Goal: Information Seeking & Learning: Learn about a topic

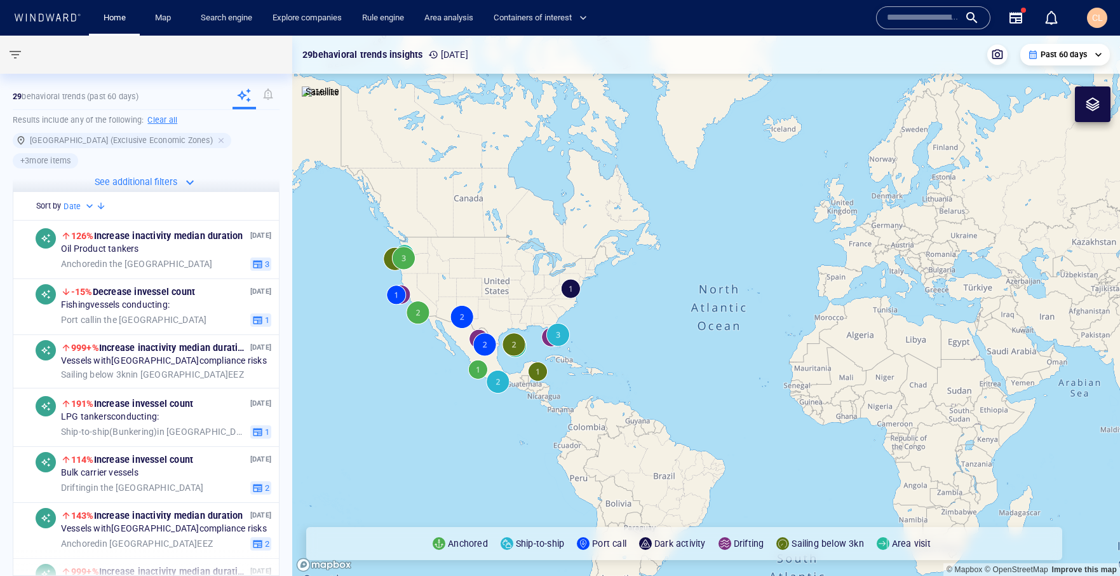
click at [167, 121] on h6 "Clear all" at bounding box center [162, 120] width 30 height 13
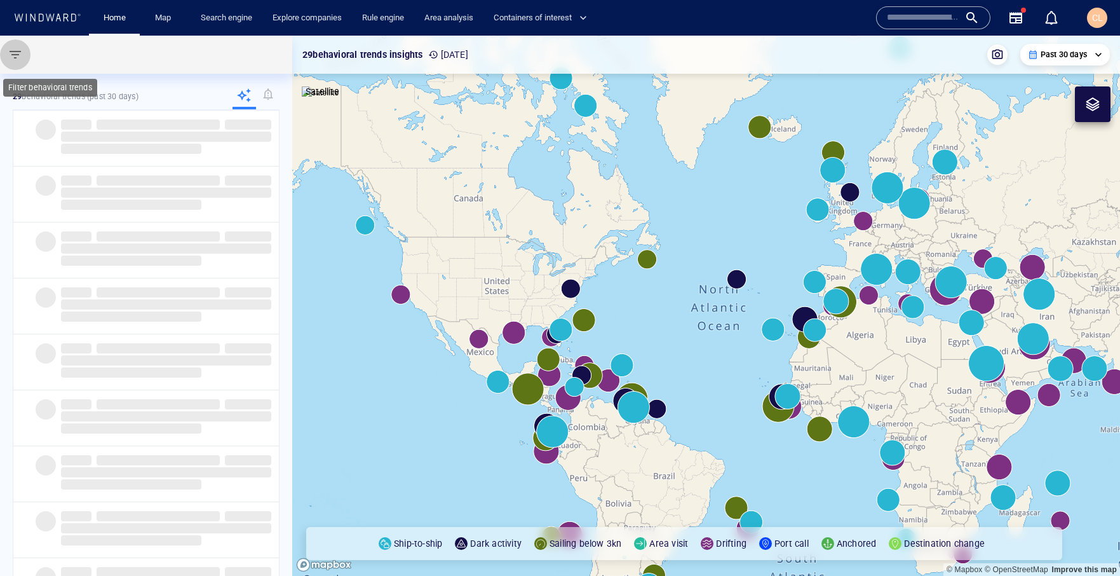
click at [18, 62] on button "button" at bounding box center [15, 54] width 30 height 30
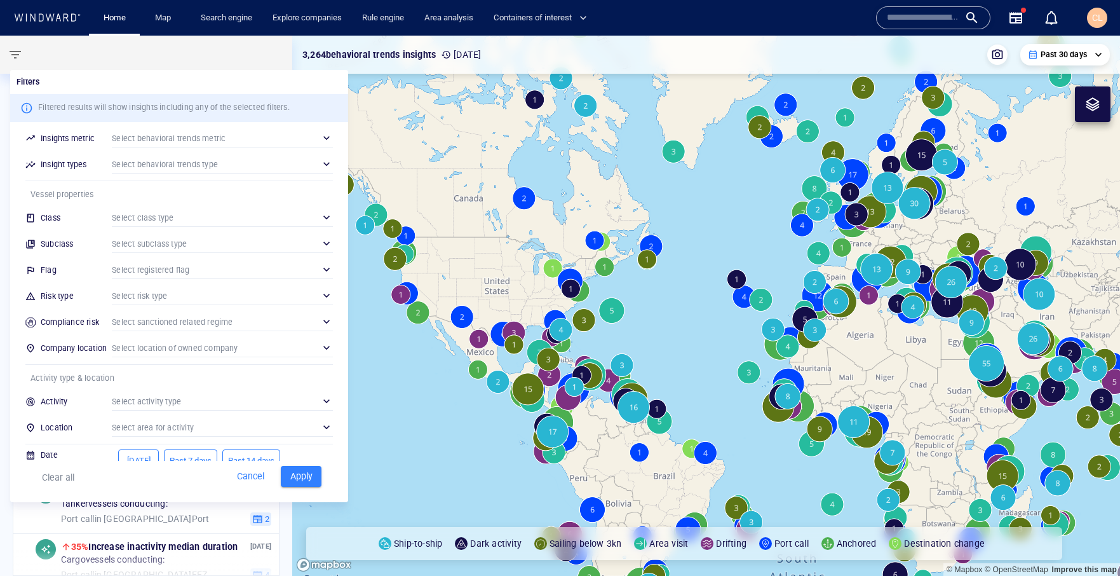
click at [153, 295] on div "​" at bounding box center [222, 295] width 221 height 19
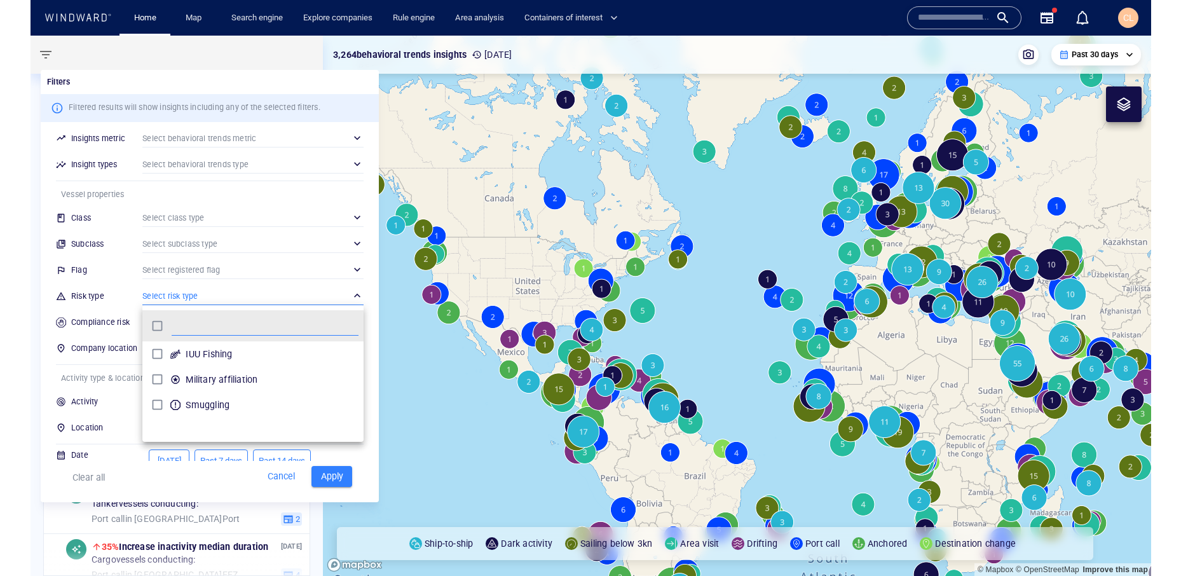
scroll to position [127, 221]
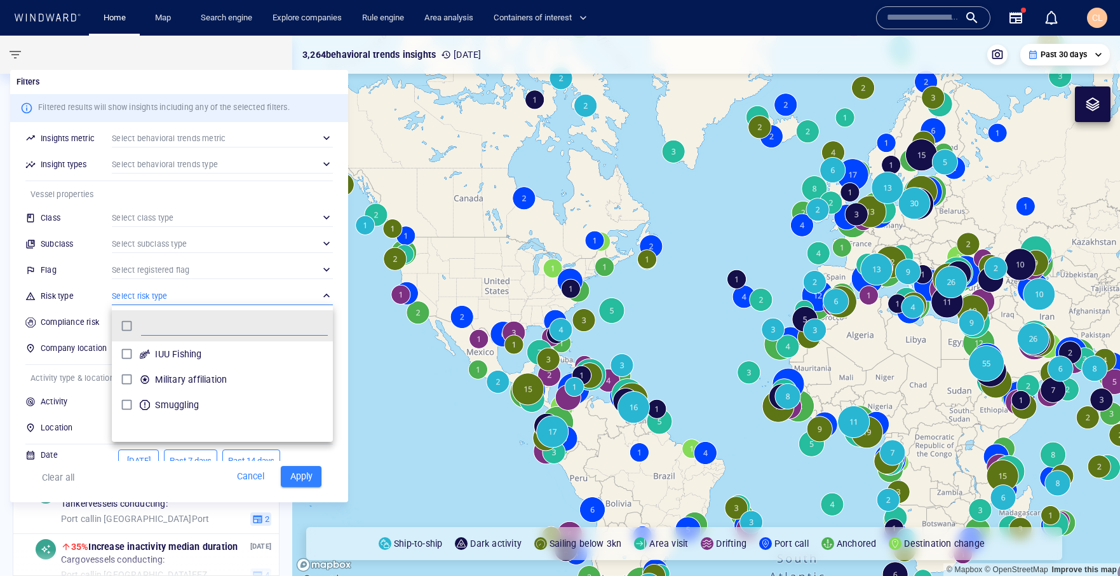
click at [138, 379] on div "grid" at bounding box center [128, 380] width 23 height 20
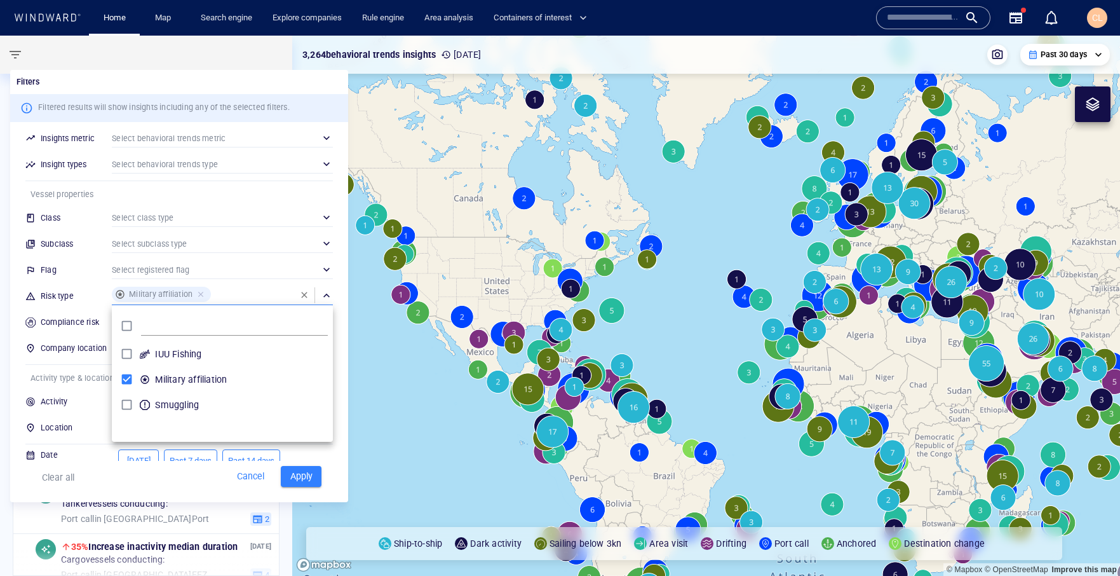
click at [316, 477] on div at bounding box center [560, 288] width 1120 height 576
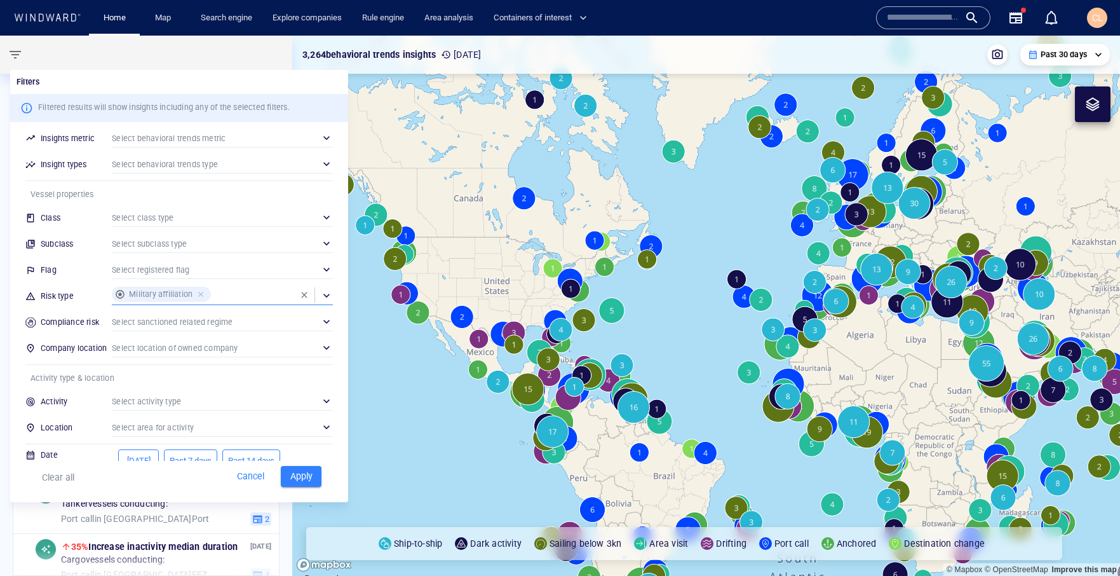
click at [310, 476] on span "Apply" at bounding box center [301, 476] width 28 height 16
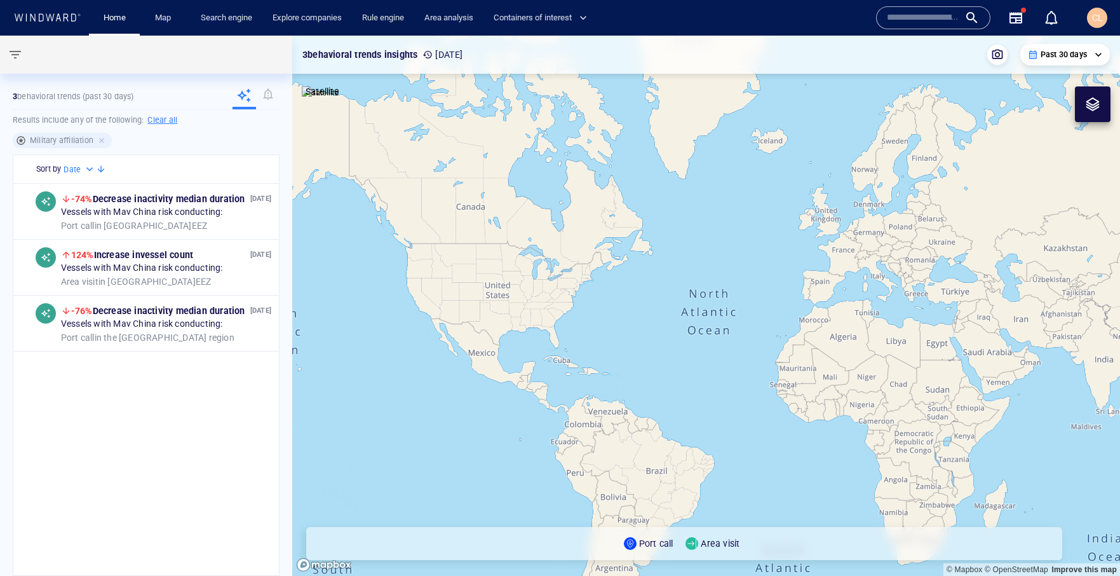
click at [1026, 53] on div "**********" at bounding box center [1065, 55] width 90 height 22
click at [1055, 56] on p "Past 30 days" at bounding box center [1064, 54] width 46 height 11
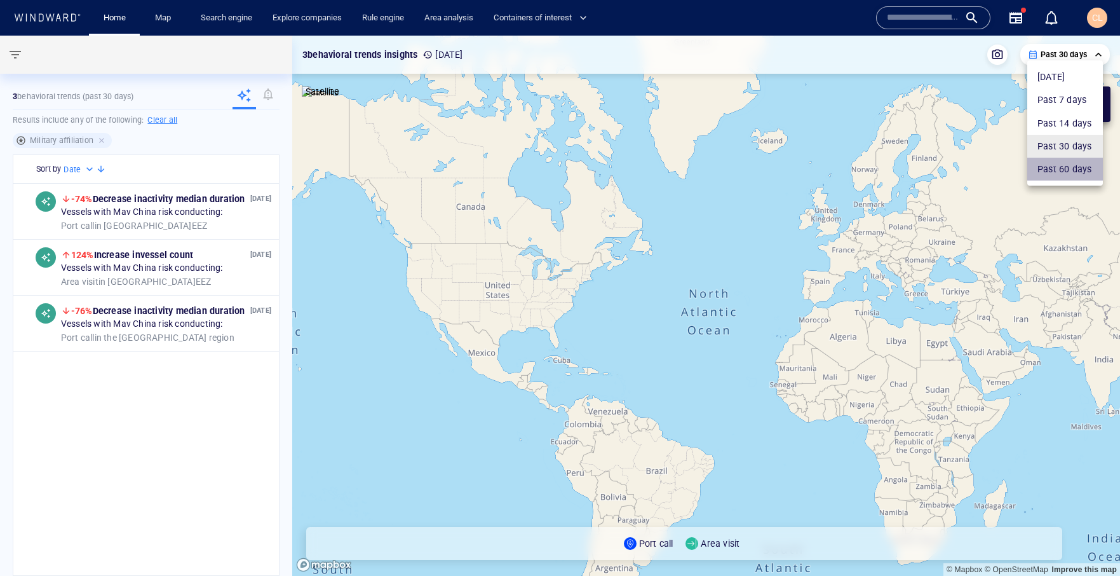
click at [1057, 167] on li "Past 60 days" at bounding box center [1065, 169] width 76 height 23
type input "**********"
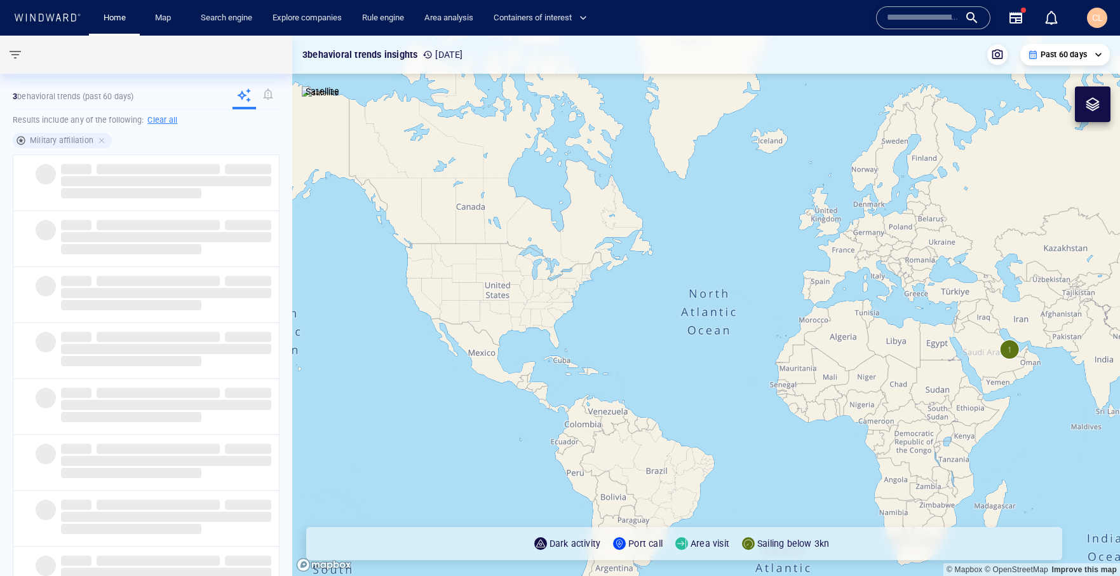
drag, startPoint x: 1006, startPoint y: 183, endPoint x: 626, endPoint y: 178, distance: 380.0
click at [625, 177] on canvas "Map" at bounding box center [706, 306] width 828 height 540
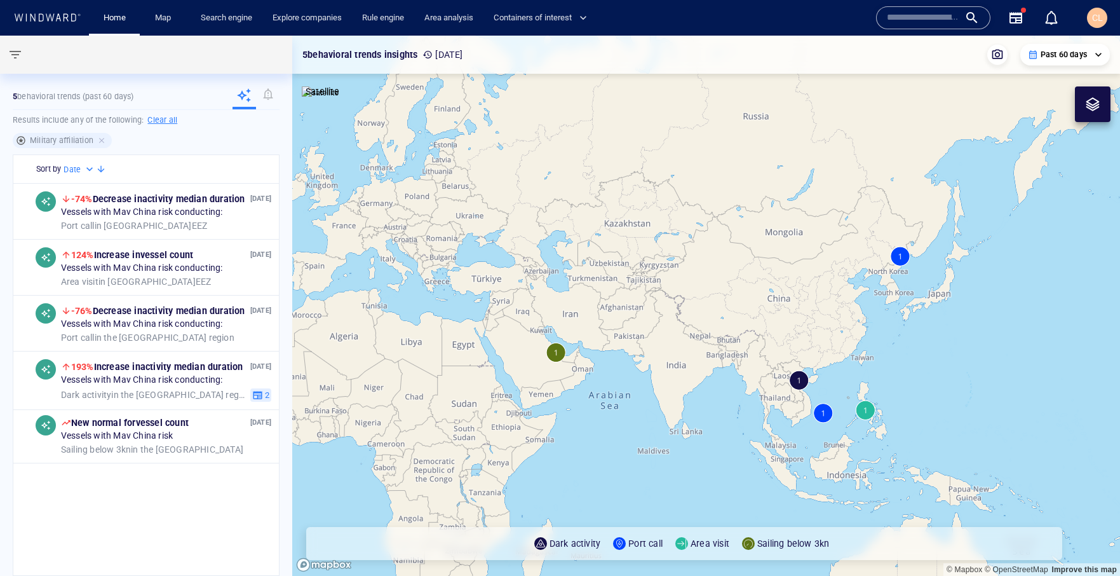
drag, startPoint x: 778, startPoint y: 290, endPoint x: 735, endPoint y: 270, distance: 47.2
click at [734, 270] on canvas "Map" at bounding box center [706, 306] width 828 height 540
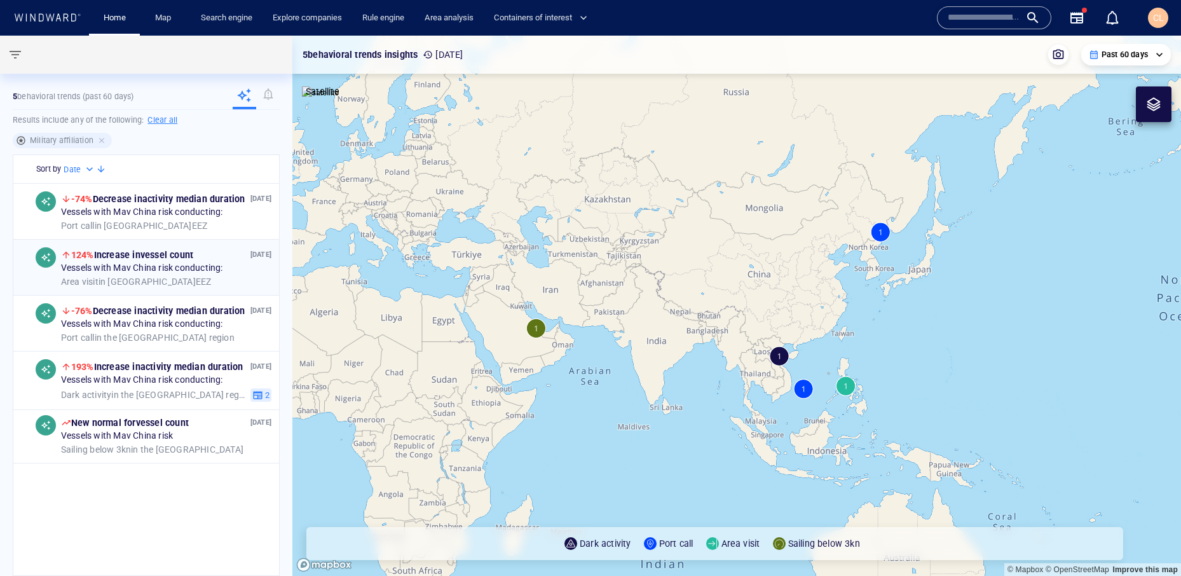
click at [181, 259] on span "124% Increase in vessel count" at bounding box center [132, 255] width 122 height 10
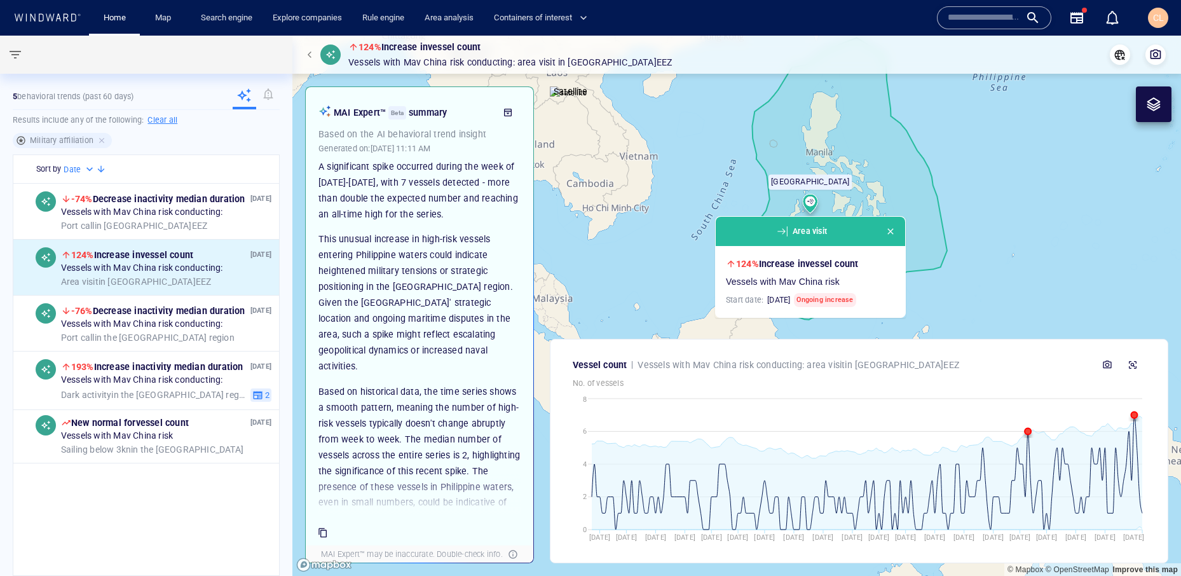
scroll to position [77, 0]
click at [1120, 369] on button "button" at bounding box center [1132, 364] width 25 height 25
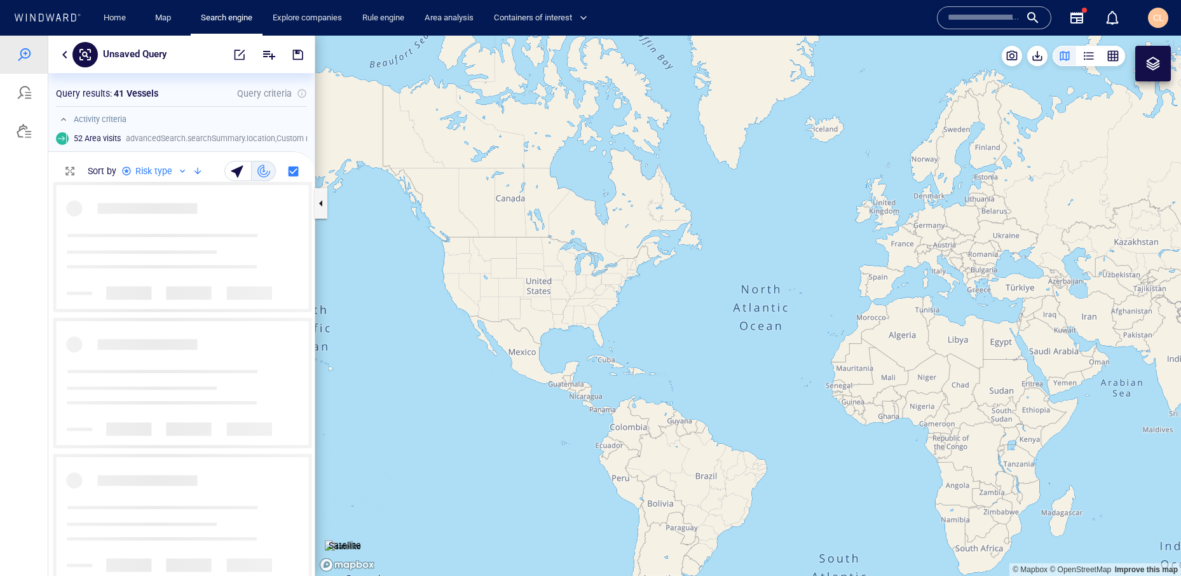
scroll to position [393, 266]
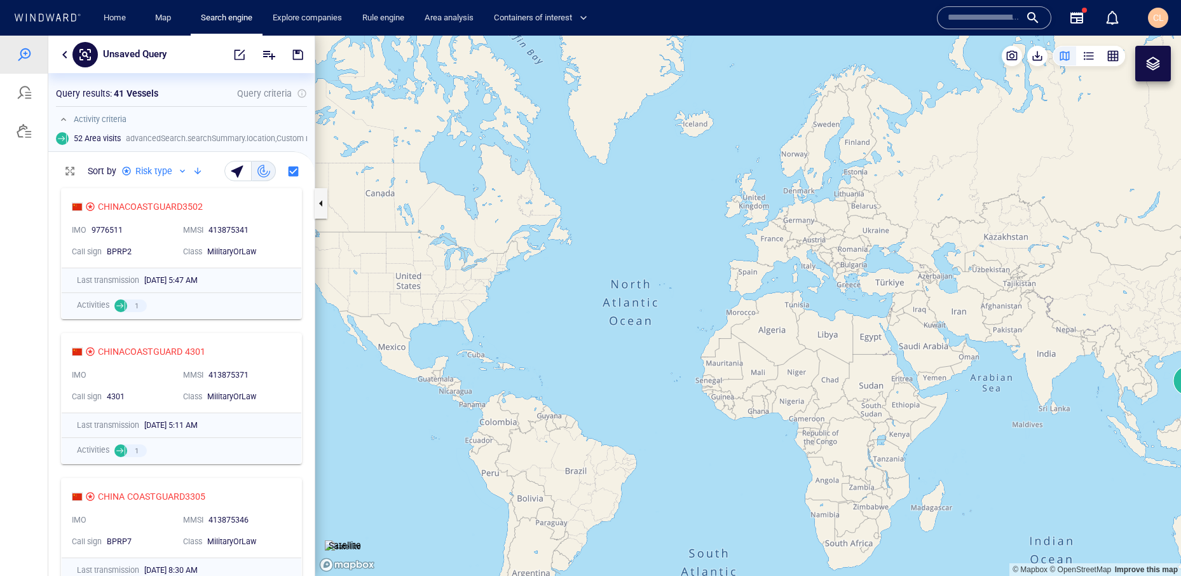
drag, startPoint x: 973, startPoint y: 339, endPoint x: 518, endPoint y: 314, distance: 455.0
click at [518, 314] on canvas "Map" at bounding box center [747, 306] width 865 height 540
click at [710, 331] on canvas "Map" at bounding box center [747, 306] width 865 height 540
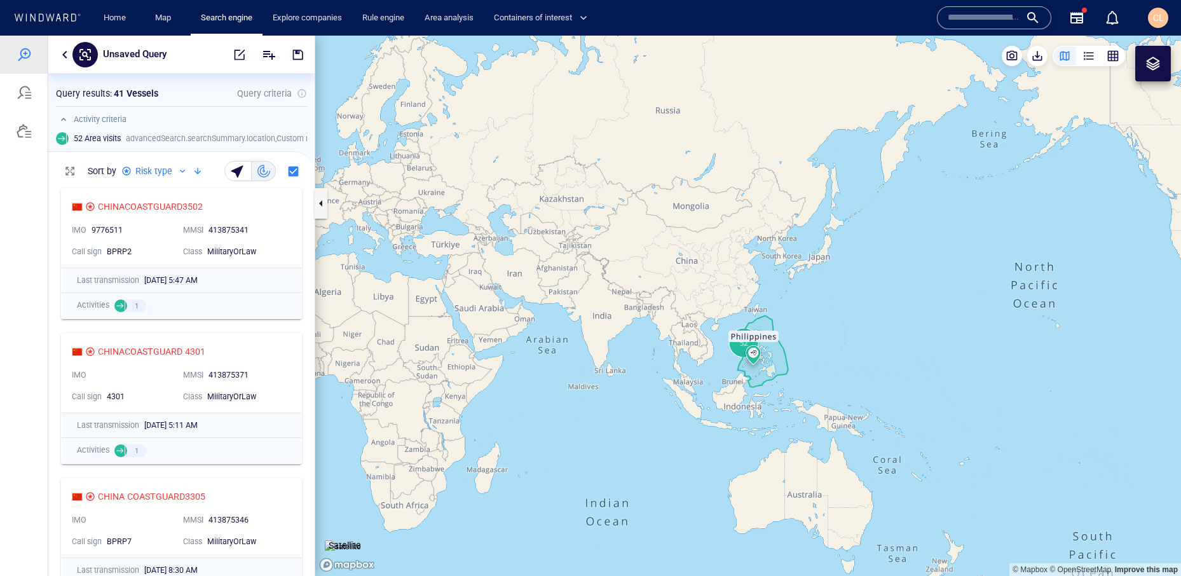
drag, startPoint x: 893, startPoint y: 475, endPoint x: 607, endPoint y: 342, distance: 315.3
click at [615, 346] on canvas "Map" at bounding box center [747, 306] width 865 height 540
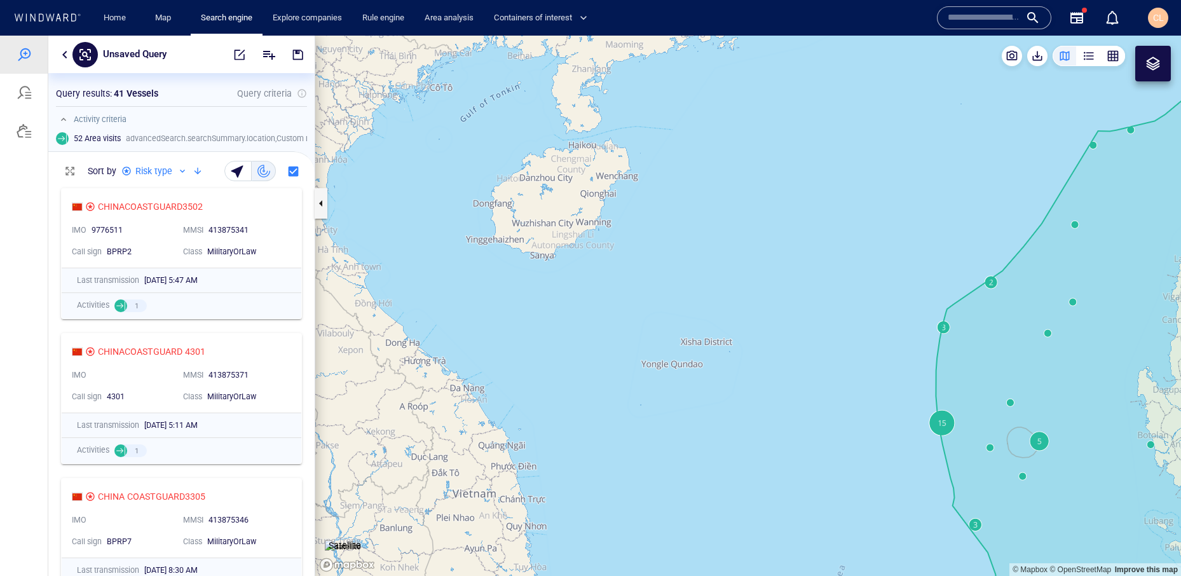
drag, startPoint x: 762, startPoint y: 344, endPoint x: 520, endPoint y: 310, distance: 245.1
click at [520, 310] on canvas "Map" at bounding box center [747, 306] width 865 height 540
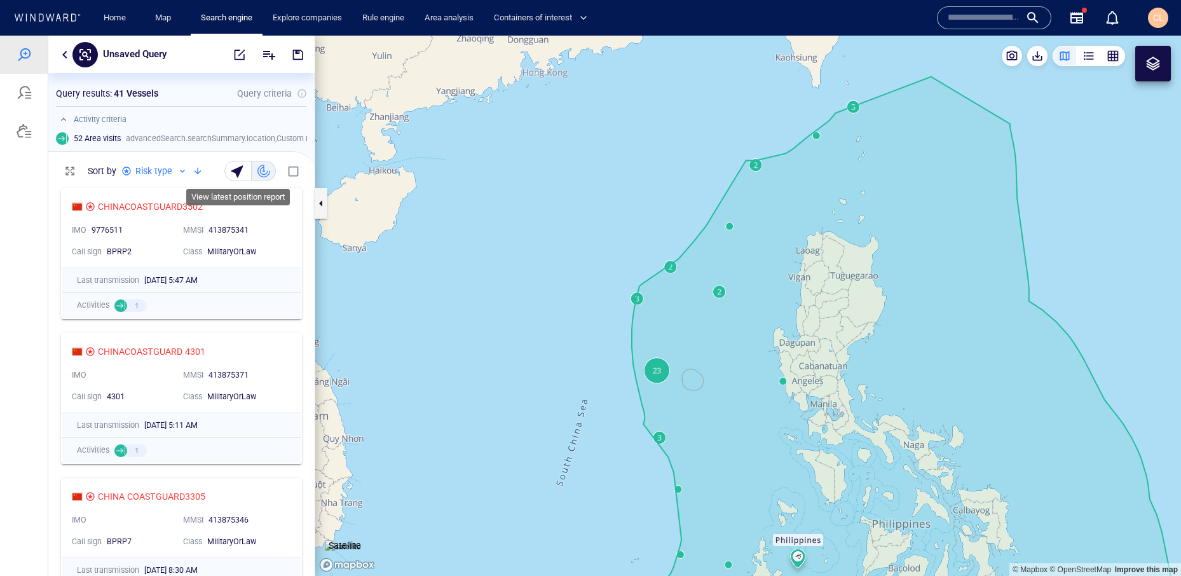
click at [236, 171] on div "button" at bounding box center [239, 171] width 18 height 18
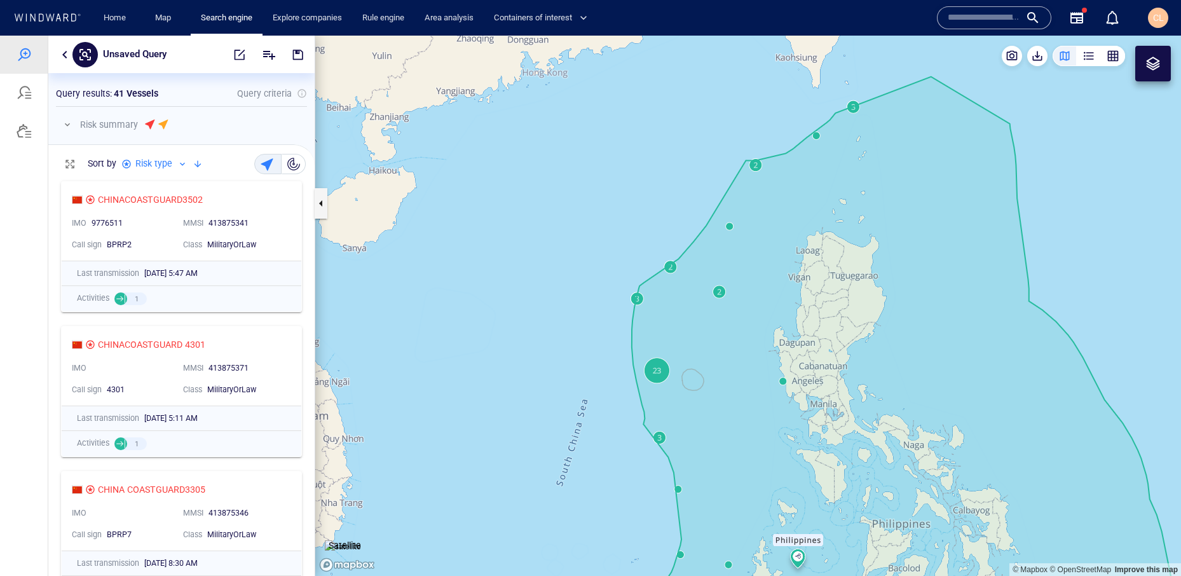
scroll to position [402, 266]
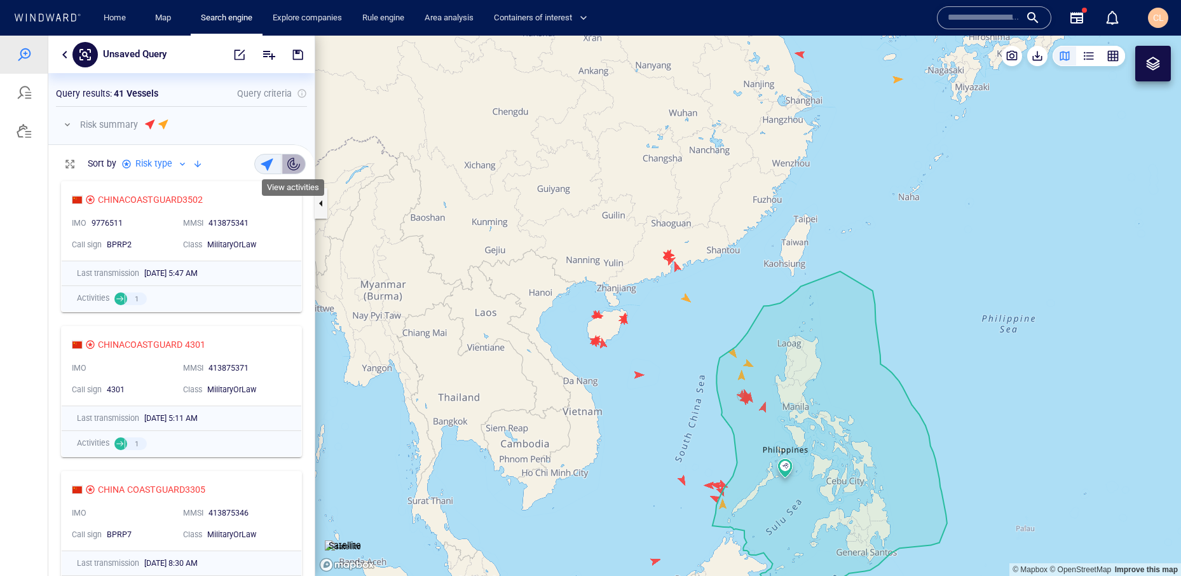
click at [291, 170] on div "button" at bounding box center [293, 164] width 13 height 13
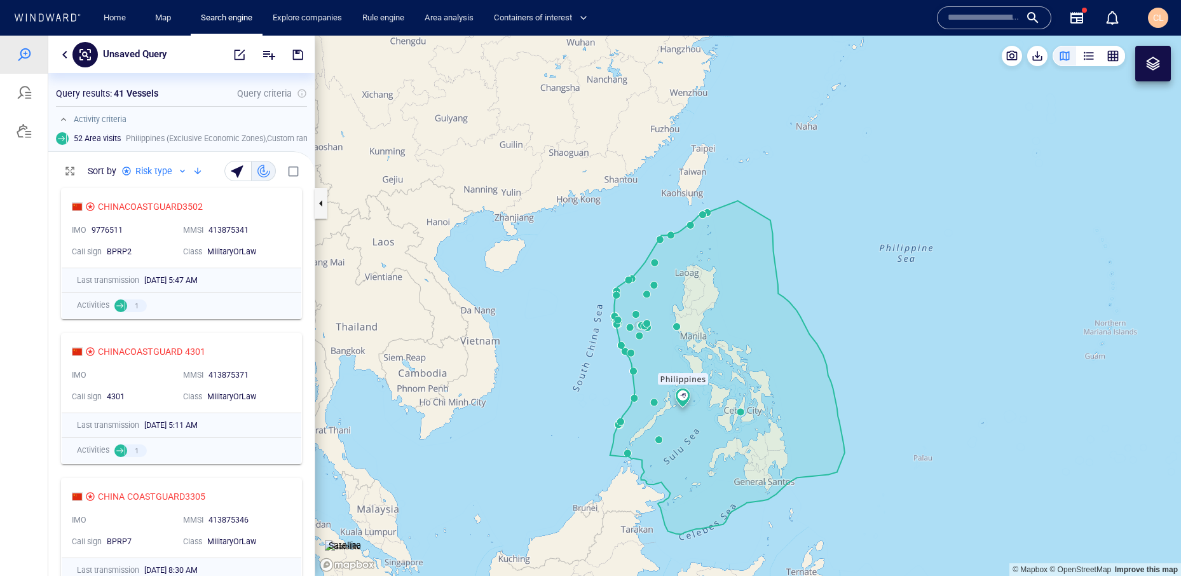
drag, startPoint x: 658, startPoint y: 342, endPoint x: 572, endPoint y: 281, distance: 105.1
click at [572, 281] on canvas "Map" at bounding box center [747, 306] width 865 height 540
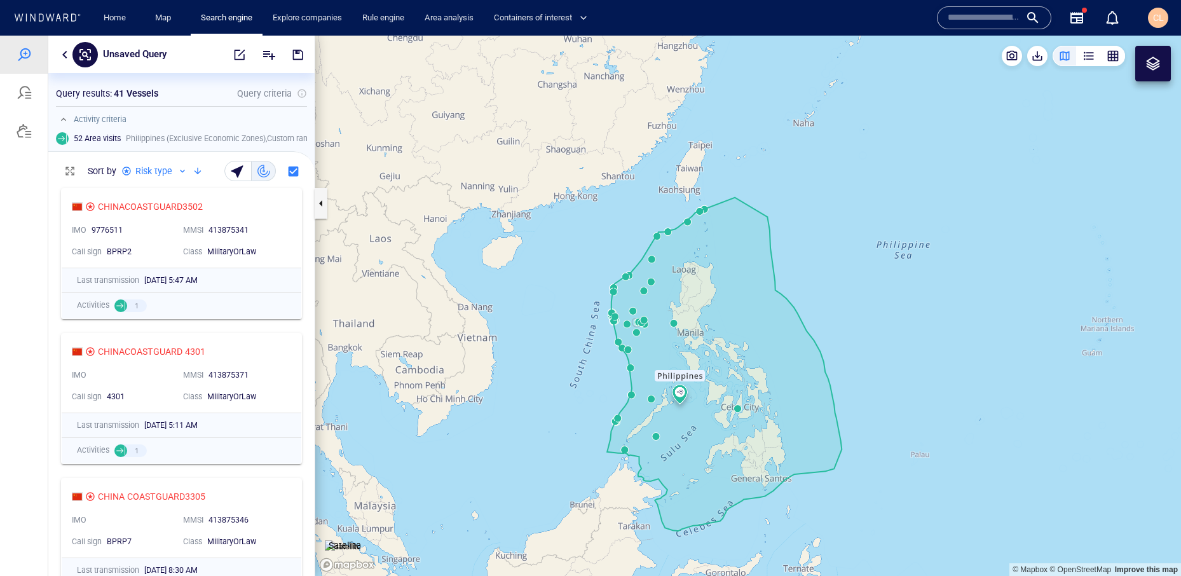
click at [232, 172] on div "button" at bounding box center [239, 171] width 18 height 18
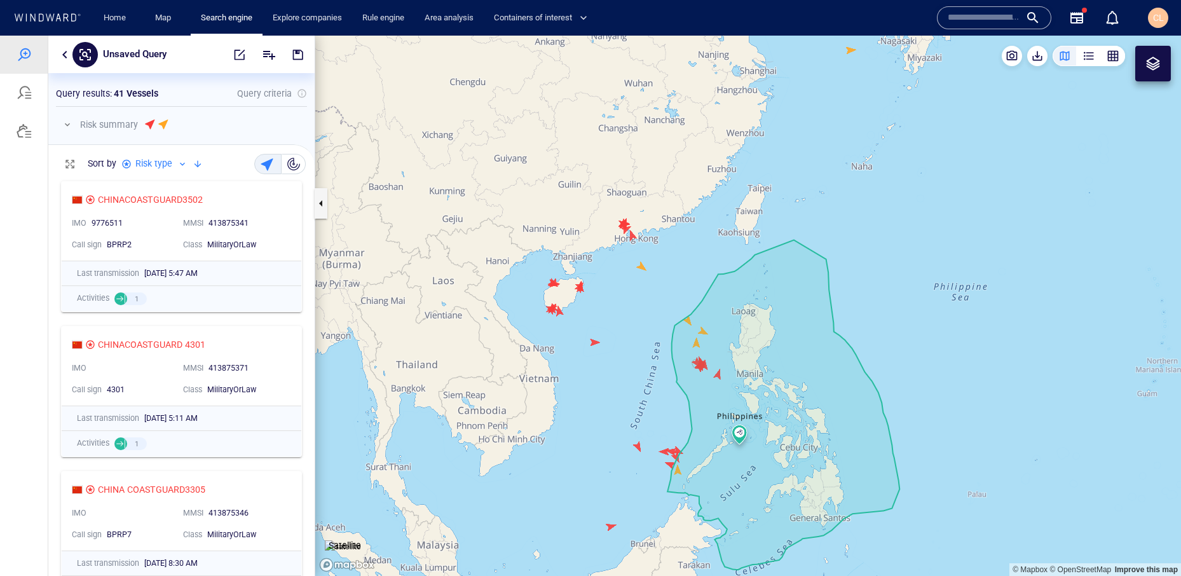
scroll to position [402, 266]
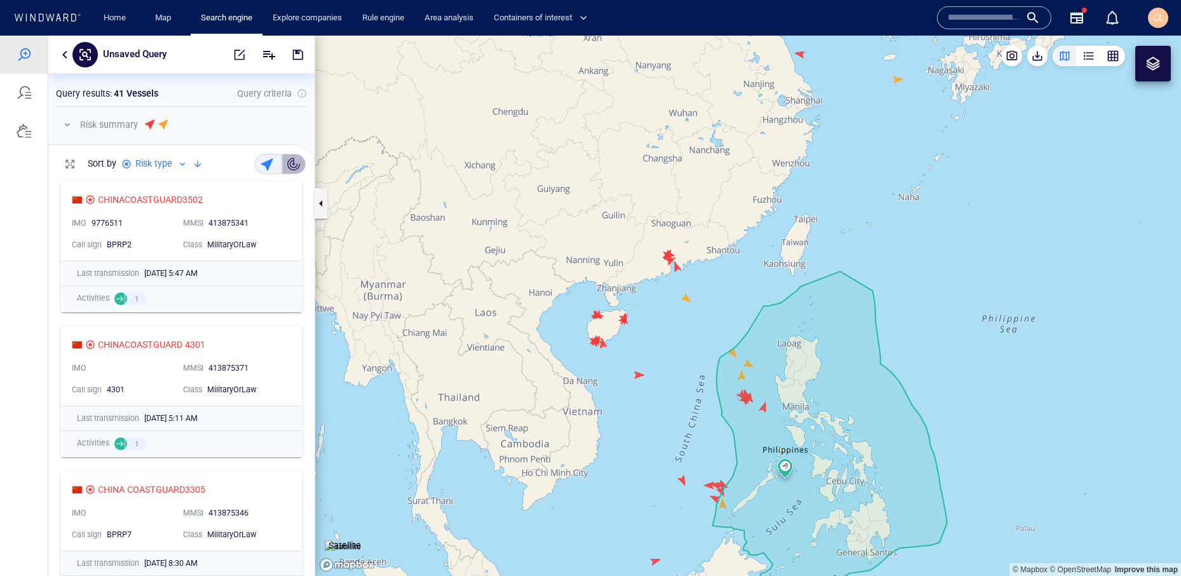
click at [285, 170] on button "button" at bounding box center [293, 164] width 24 height 20
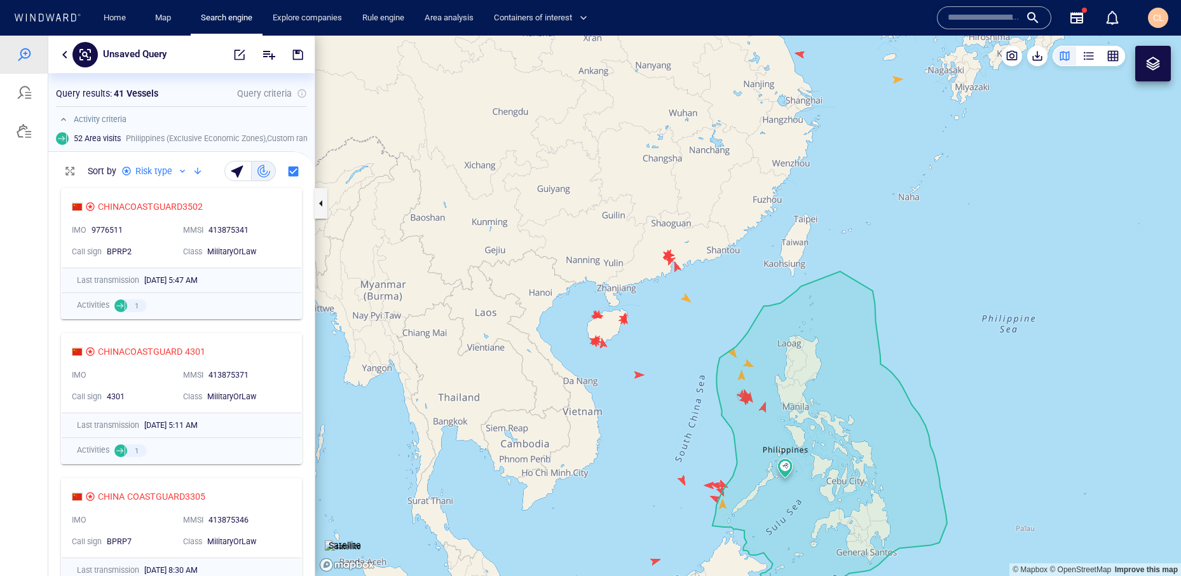
drag, startPoint x: 644, startPoint y: 375, endPoint x: 648, endPoint y: 343, distance: 32.1
click at [622, 356] on canvas "Map" at bounding box center [747, 306] width 865 height 540
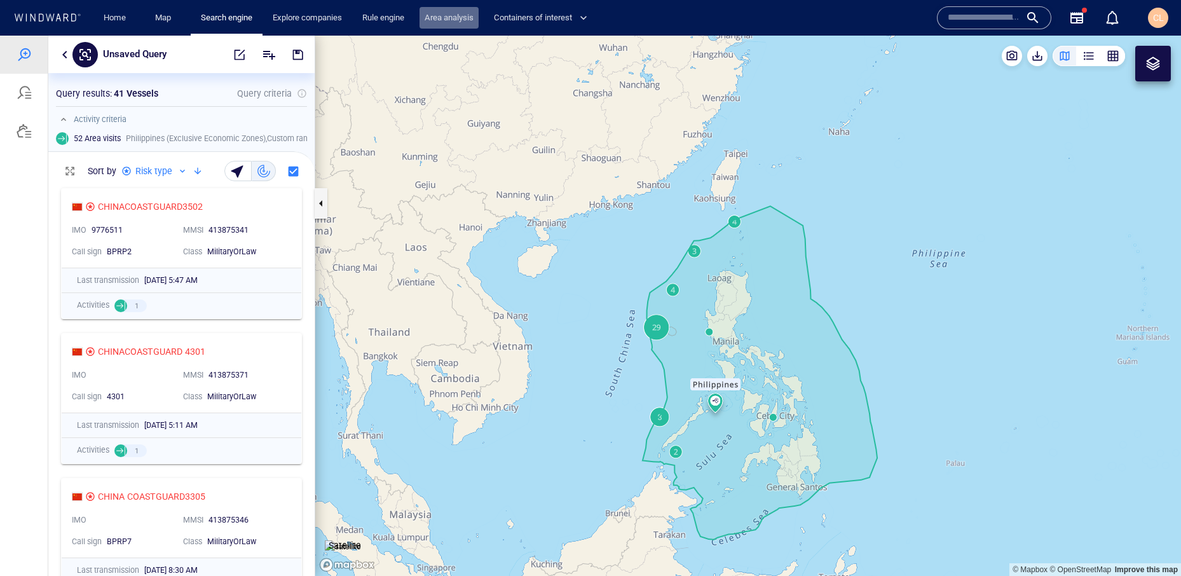
click at [440, 21] on link "Area analysis" at bounding box center [448, 18] width 59 height 22
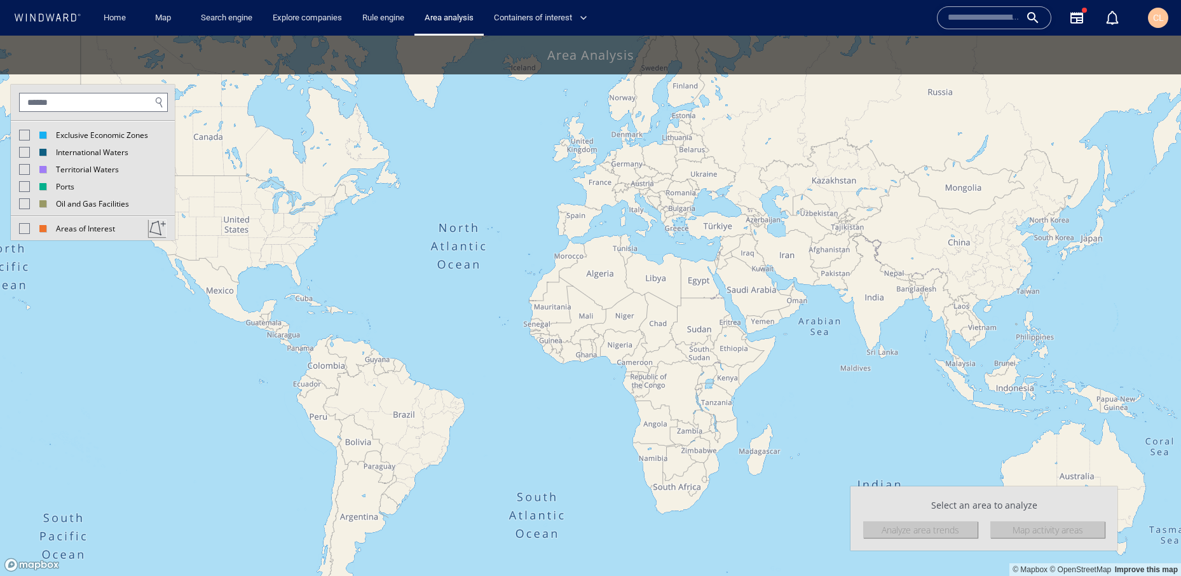
click at [59, 105] on input "text" at bounding box center [93, 102] width 149 height 19
click at [24, 135] on div at bounding box center [24, 135] width 11 height 11
drag, startPoint x: 644, startPoint y: 241, endPoint x: 468, endPoint y: 227, distance: 175.9
click at [468, 227] on canvas "Map" at bounding box center [590, 306] width 1181 height 540
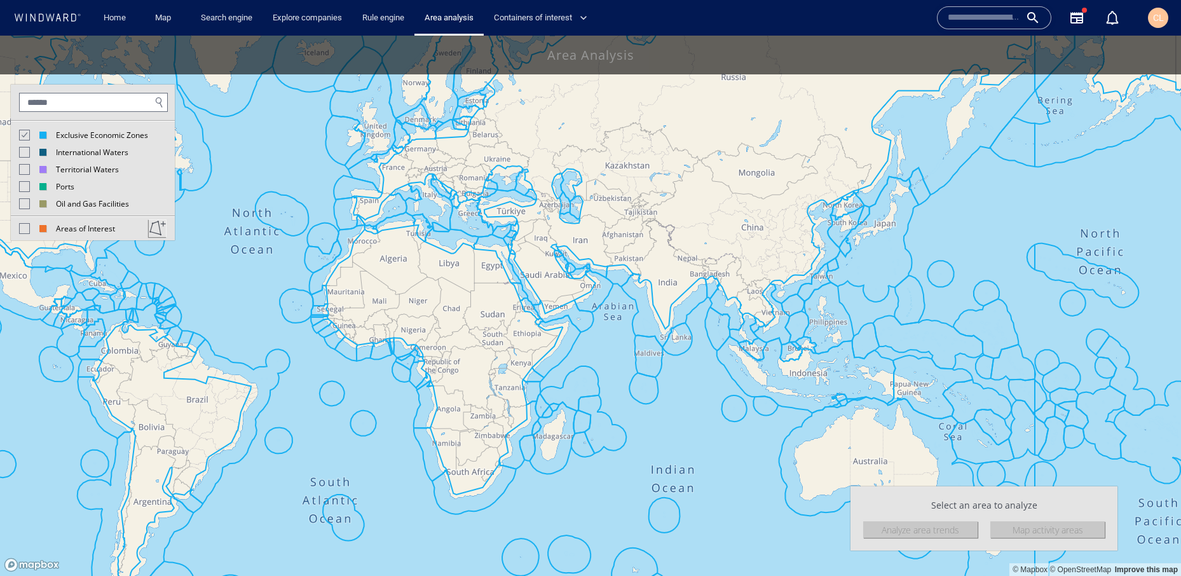
drag, startPoint x: 781, startPoint y: 323, endPoint x: 652, endPoint y: 307, distance: 130.0
click at [653, 307] on canvas "Map" at bounding box center [590, 306] width 1181 height 540
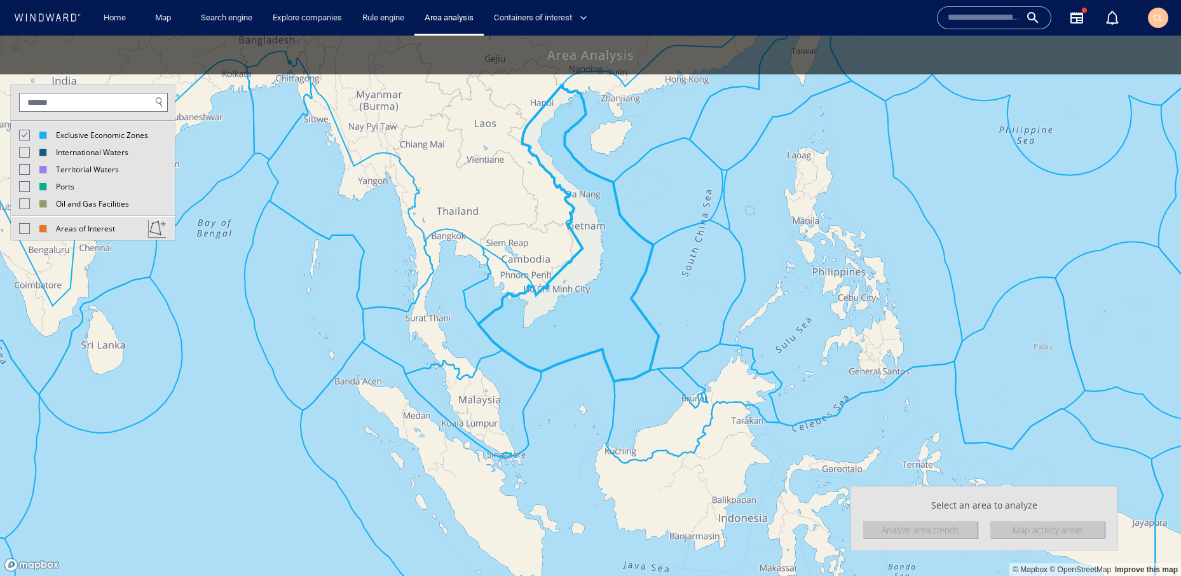
click at [792, 252] on canvas "Map" at bounding box center [590, 306] width 1181 height 540
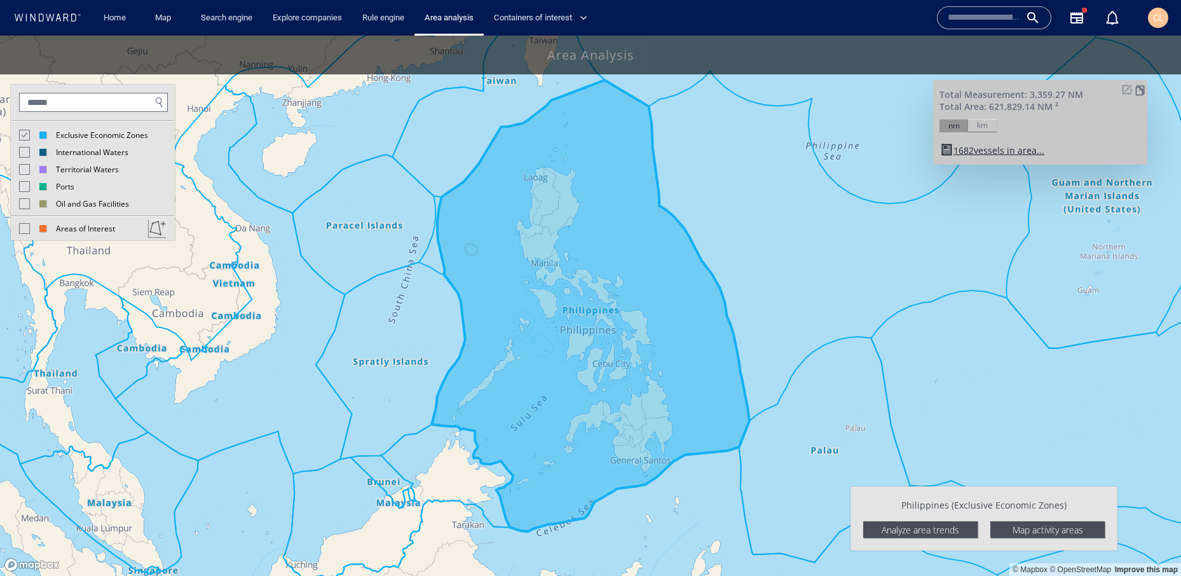
click at [944, 529] on div "Analyze area trends" at bounding box center [920, 529] width 114 height 17
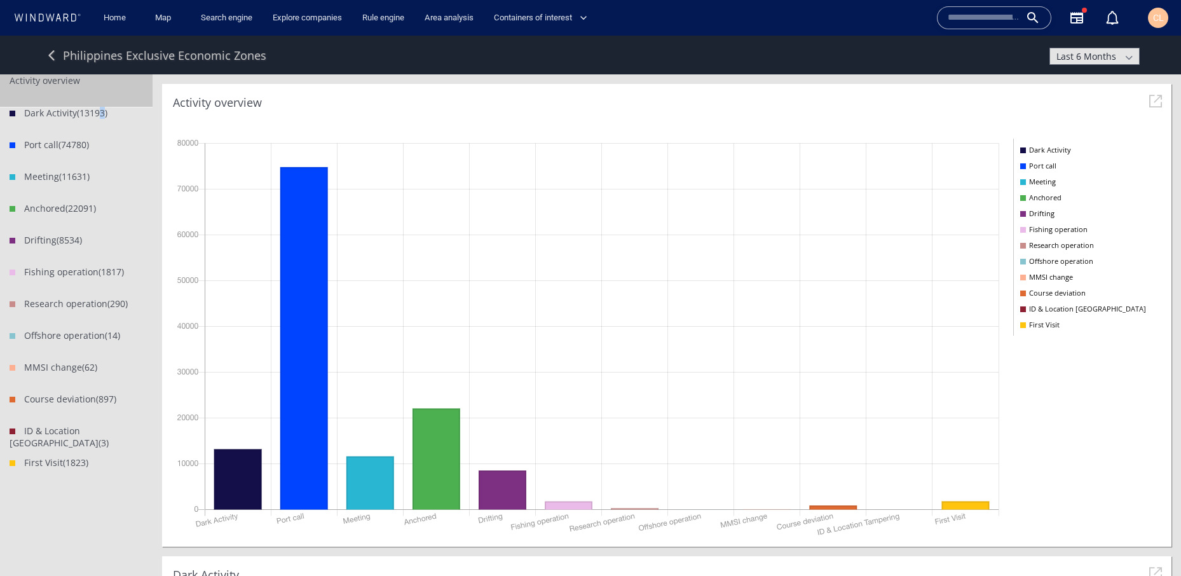
click at [99, 109] on span "(13193)" at bounding box center [92, 113] width 30 height 12
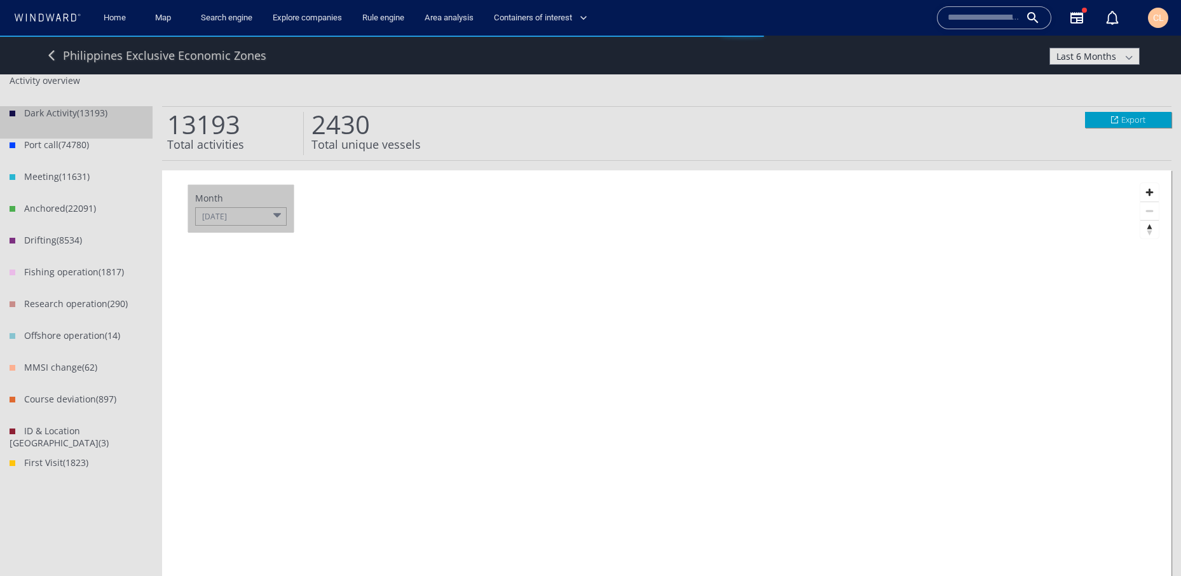
scroll to position [635141, 635031]
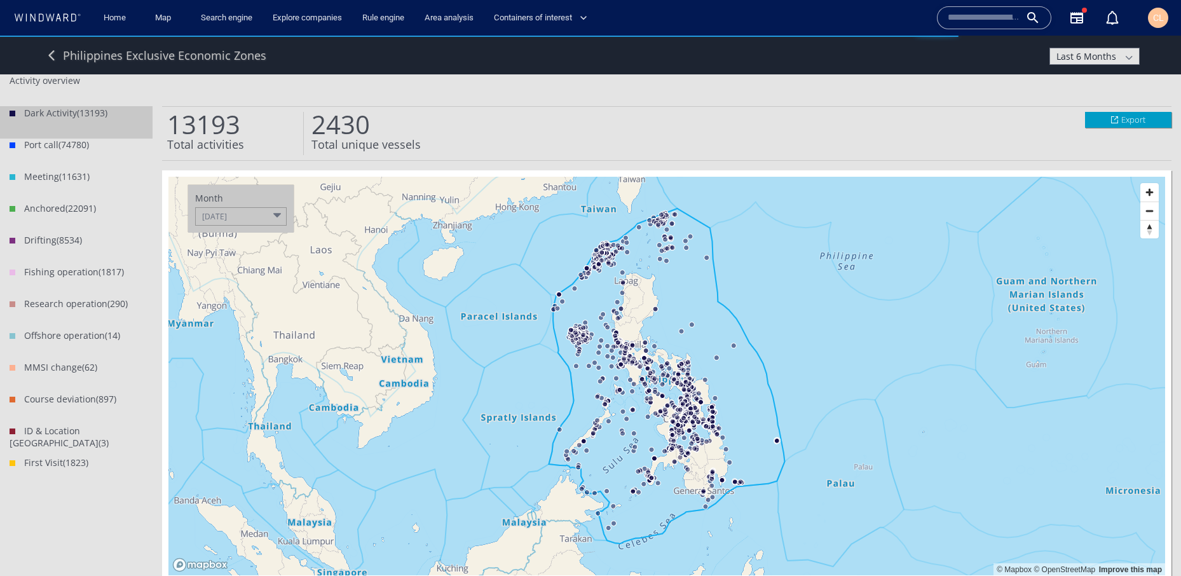
click at [273, 217] on div at bounding box center [277, 216] width 8 height 8
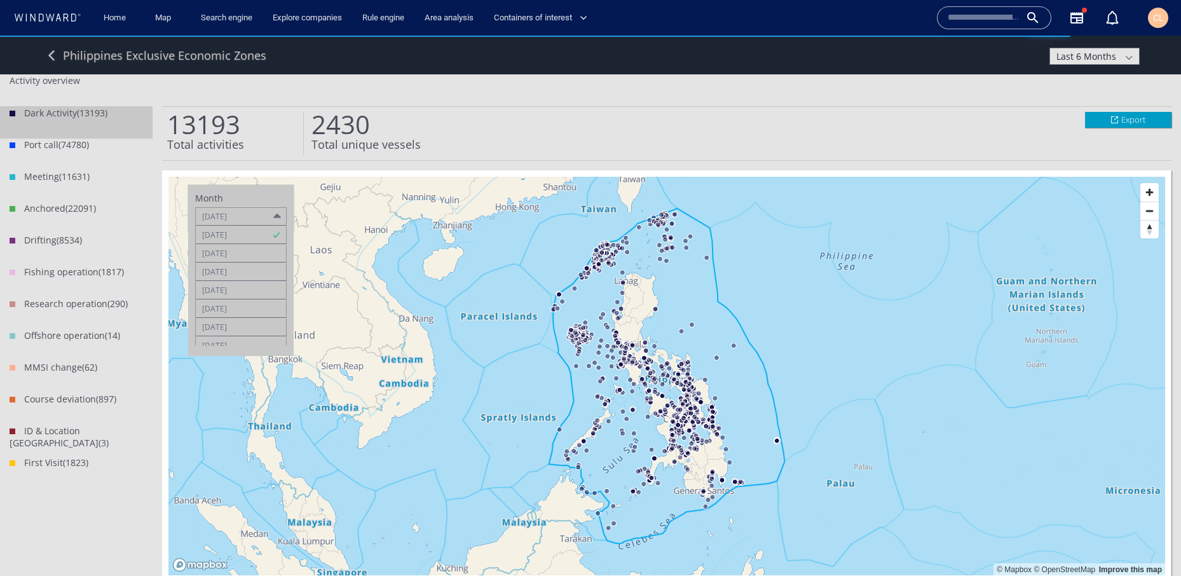
click at [967, 93] on div "Export Activities to CSV Coordinates to GeoJSON 13193 Total activities 2430 Tot…" at bounding box center [666, 324] width 1028 height 501
click at [1092, 55] on span "Last 6 Months" at bounding box center [1086, 56] width 60 height 12
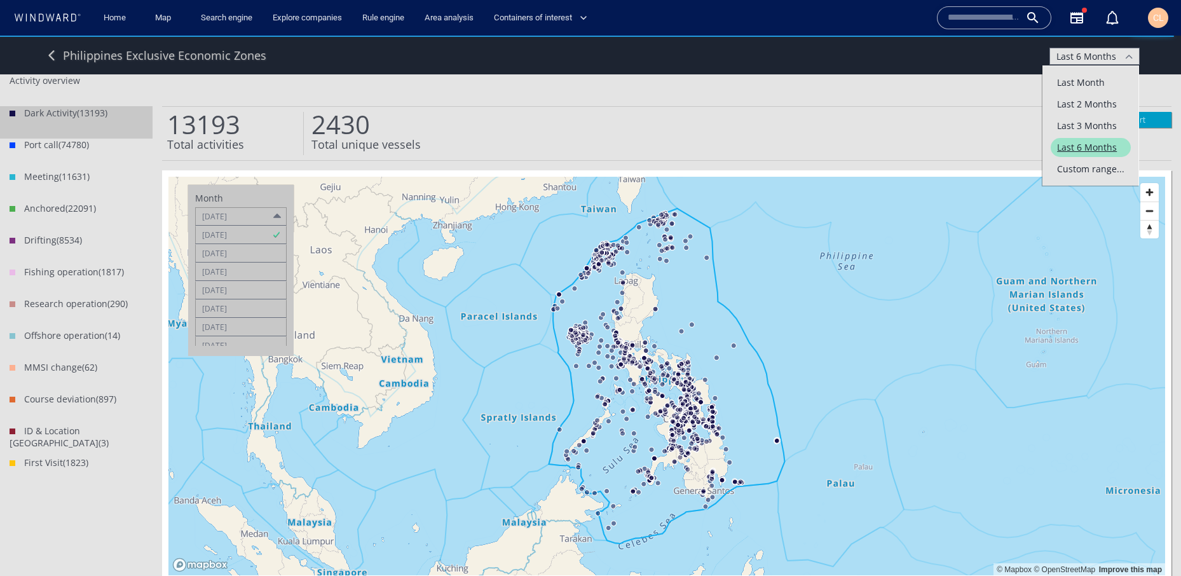
click at [62, 83] on li "Activity overview" at bounding box center [76, 90] width 152 height 32
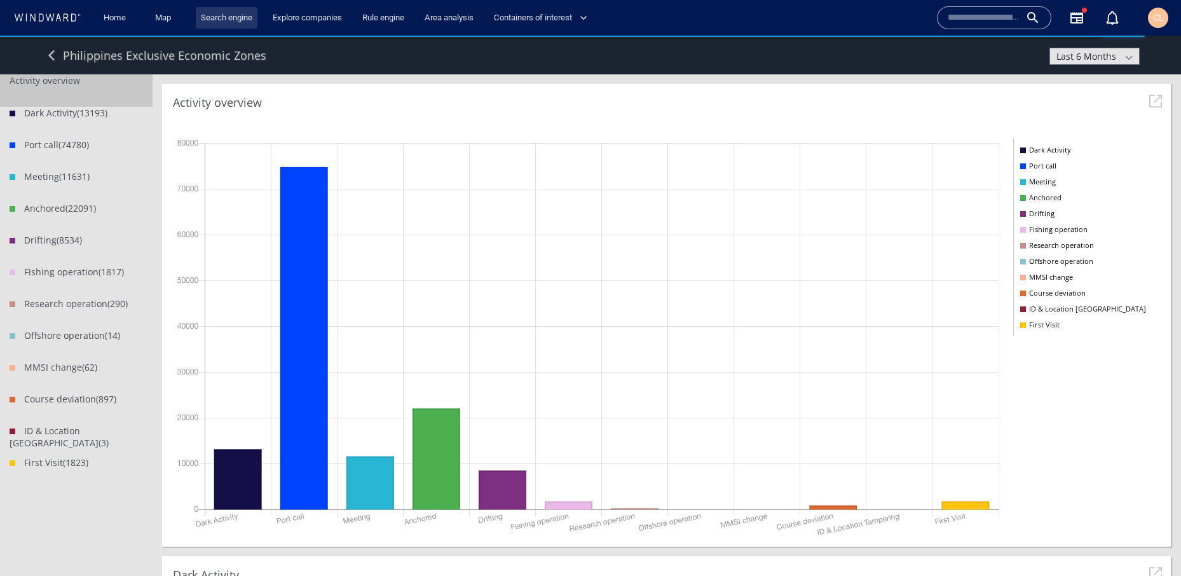
click at [222, 22] on link "Search engine" at bounding box center [227, 18] width 62 height 22
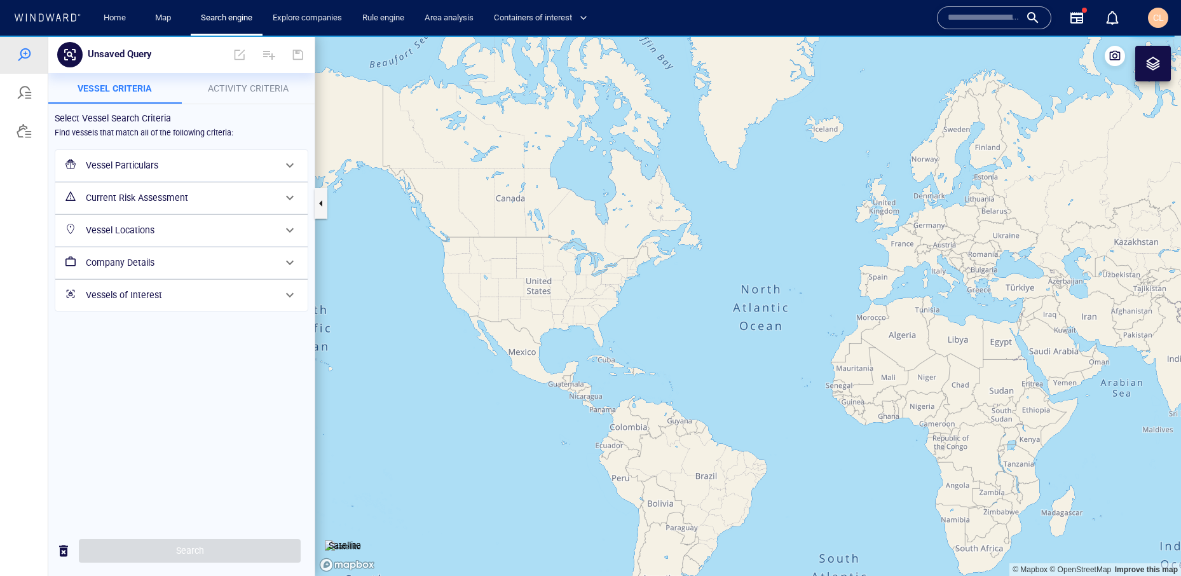
drag, startPoint x: 553, startPoint y: 267, endPoint x: 456, endPoint y: 243, distance: 100.2
click at [456, 243] on canvas "Map" at bounding box center [747, 306] width 865 height 540
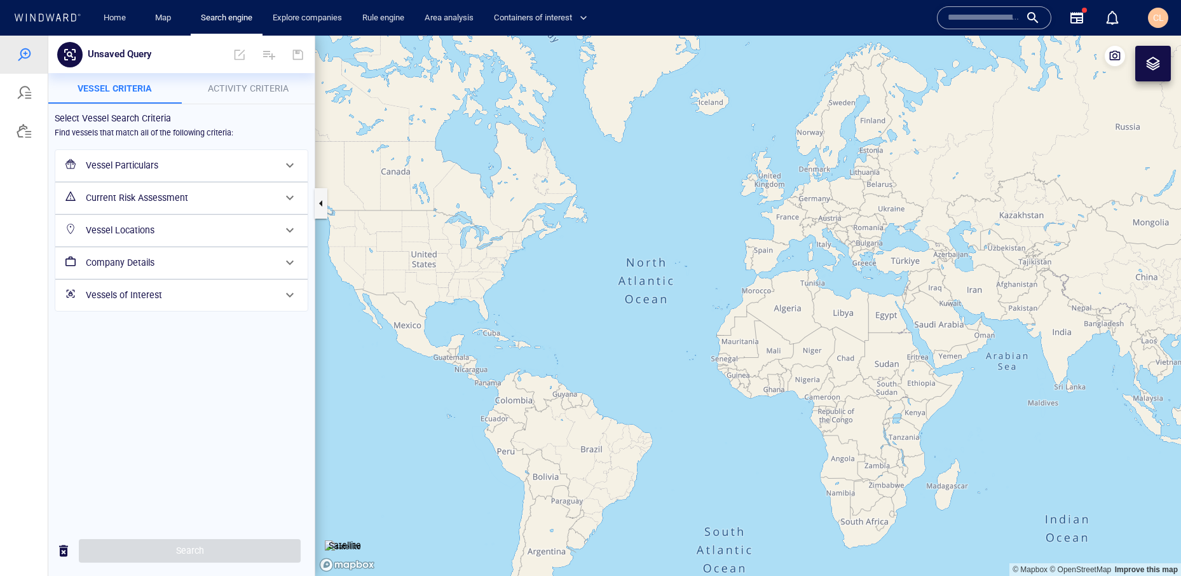
drag, startPoint x: 956, startPoint y: 290, endPoint x: 645, endPoint y: 254, distance: 313.4
click at [644, 254] on canvas "Map" at bounding box center [747, 306] width 865 height 540
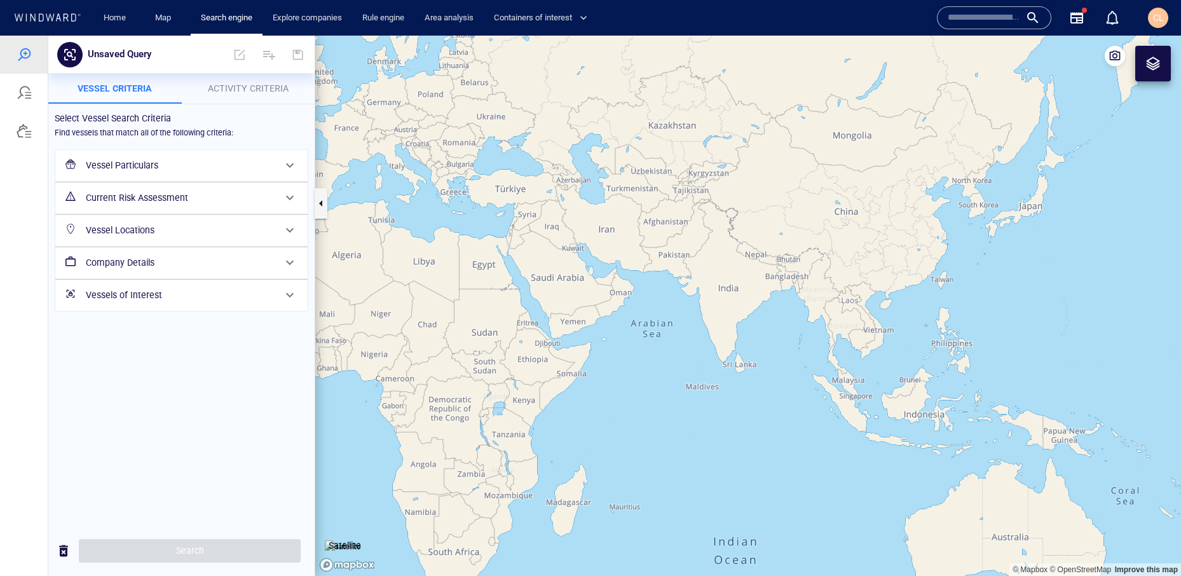
click at [233, 88] on span "Activity Criteria" at bounding box center [248, 88] width 81 height 10
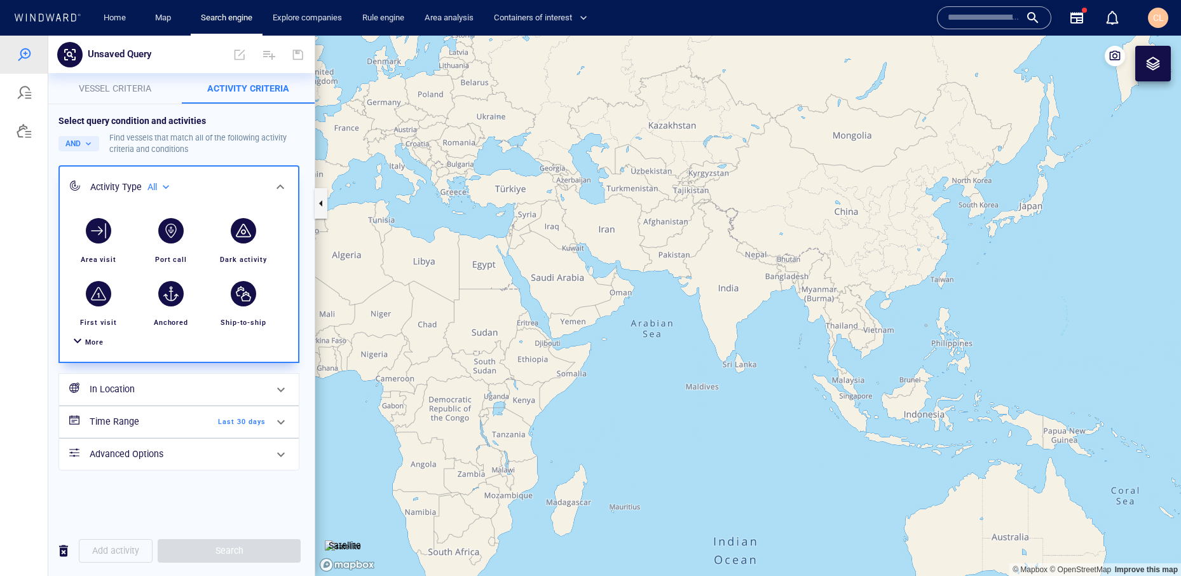
click at [169, 187] on div "All" at bounding box center [159, 187] width 25 height 11
click at [189, 248] on p "Military affiliated" at bounding box center [203, 245] width 59 height 11
type input "**********"
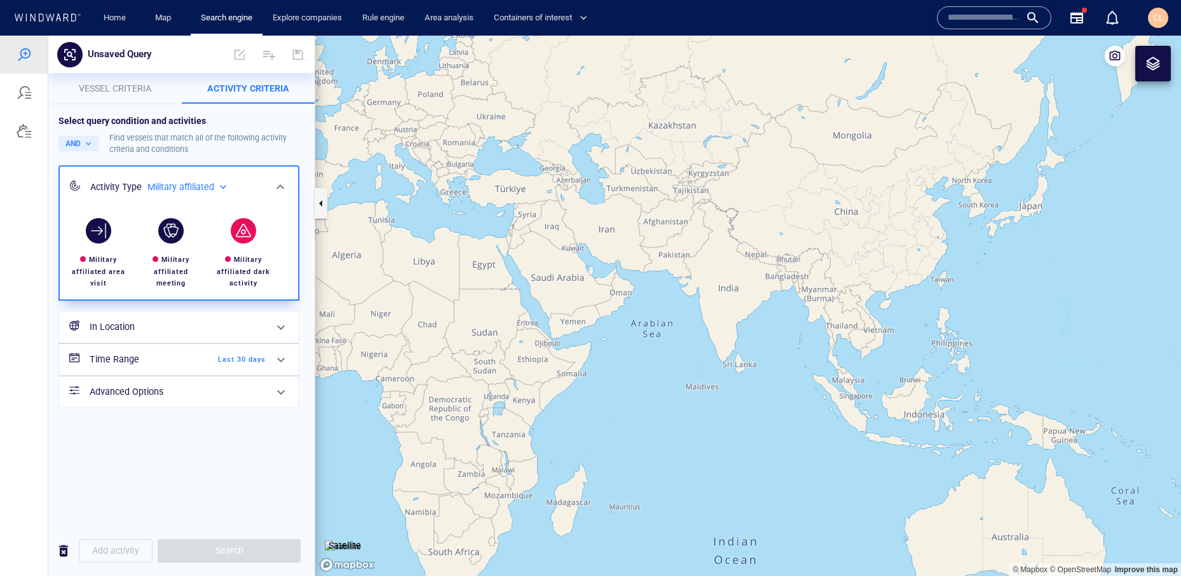
click at [238, 241] on div "button" at bounding box center [243, 230] width 25 height 25
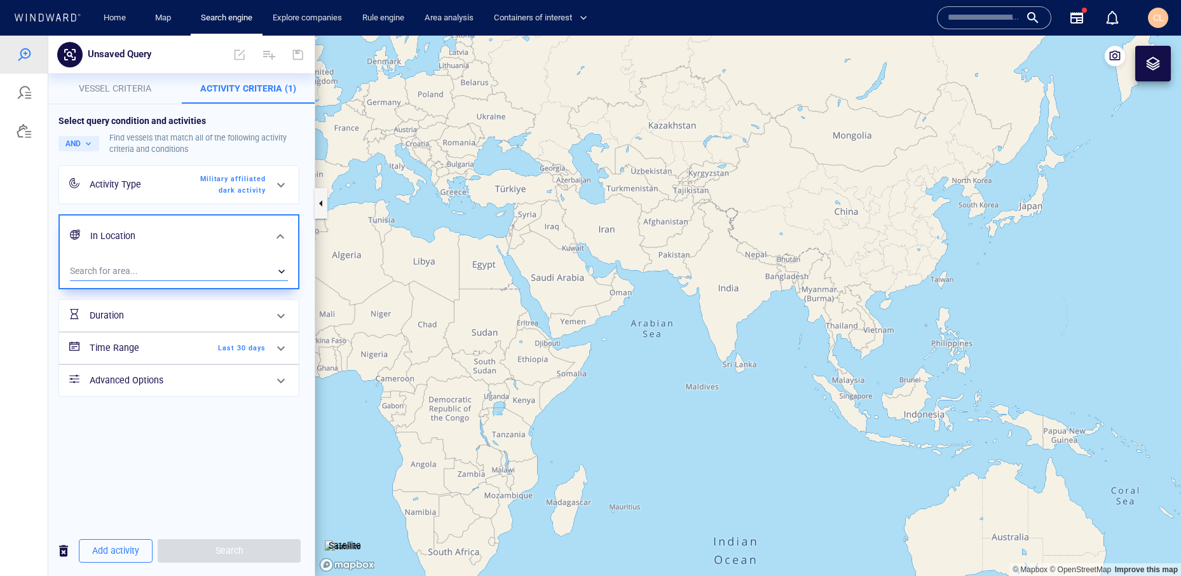
click at [157, 267] on div "​" at bounding box center [179, 271] width 218 height 19
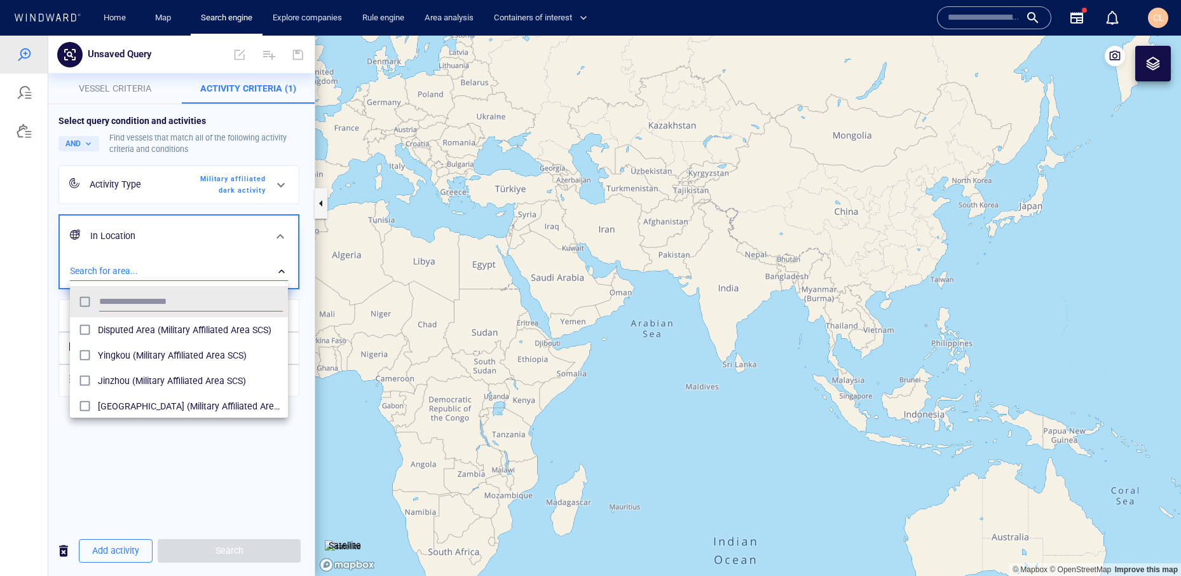
scroll to position [127, 218]
click at [166, 333] on span "Disputed Area (Military Affiliated Area SCS)" at bounding box center [190, 329] width 185 height 15
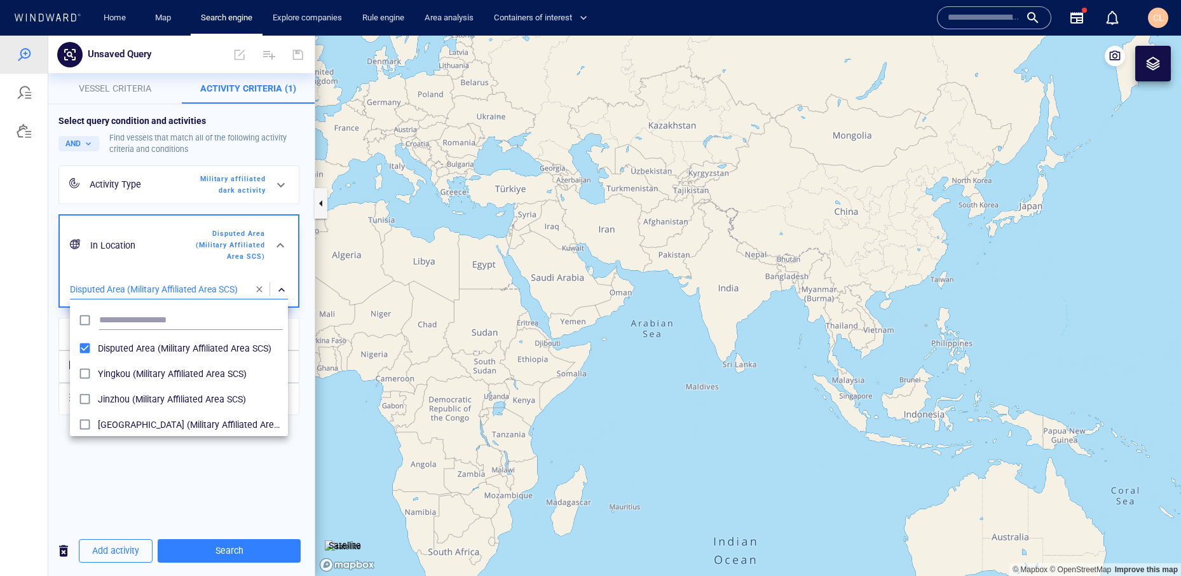
click at [122, 480] on div at bounding box center [590, 306] width 1181 height 540
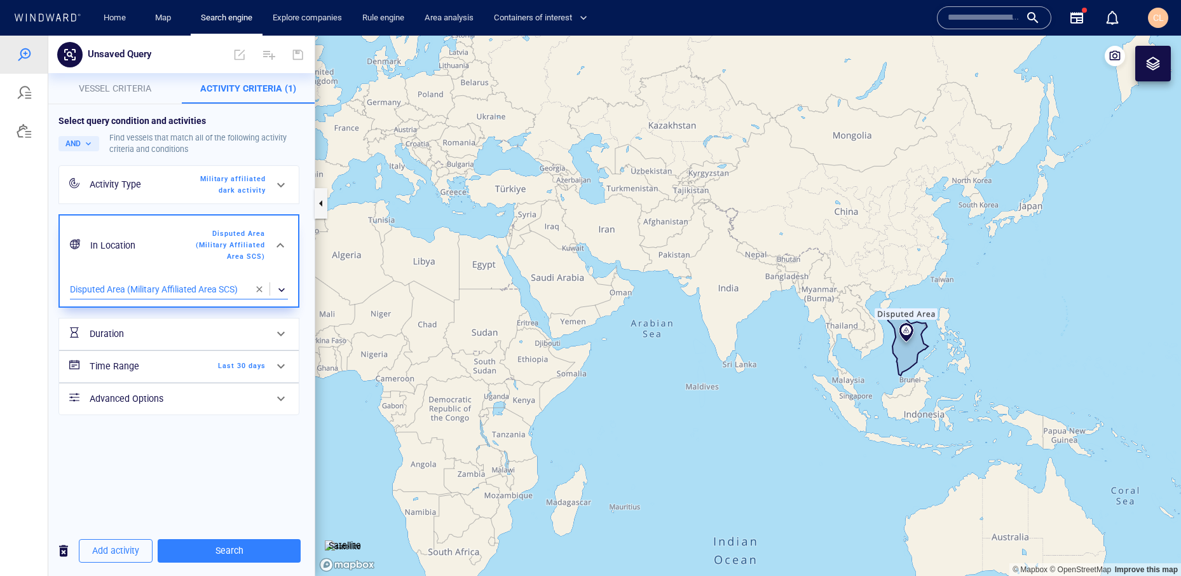
click at [254, 372] on div "Time Range Last 30 days" at bounding box center [178, 366] width 186 height 26
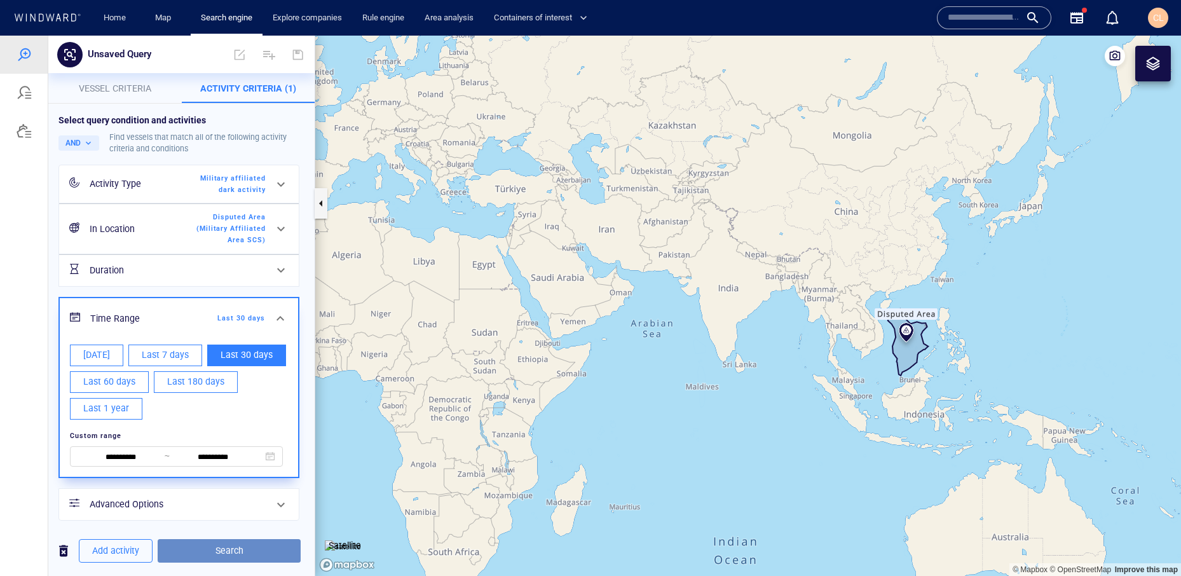
click at [223, 549] on span "Search" at bounding box center [229, 551] width 123 height 16
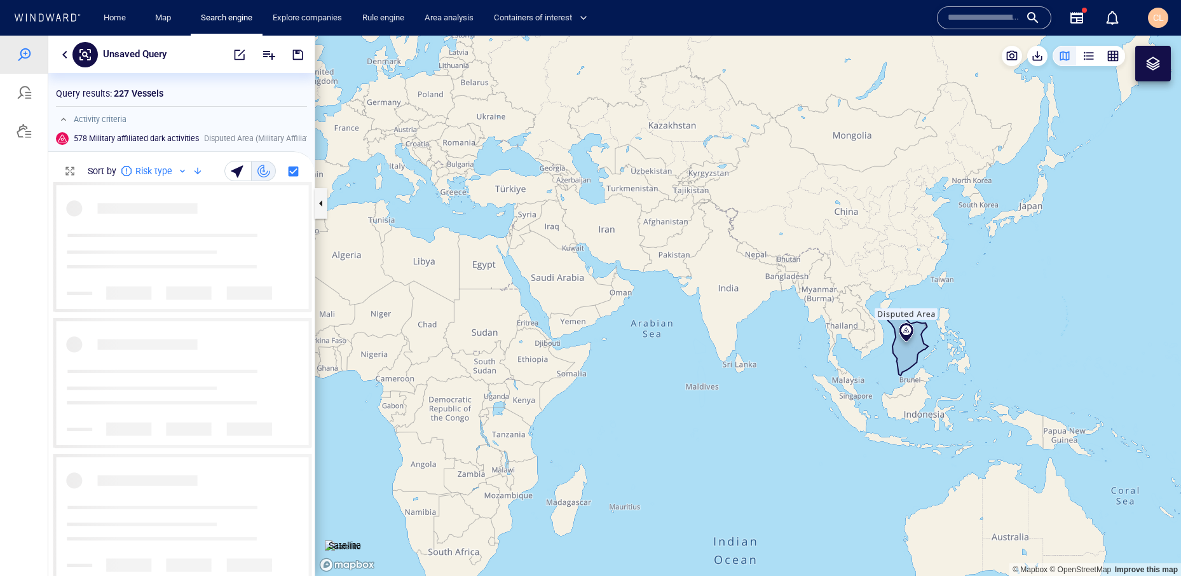
scroll to position [393, 266]
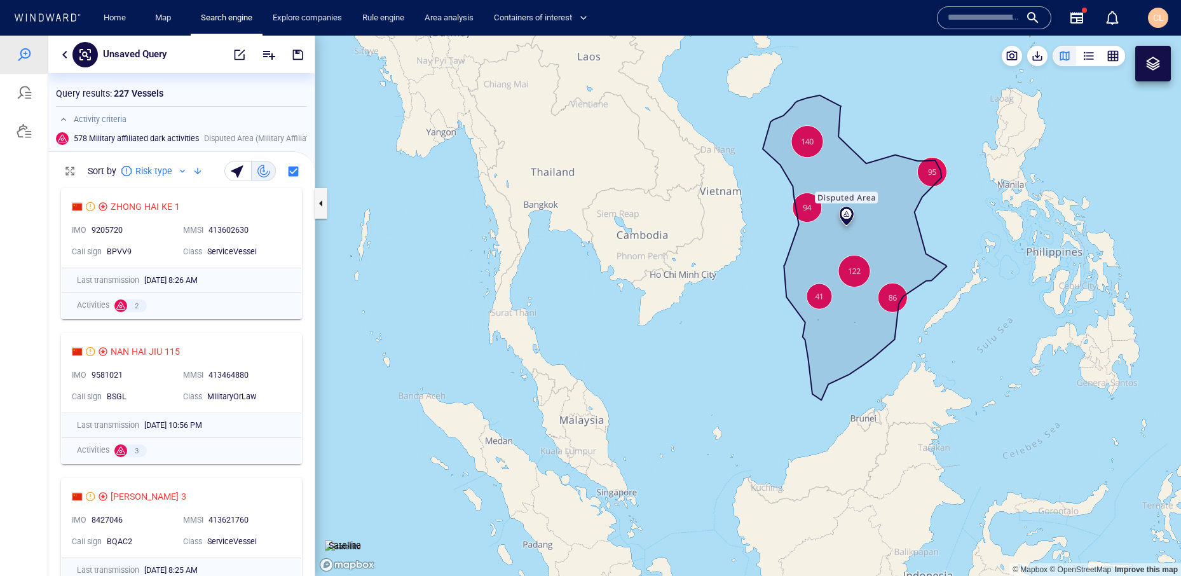
drag, startPoint x: 886, startPoint y: 212, endPoint x: 886, endPoint y: 219, distance: 7.0
click at [885, 219] on canvas "Map" at bounding box center [747, 306] width 865 height 540
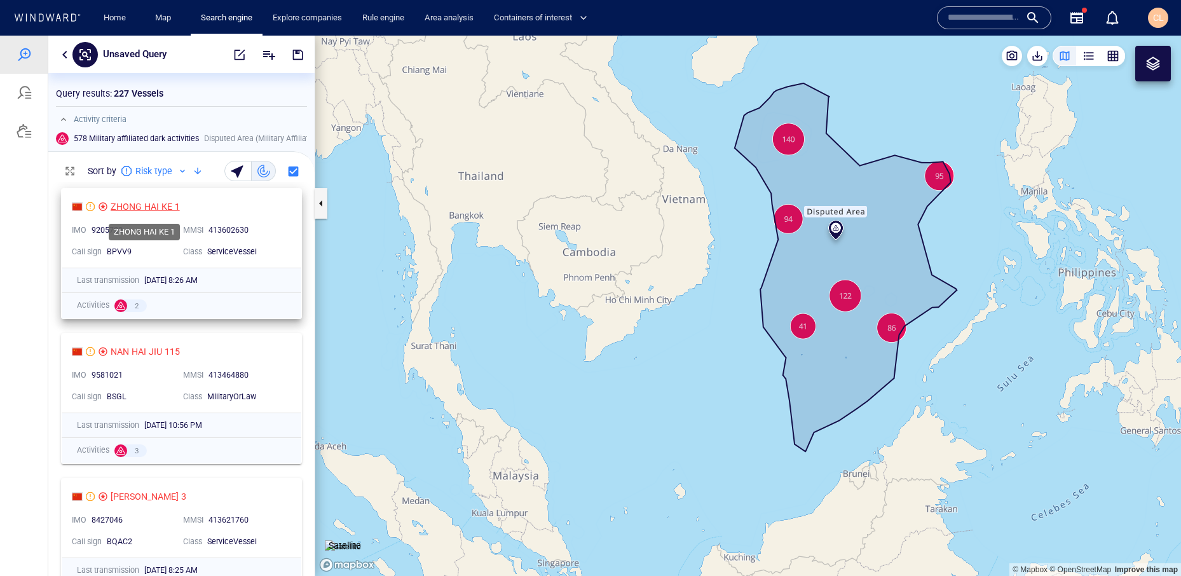
click at [157, 203] on div "ZHONG HAI KE 1" at bounding box center [145, 206] width 69 height 15
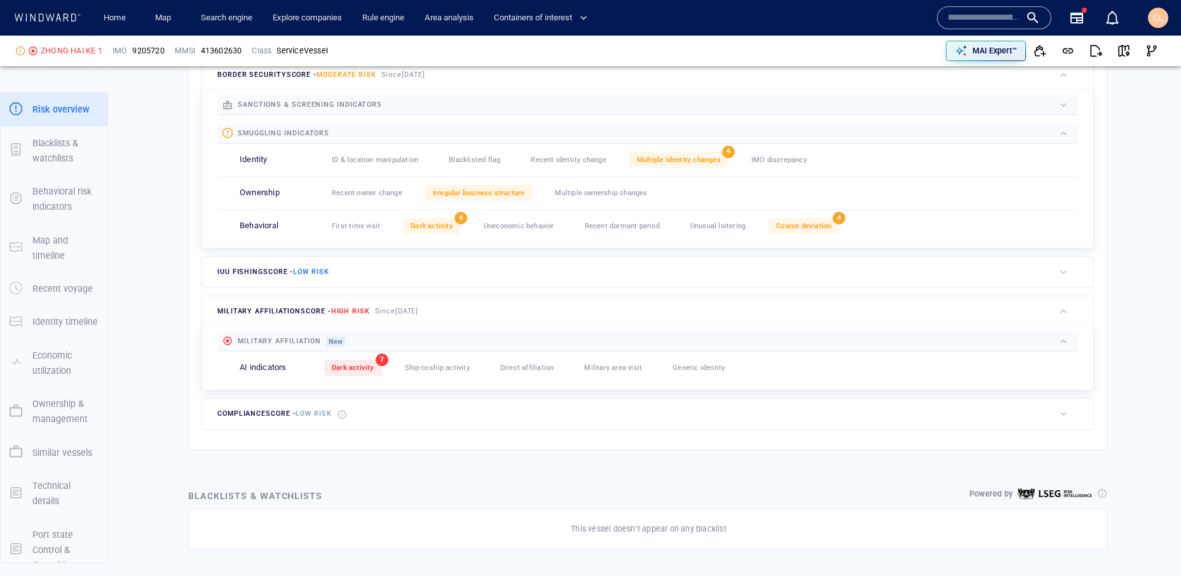
scroll to position [435, 0]
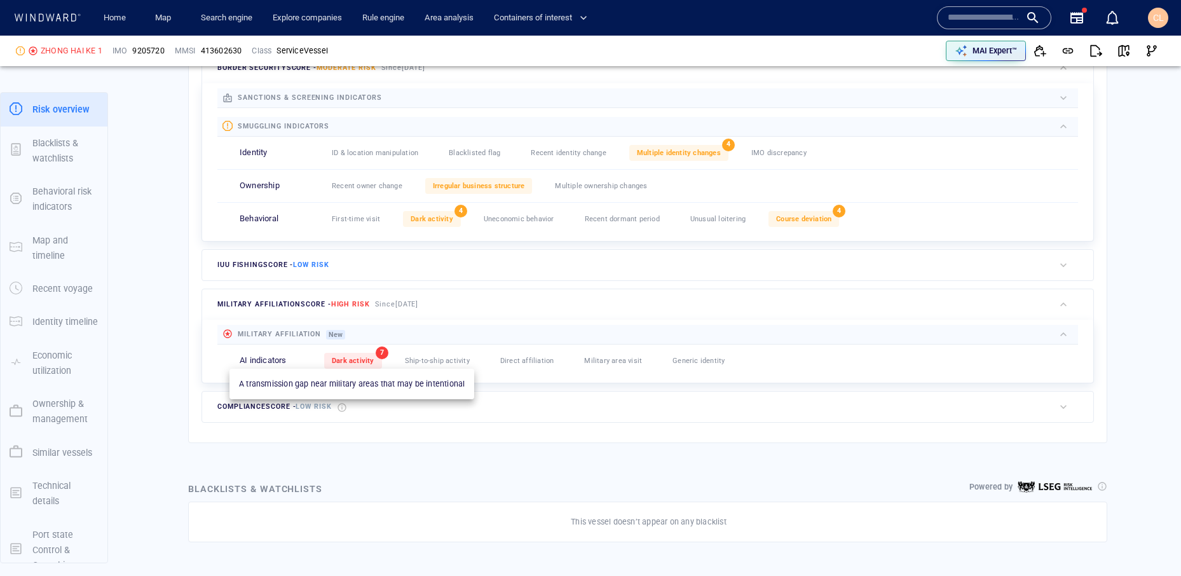
click at [353, 362] on span "Dark activity" at bounding box center [353, 360] width 43 height 8
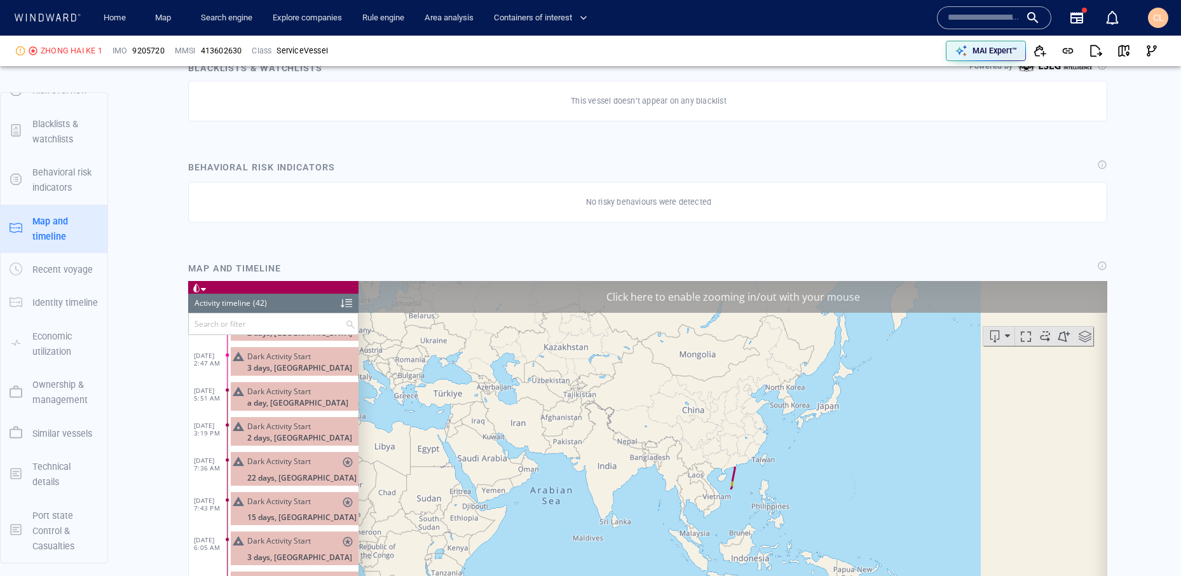
scroll to position [1186, 0]
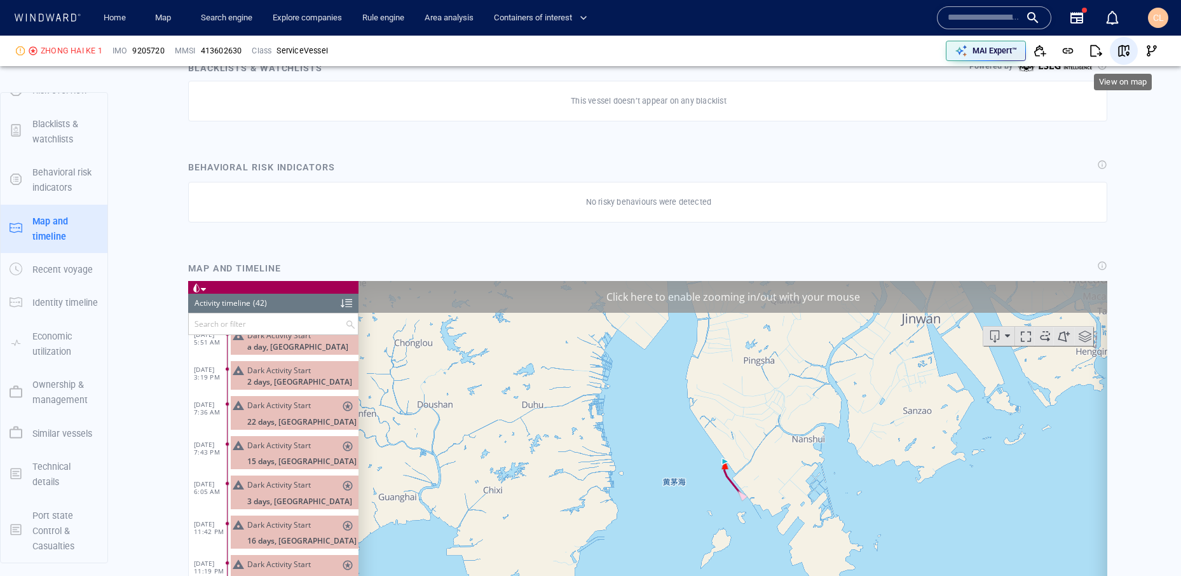
click at [1125, 45] on span "button" at bounding box center [1123, 50] width 13 height 13
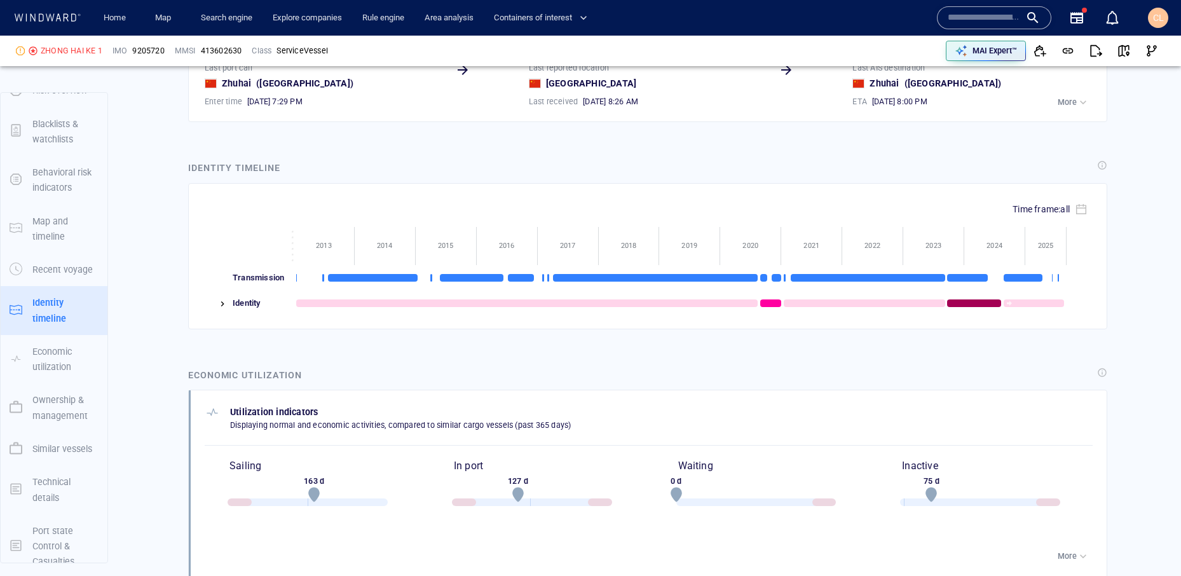
scroll to position [1583, 0]
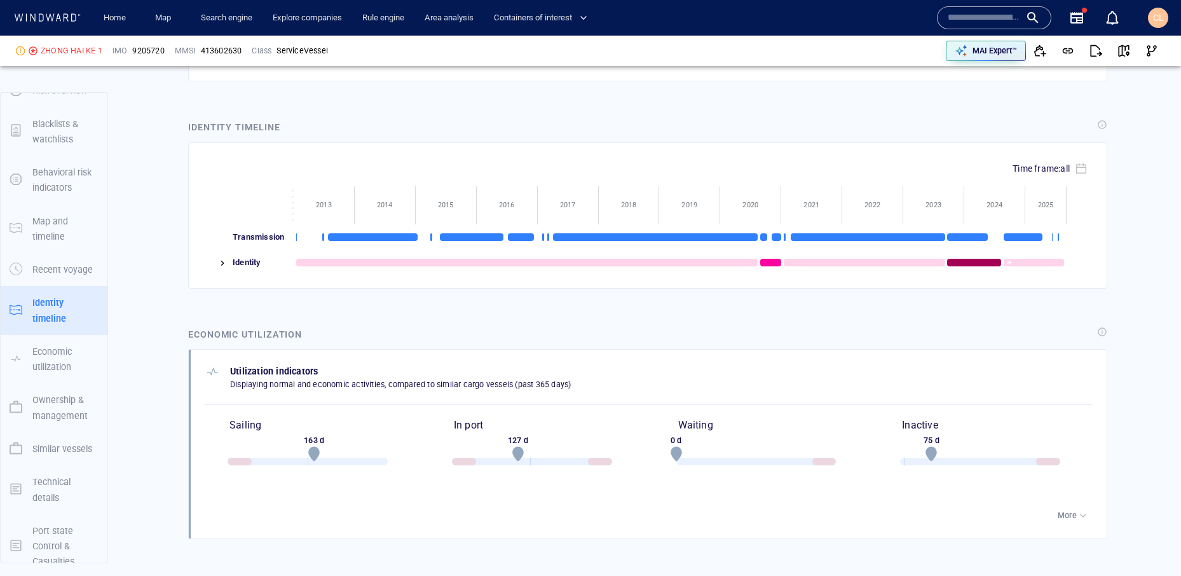
click at [220, 269] on div at bounding box center [217, 262] width 24 height 25
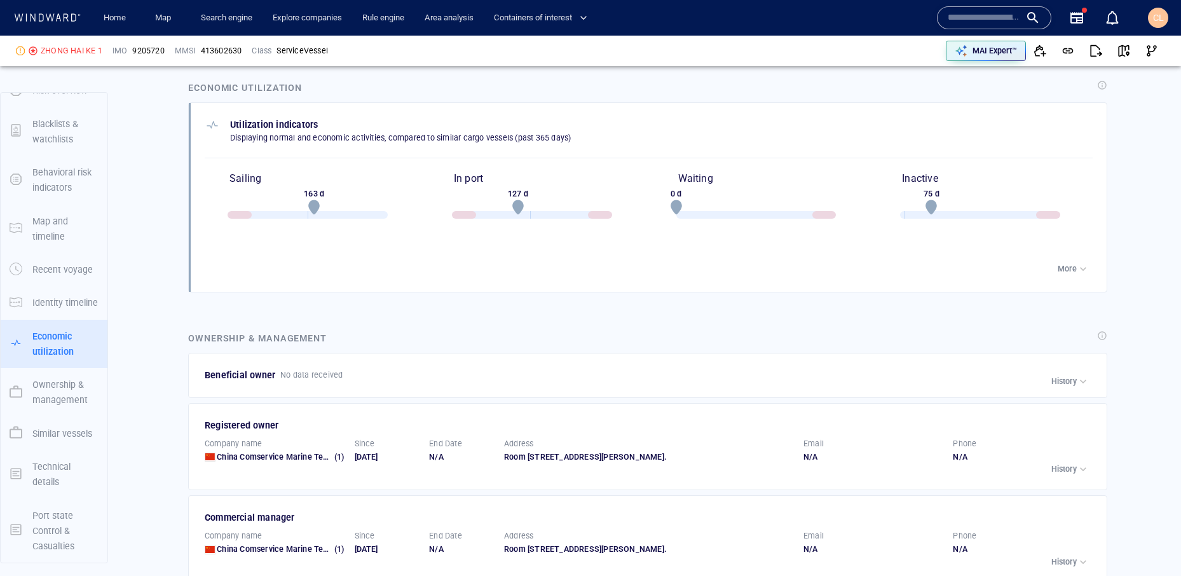
scroll to position [2059, 0]
click at [1085, 273] on div "button" at bounding box center [1082, 268] width 13 height 13
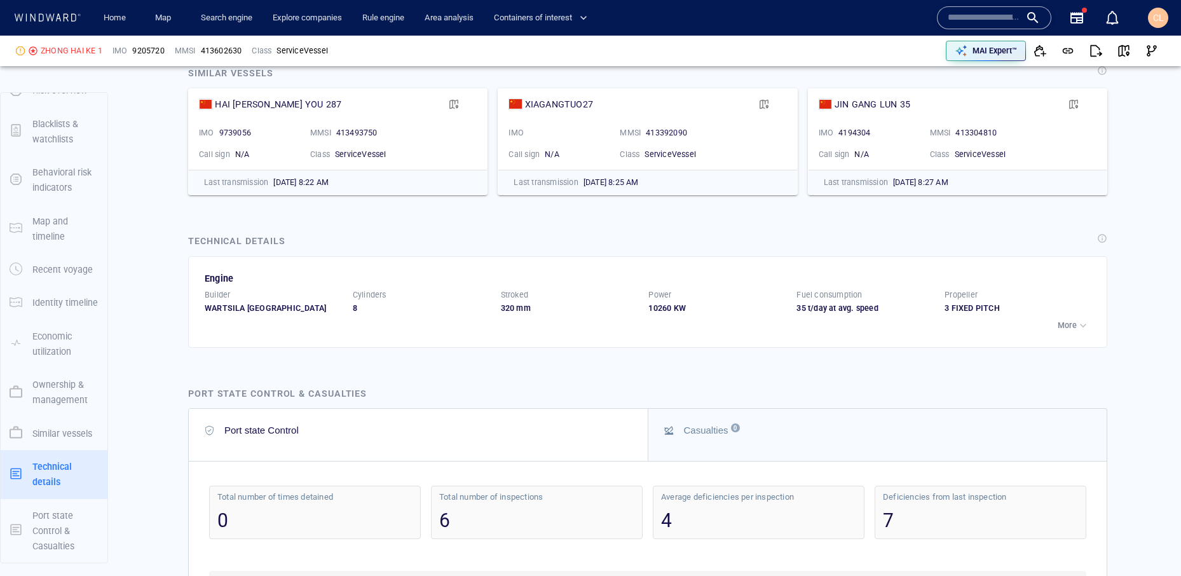
scroll to position [3033, 0]
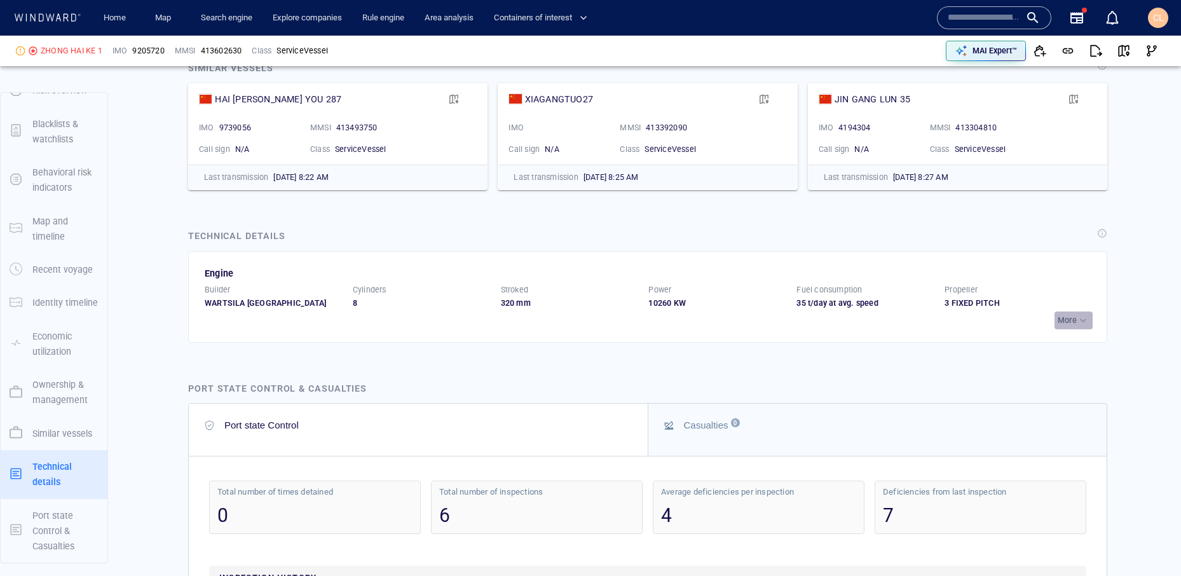
click at [1068, 326] on p "More" at bounding box center [1066, 320] width 19 height 11
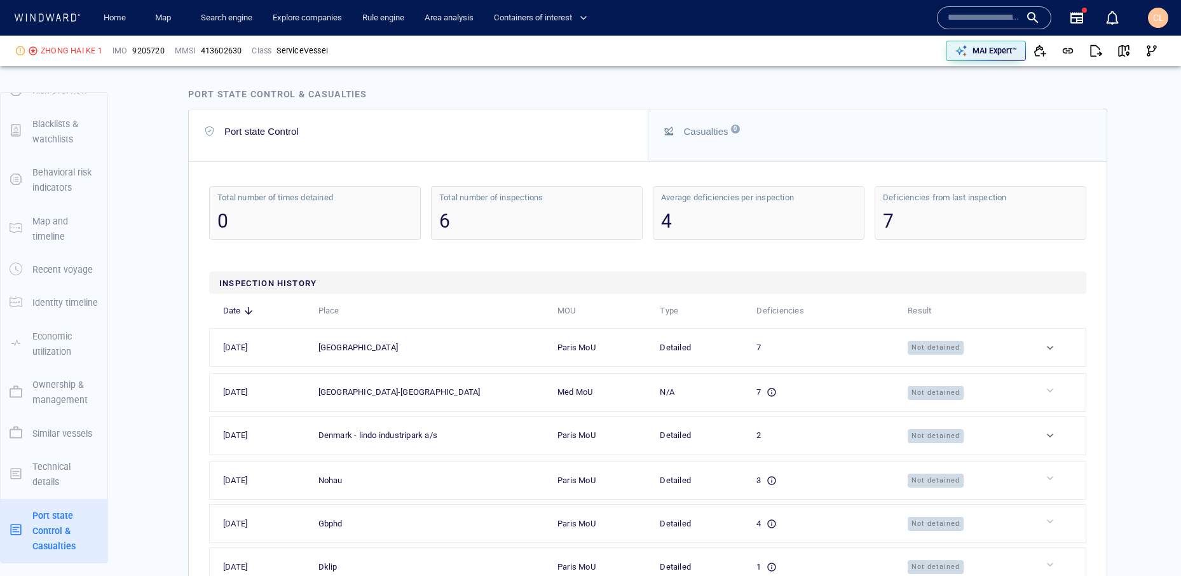
scroll to position [3820, 0]
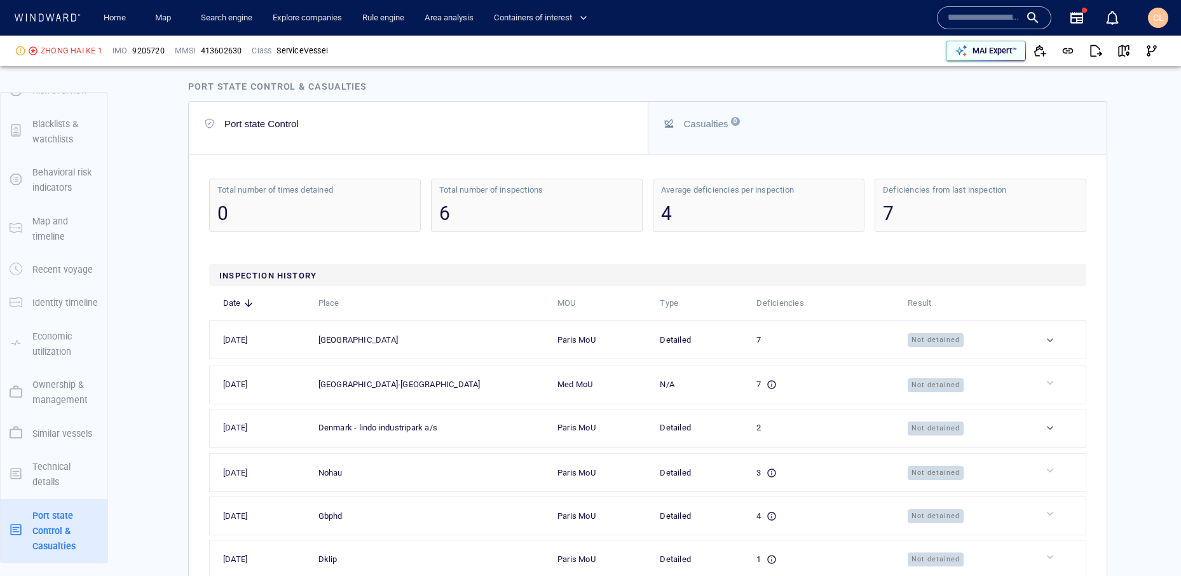
click at [976, 53] on p "MAI Expert™" at bounding box center [994, 50] width 44 height 11
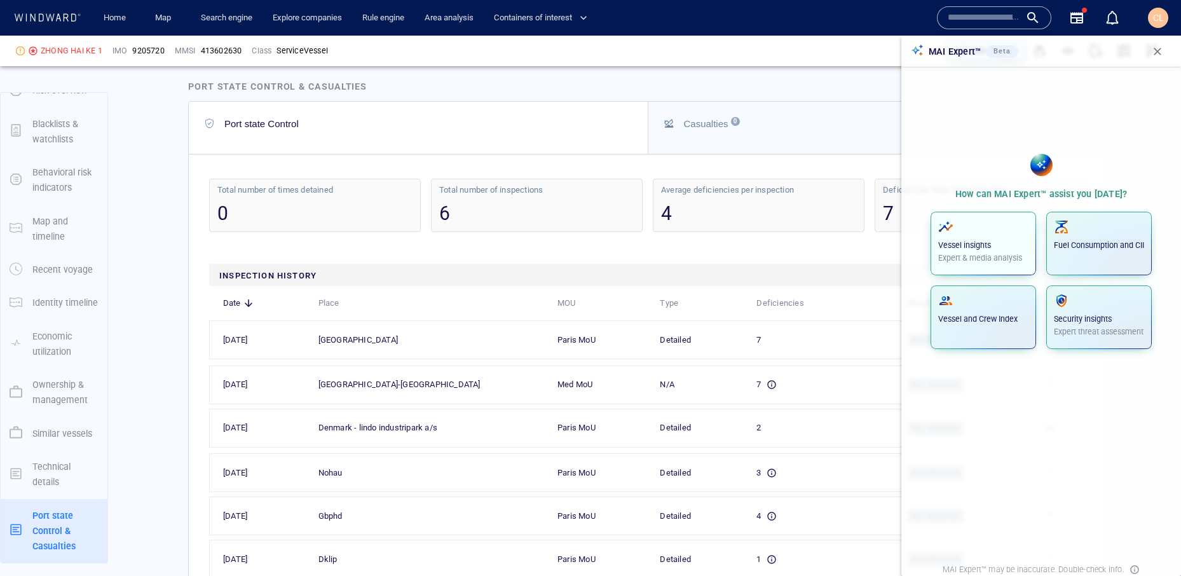
click at [989, 226] on span "button" at bounding box center [983, 226] width 90 height 15
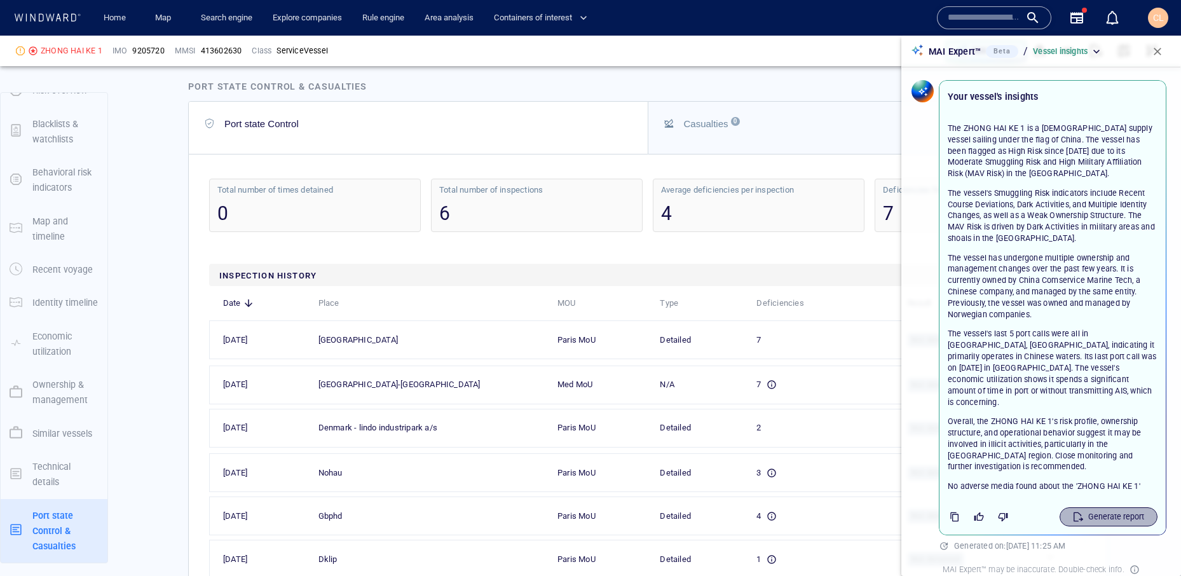
click at [1099, 511] on p "Generate report" at bounding box center [1116, 516] width 56 height 11
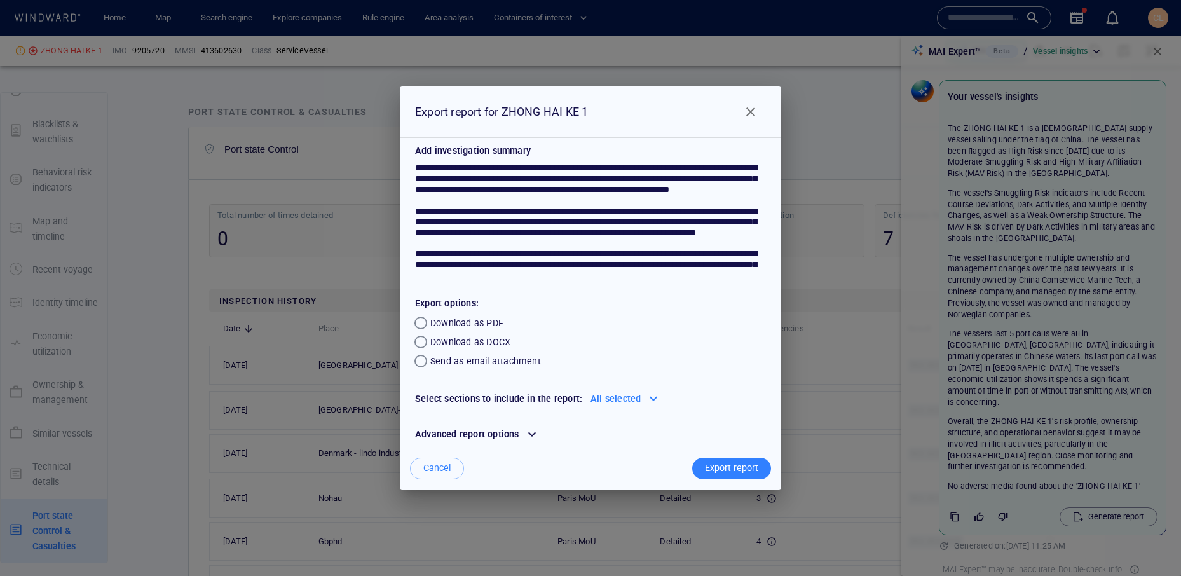
click at [654, 400] on div at bounding box center [653, 398] width 20 height 20
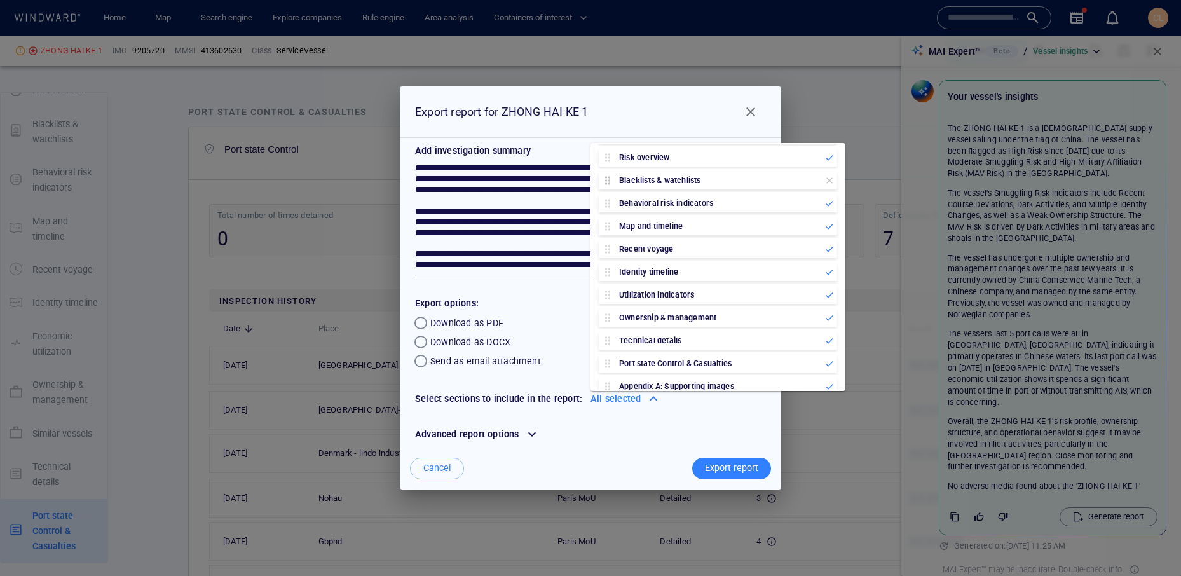
scroll to position [118, 0]
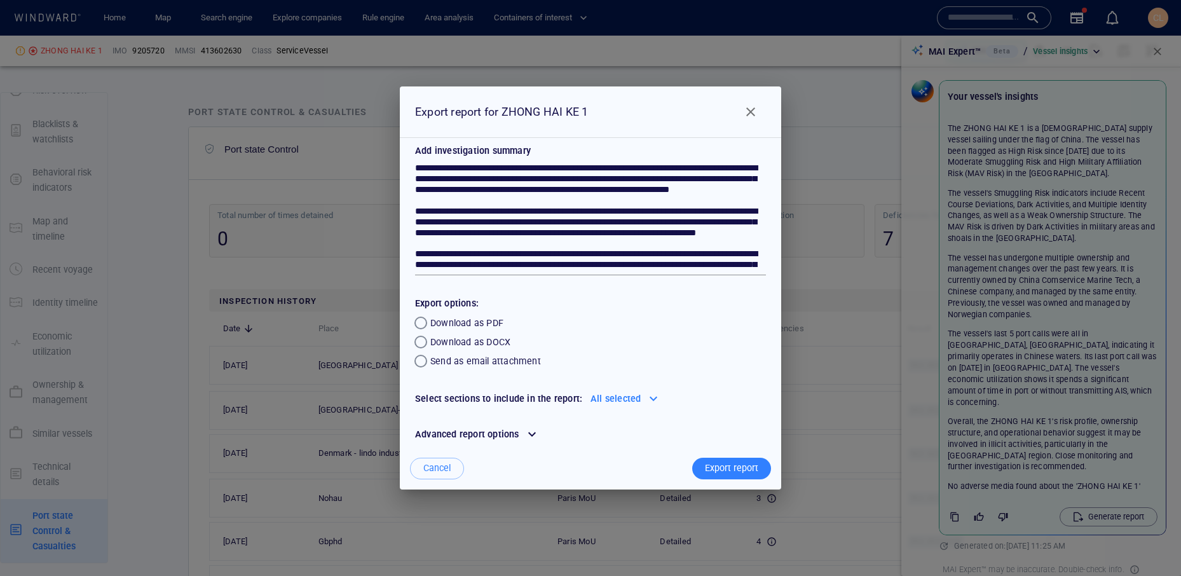
click at [653, 440] on div "Advanced report options" at bounding box center [590, 434] width 356 height 20
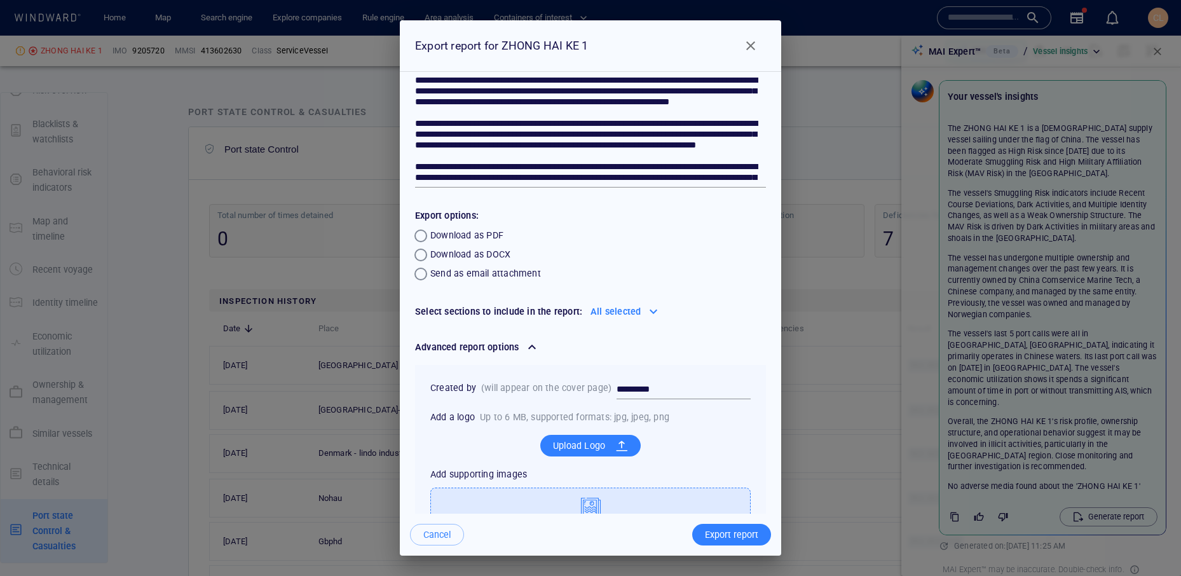
scroll to position [22, 0]
click at [757, 44] on span "Close" at bounding box center [750, 45] width 15 height 15
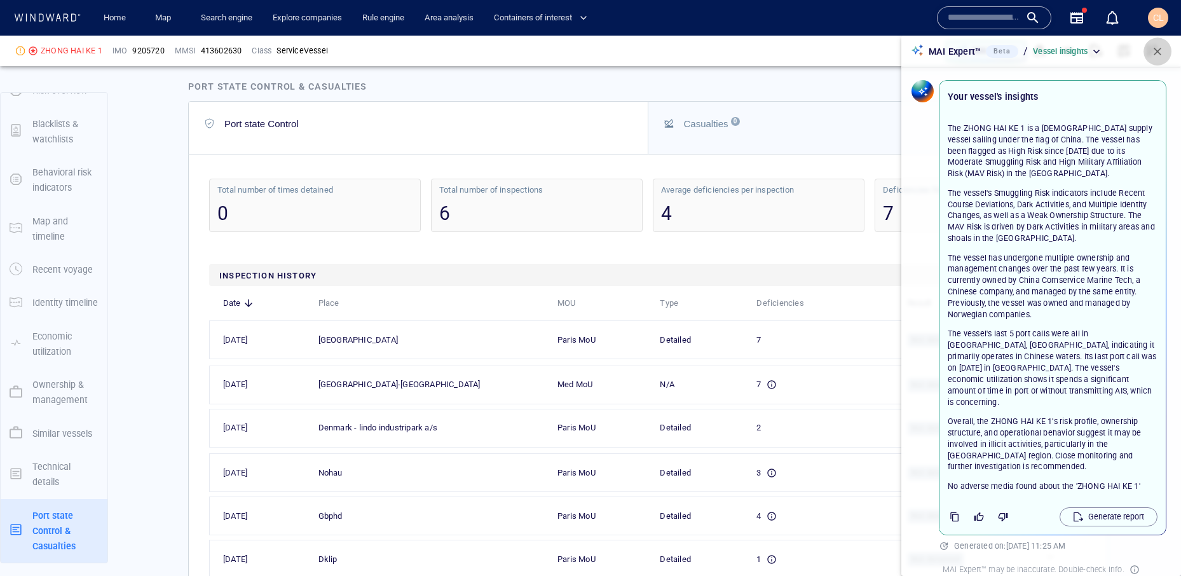
click at [1158, 48] on span "button" at bounding box center [1157, 51] width 13 height 13
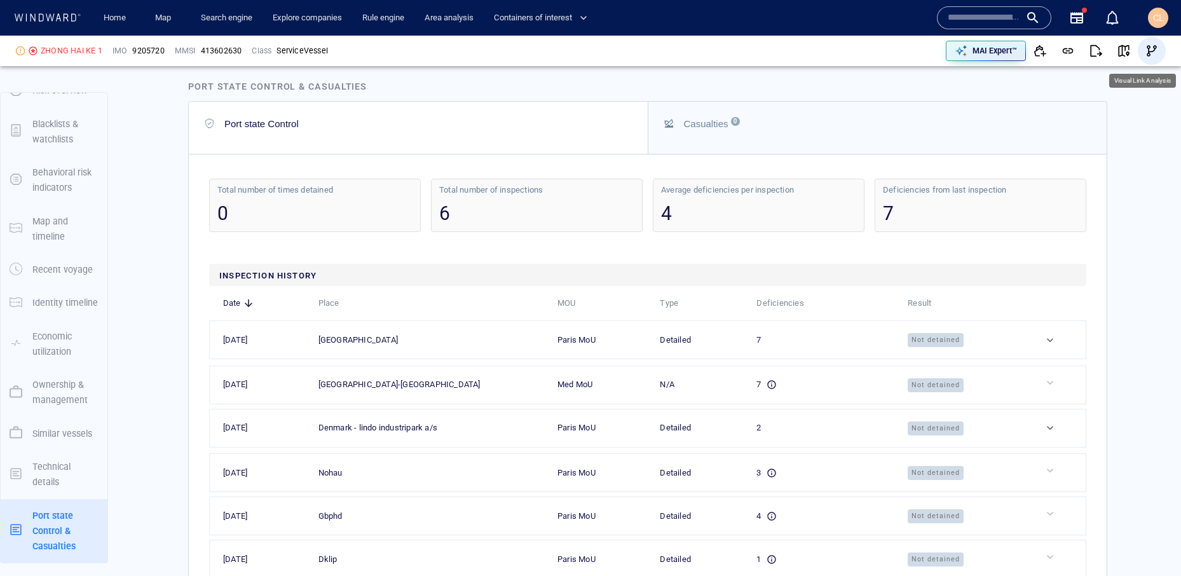
click at [1148, 46] on span "button" at bounding box center [1151, 50] width 13 height 13
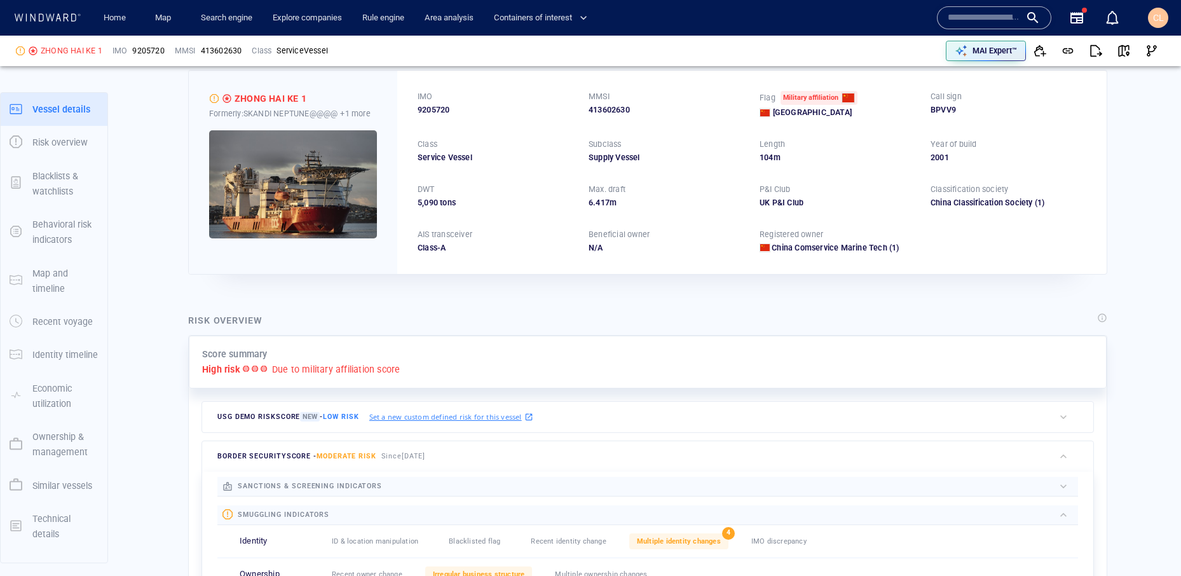
scroll to position [0, 0]
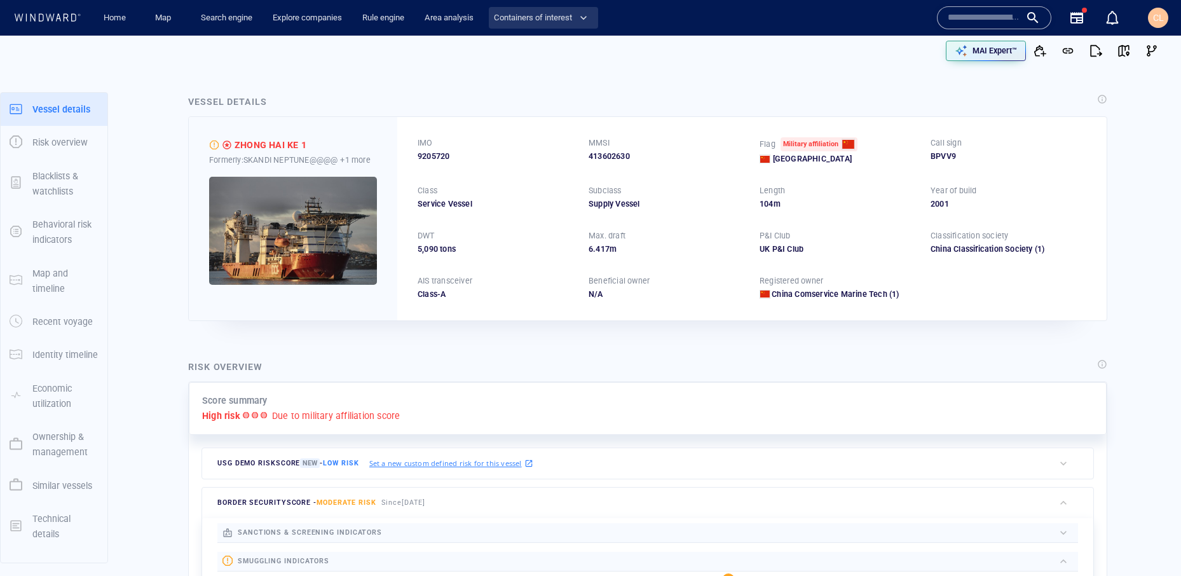
click at [538, 25] on span "Containers of interest" at bounding box center [540, 18] width 93 height 15
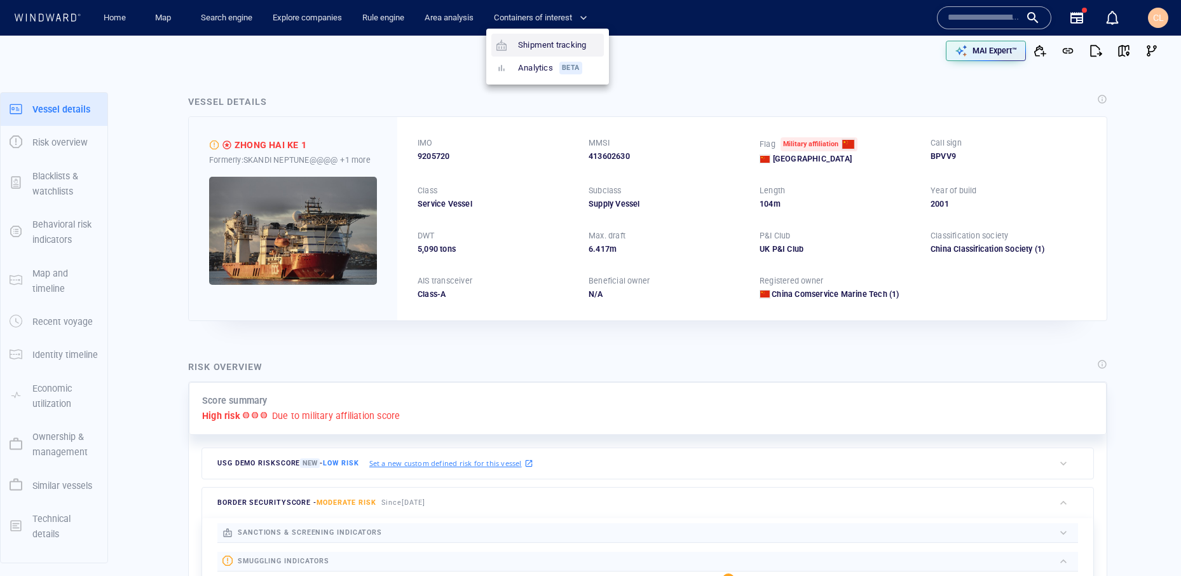
click at [538, 44] on link "Shipment tracking" at bounding box center [541, 45] width 100 height 23
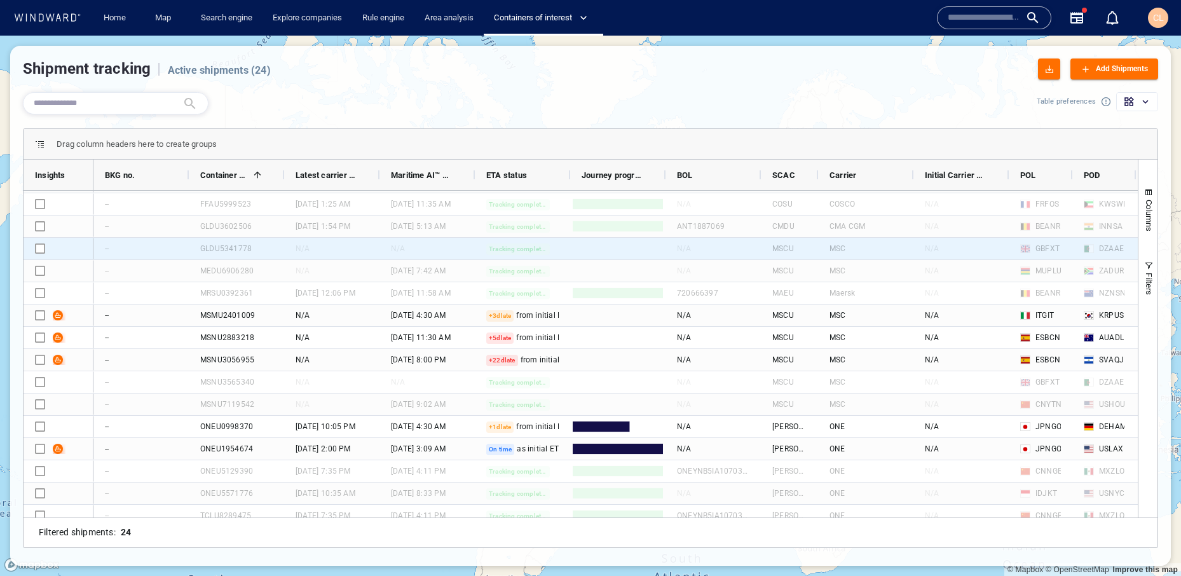
scroll to position [88, 0]
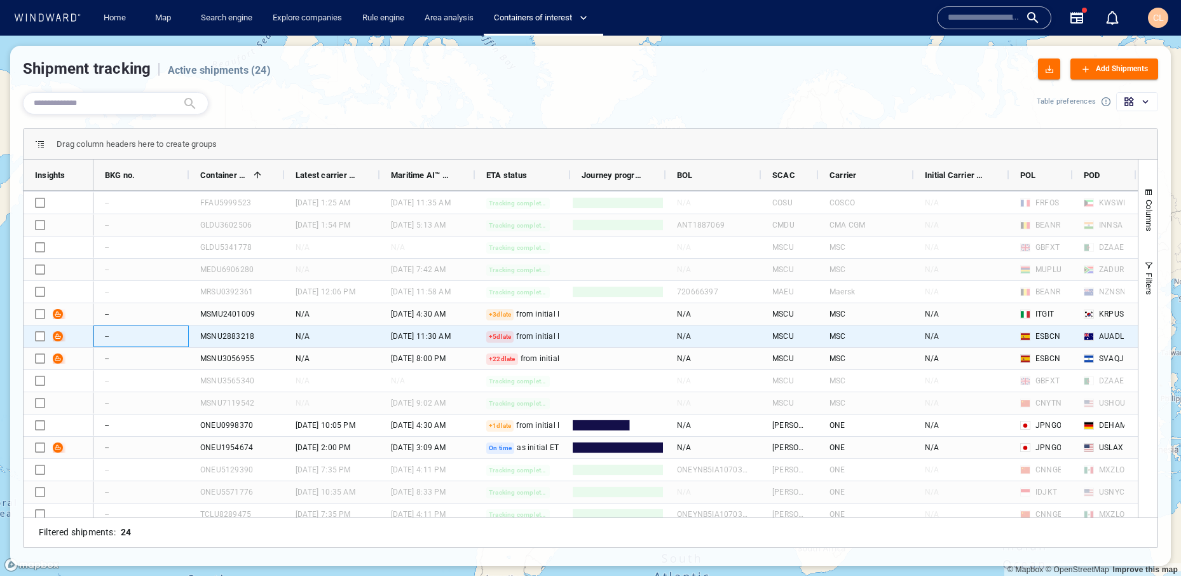
click at [128, 342] on div "--" at bounding box center [140, 336] width 95 height 22
click at [515, 332] on div "from initial ETA" at bounding box center [535, 335] width 45 height 11
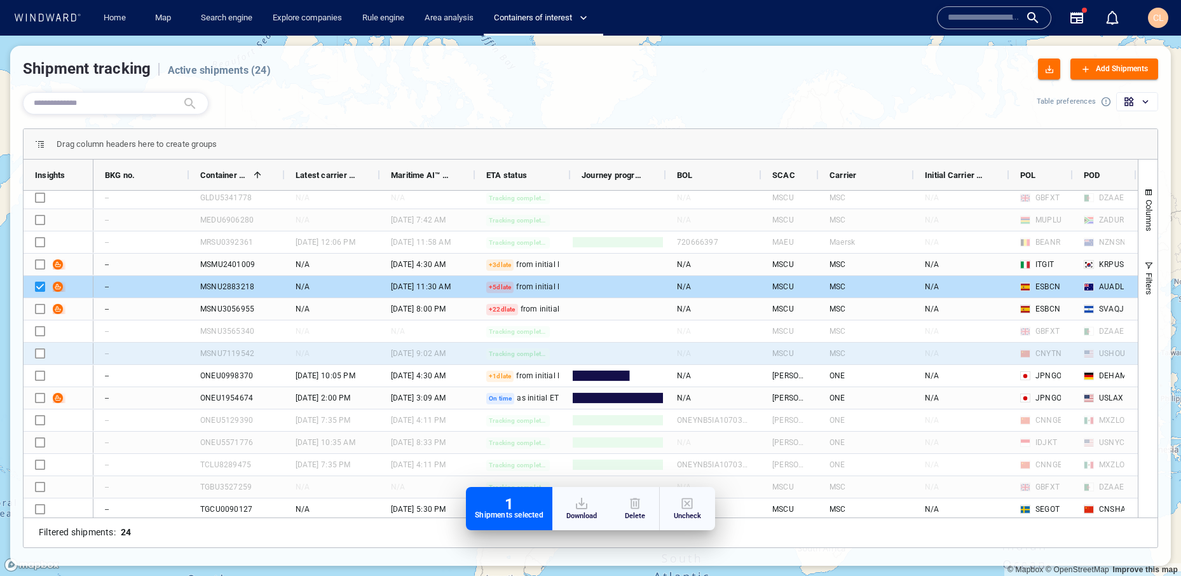
scroll to position [143, 0]
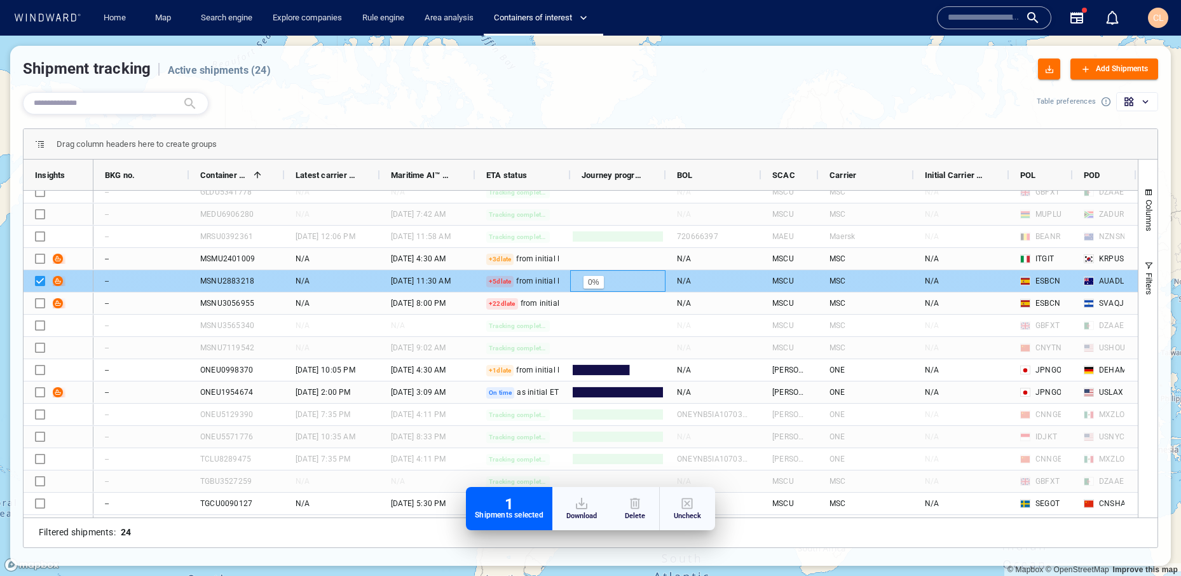
click at [577, 276] on canvas "Press SPACE to deselect this row." at bounding box center [618, 281] width 94 height 20
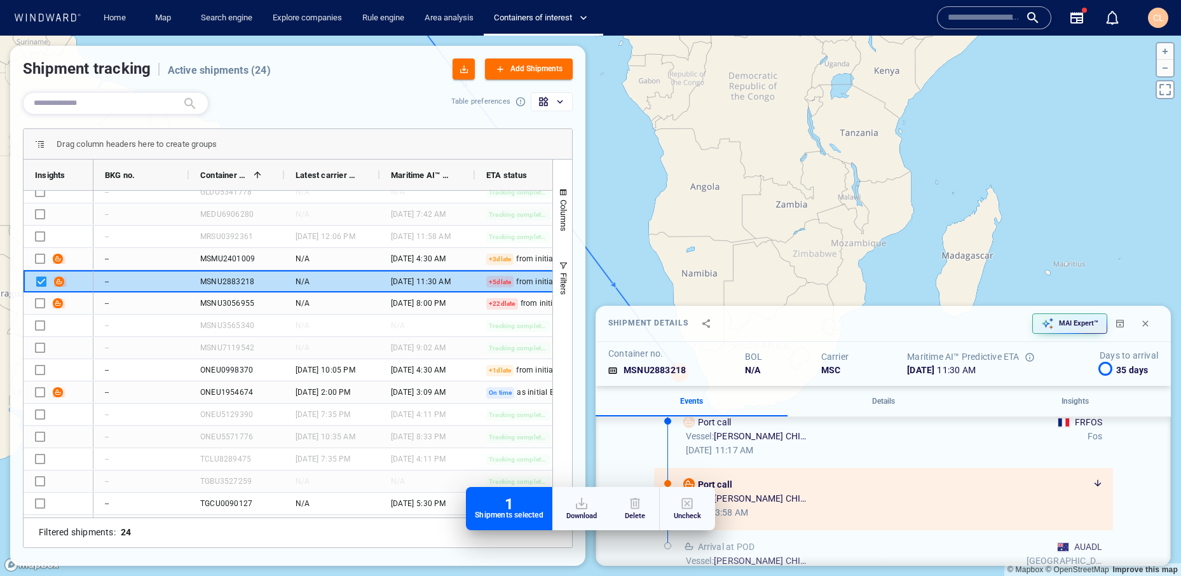
scroll to position [855, 0]
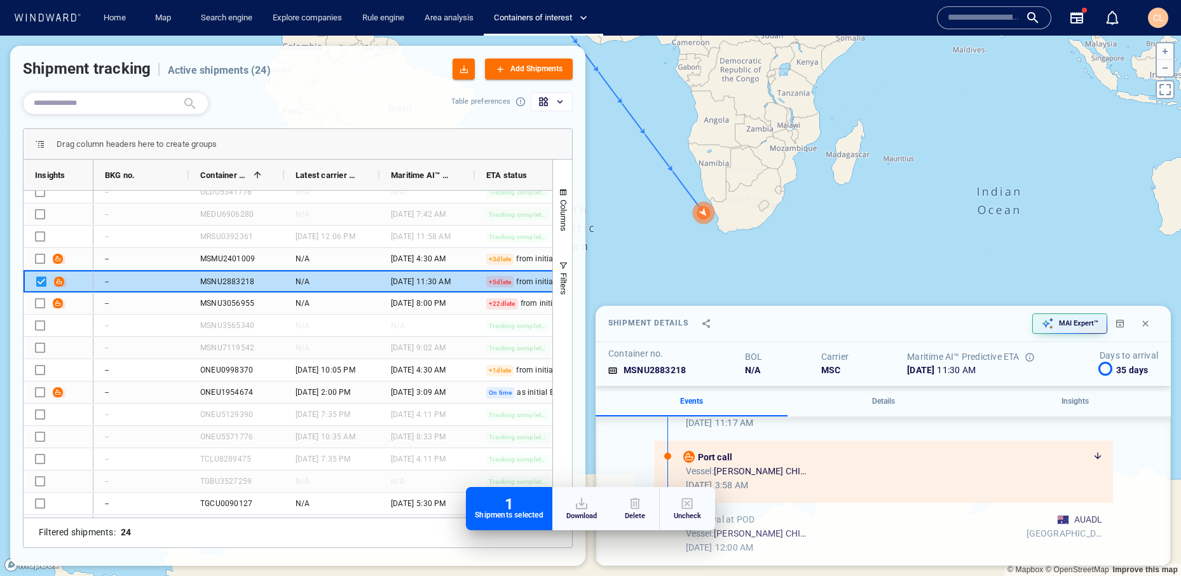
drag, startPoint x: 698, startPoint y: 215, endPoint x: 754, endPoint y: 261, distance: 72.6
click at [756, 262] on canvas "Map" at bounding box center [590, 306] width 1181 height 540
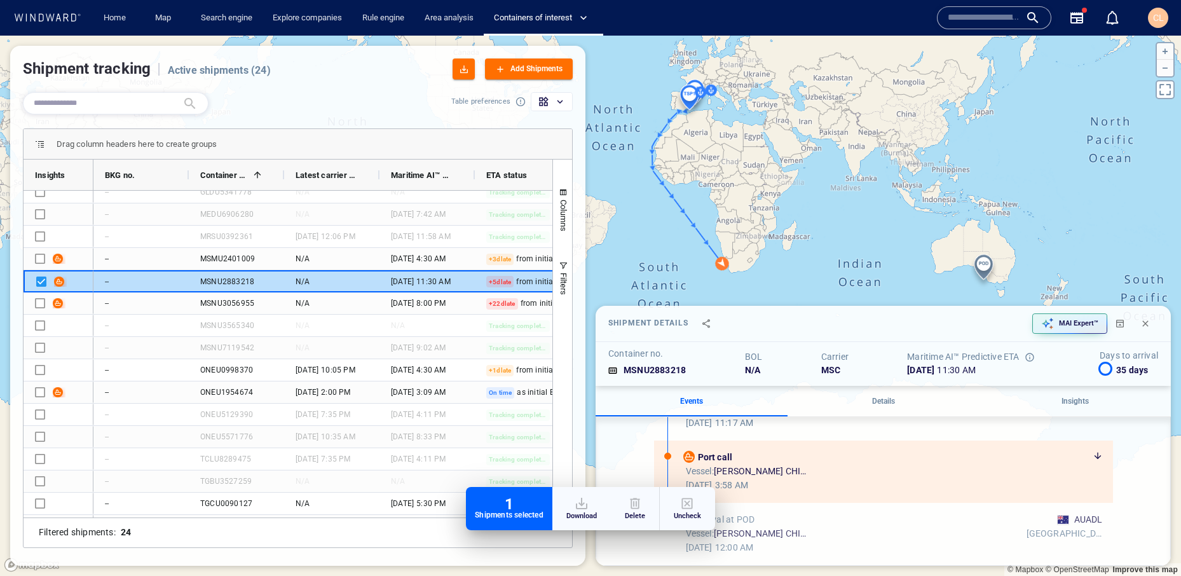
drag, startPoint x: 646, startPoint y: 217, endPoint x: 659, endPoint y: 220, distance: 13.9
click at [659, 220] on canvas "Map" at bounding box center [590, 306] width 1181 height 540
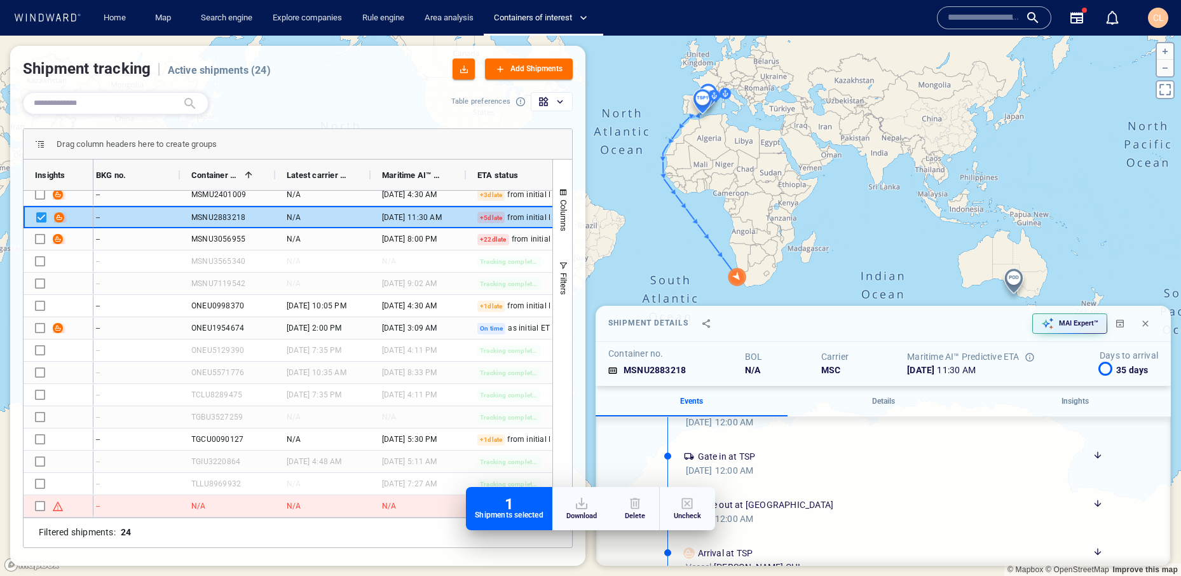
scroll to position [393, 0]
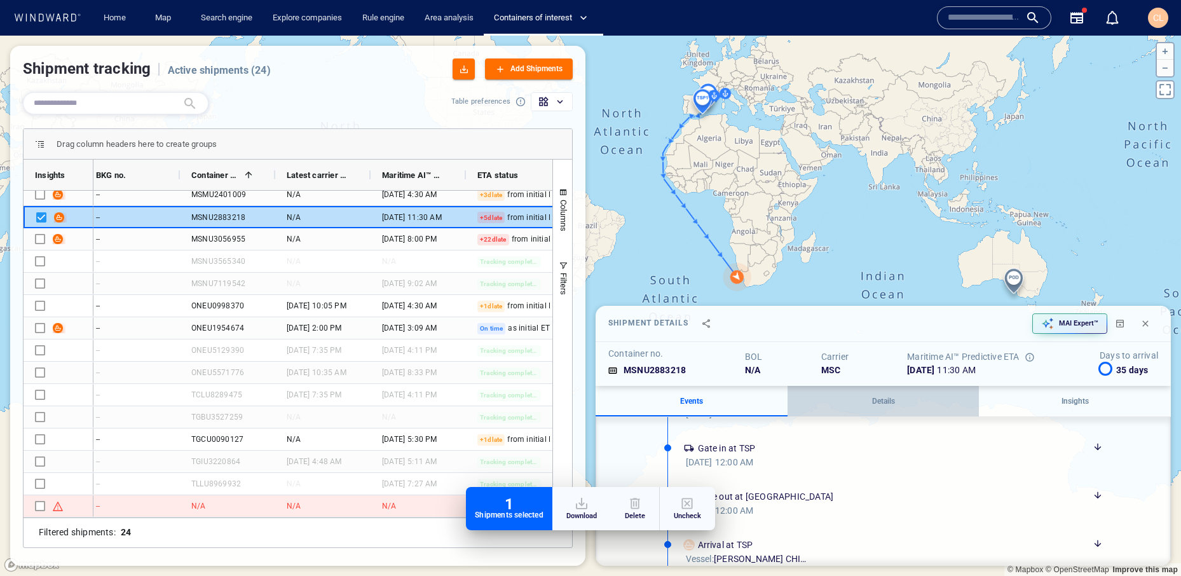
click at [865, 388] on button "Details" at bounding box center [883, 401] width 192 height 30
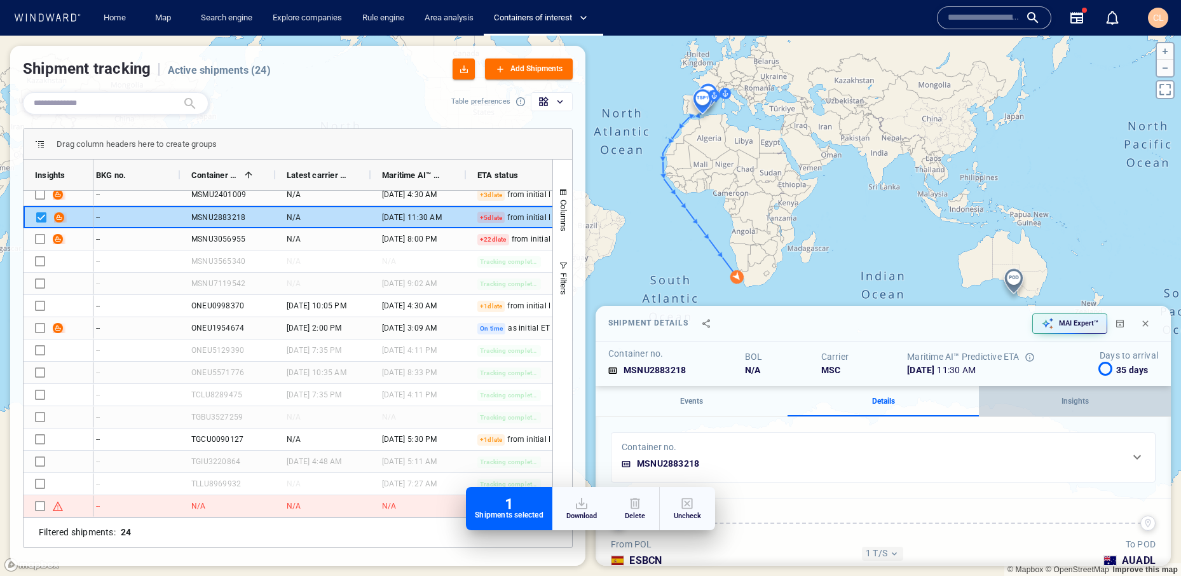
click at [1061, 406] on p "Insights" at bounding box center [1074, 400] width 177 height 11
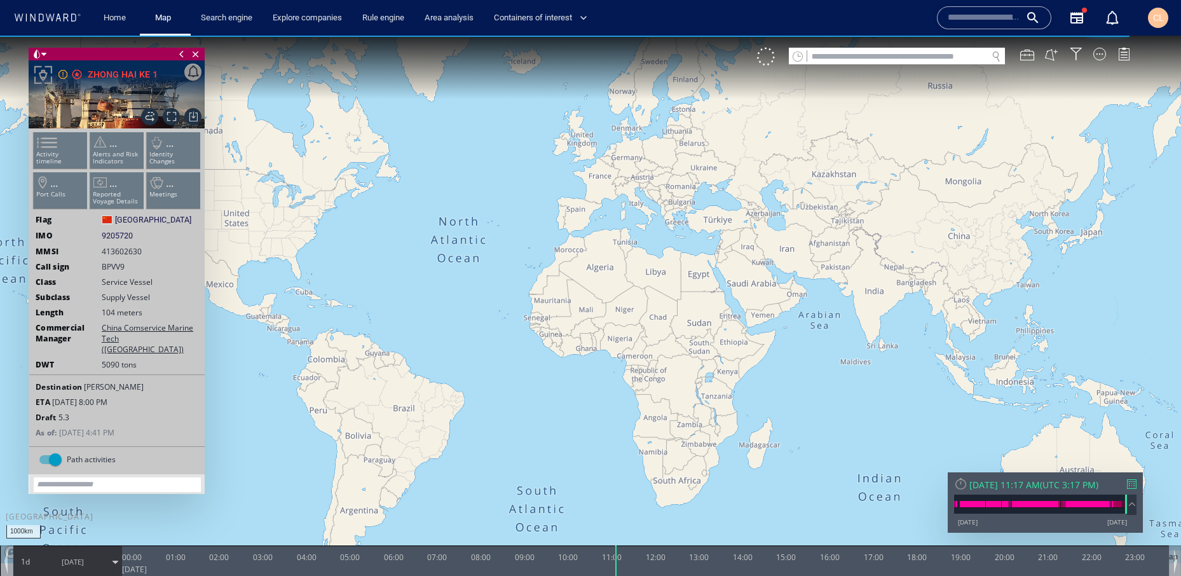
click at [114, 151] on ul "Activity timeline ... Alerts and Risk Indicators ... Identity Changes ... Port …" at bounding box center [117, 173] width 170 height 90
click at [119, 154] on p "Alerts and Risk Indicators" at bounding box center [117, 158] width 54 height 14
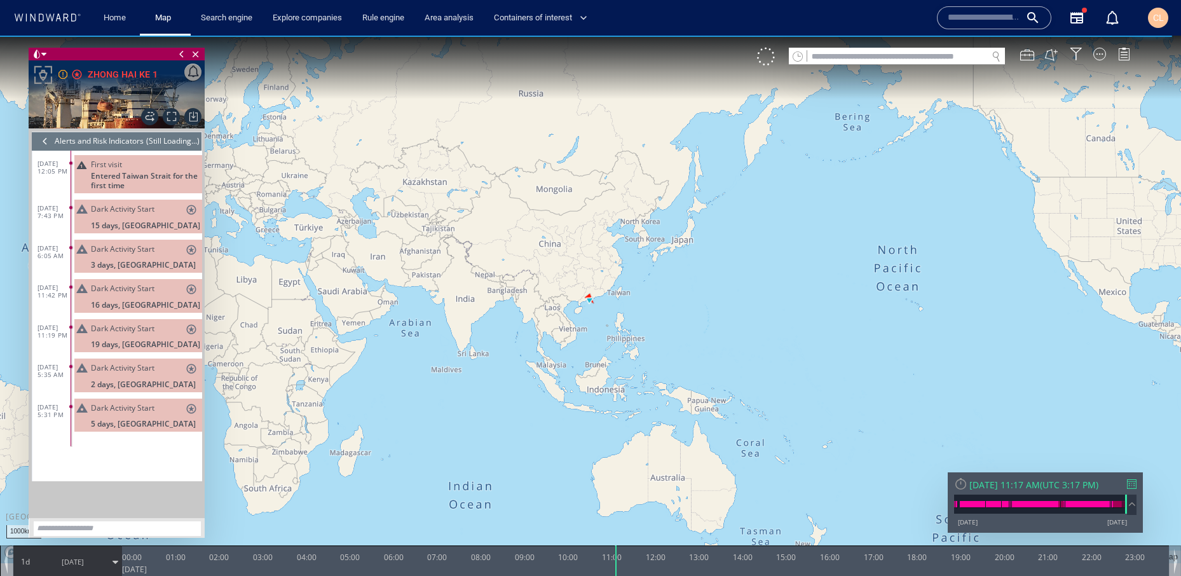
scroll to position [1172, 0]
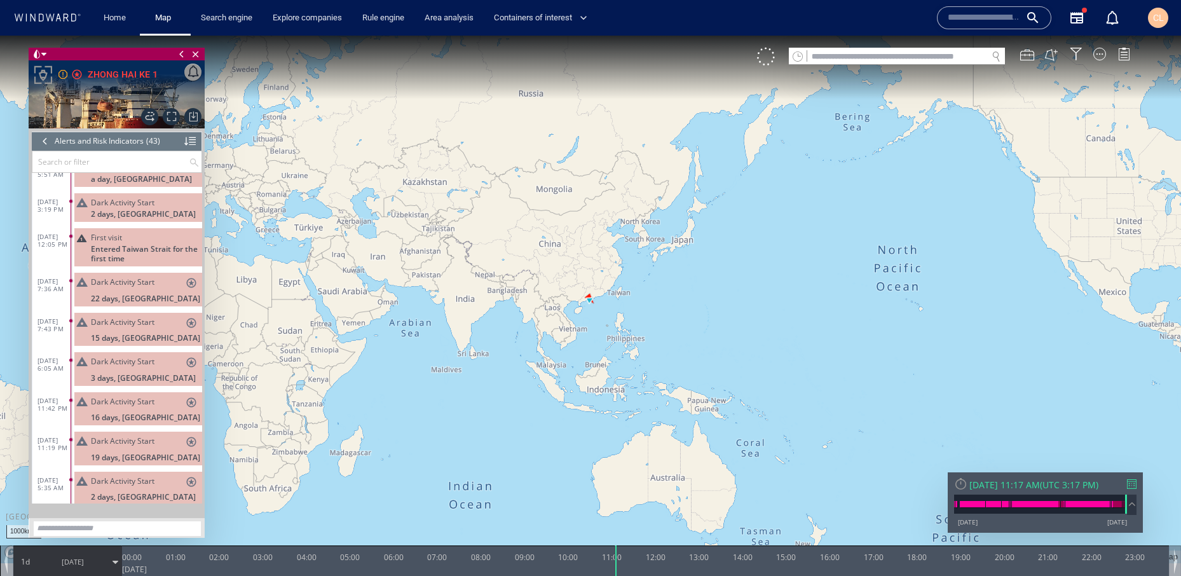
click at [195, 143] on div at bounding box center [189, 141] width 11 height 19
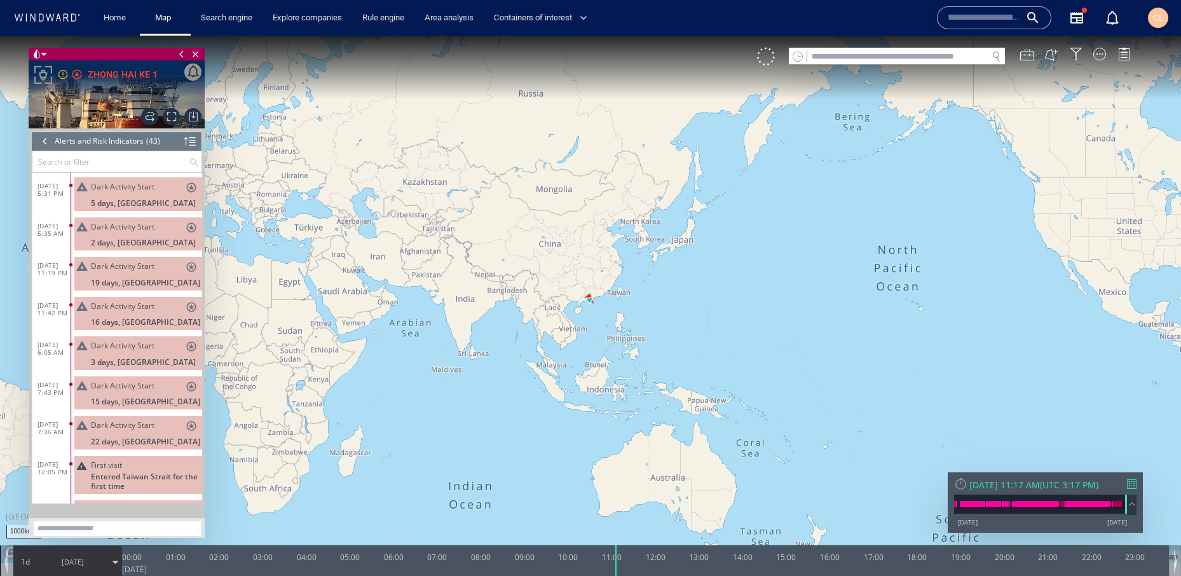
click at [118, 200] on span "5 days, [GEOGRAPHIC_DATA]" at bounding box center [143, 203] width 105 height 10
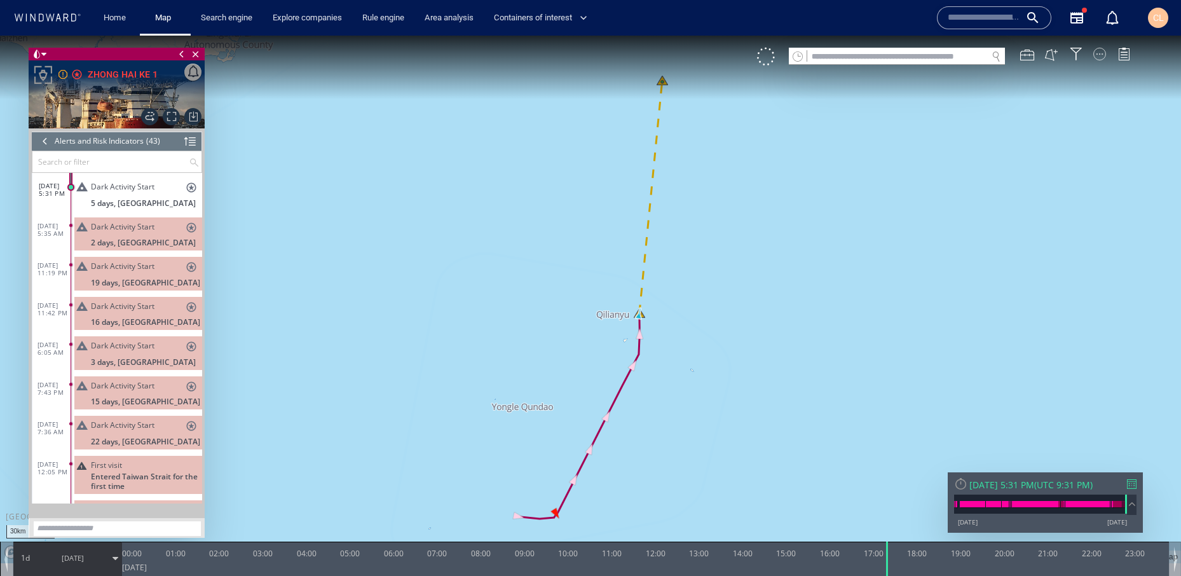
click at [1102, 54] on div at bounding box center [1099, 54] width 13 height 13
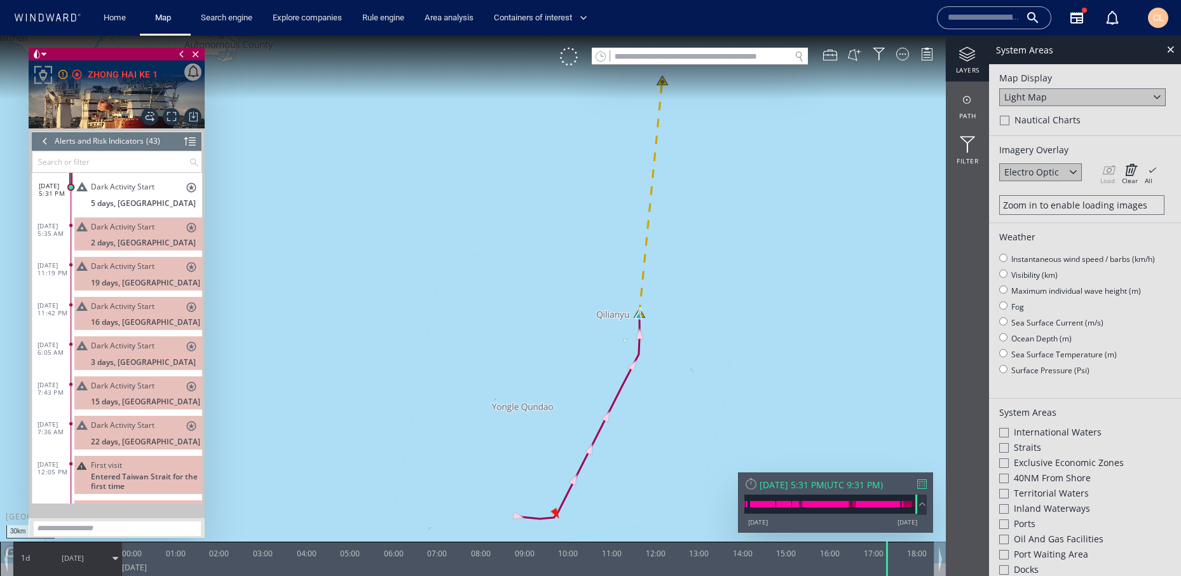
click at [1065, 104] on div "Light Map" at bounding box center [1082, 97] width 166 height 18
click at [1055, 117] on div "Satellite" at bounding box center [1082, 114] width 166 height 17
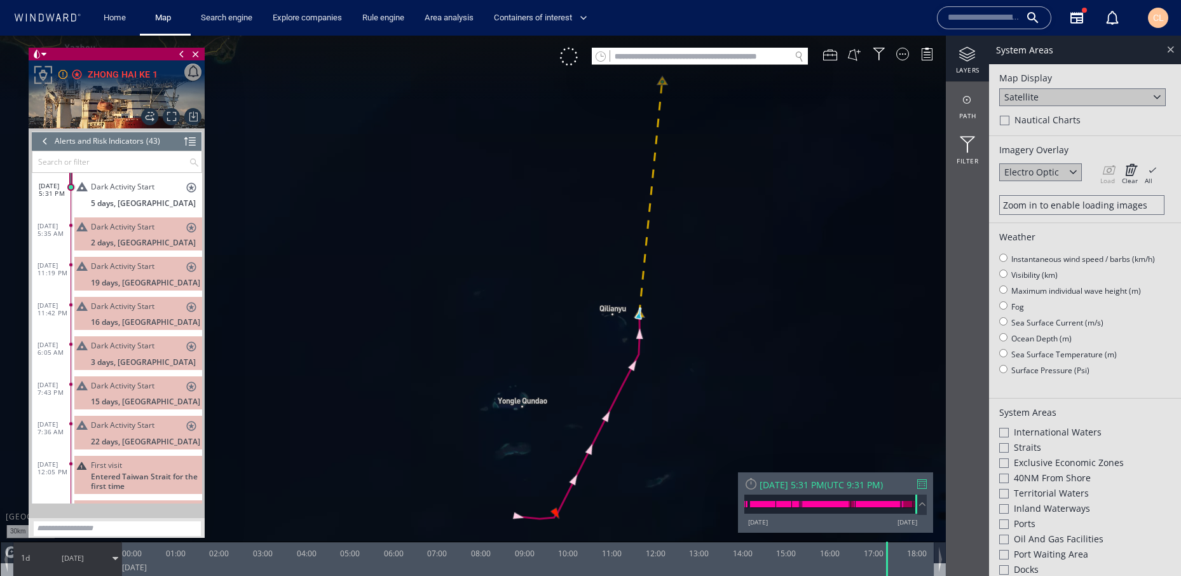
click at [1174, 48] on div at bounding box center [1170, 49] width 15 height 15
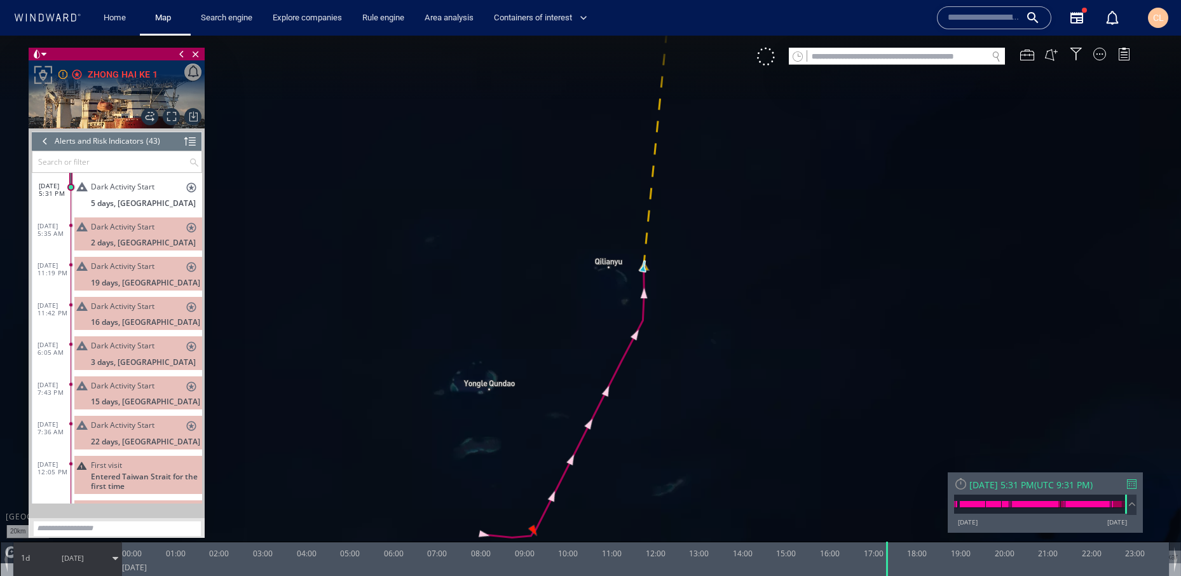
drag, startPoint x: 632, startPoint y: 409, endPoint x: 638, endPoint y: 365, distance: 44.3
click at [638, 365] on canvas "Map" at bounding box center [590, 299] width 1181 height 527
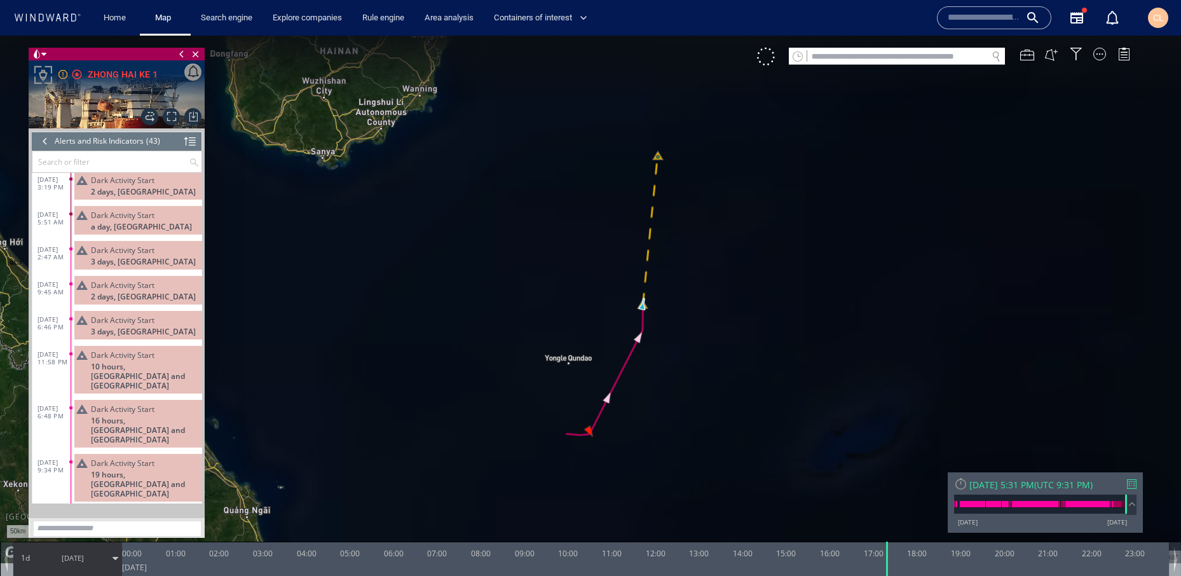
scroll to position [342, 0]
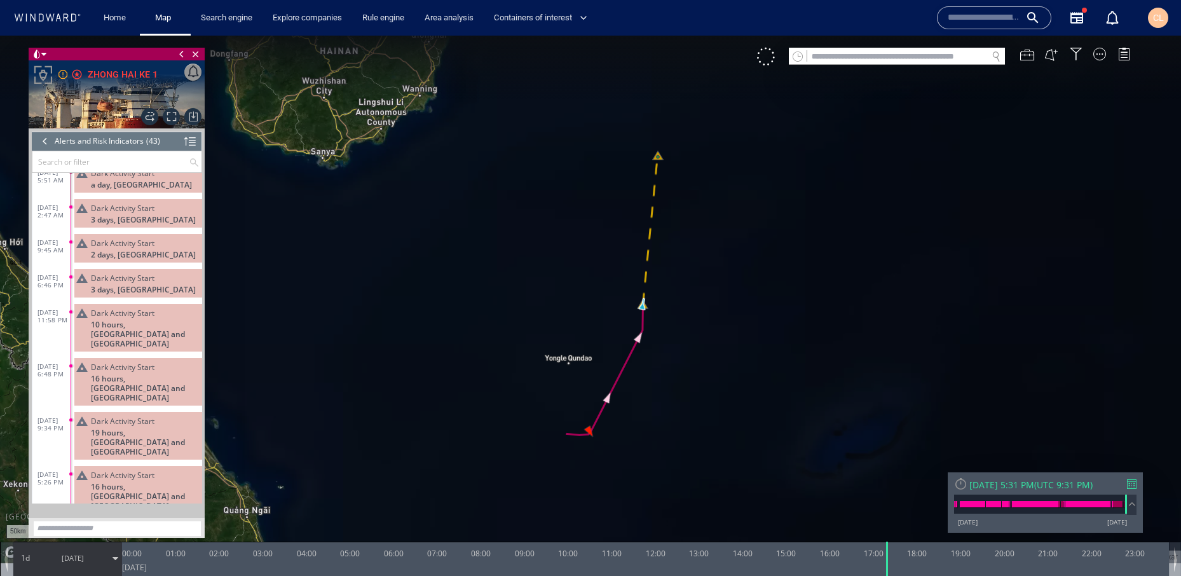
click at [44, 139] on div at bounding box center [45, 141] width 14 height 19
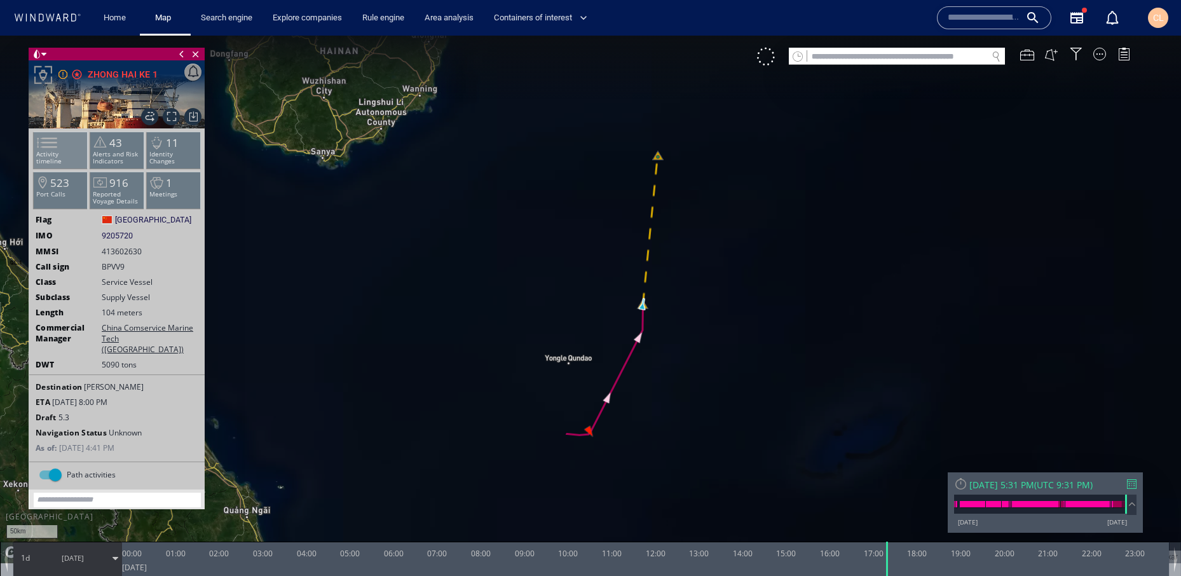
click at [49, 152] on span at bounding box center [39, 142] width 19 height 18
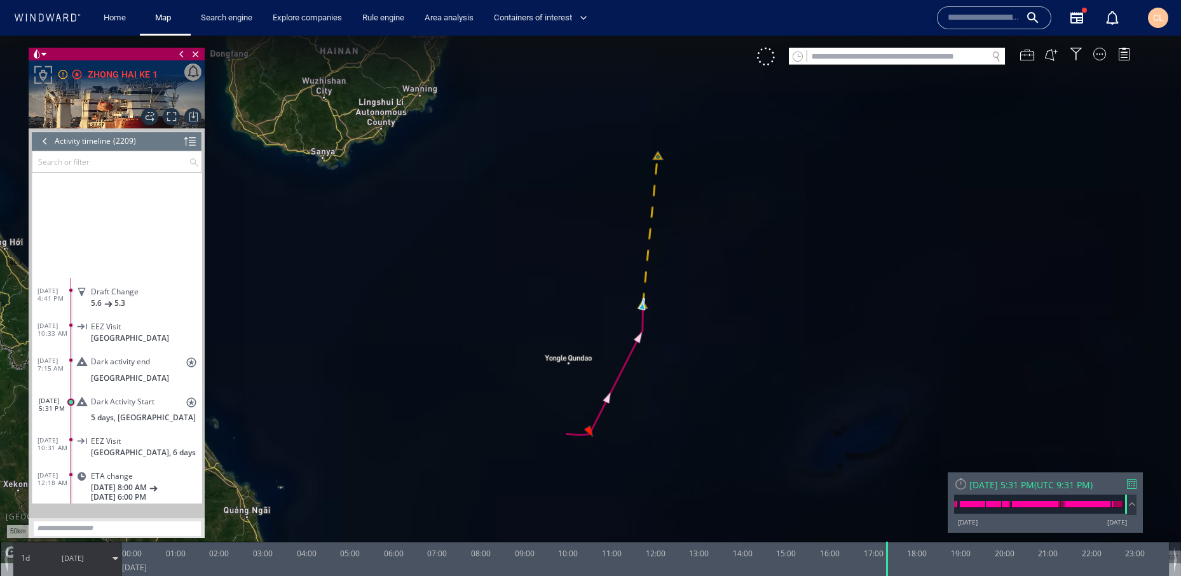
scroll to position [210, 0]
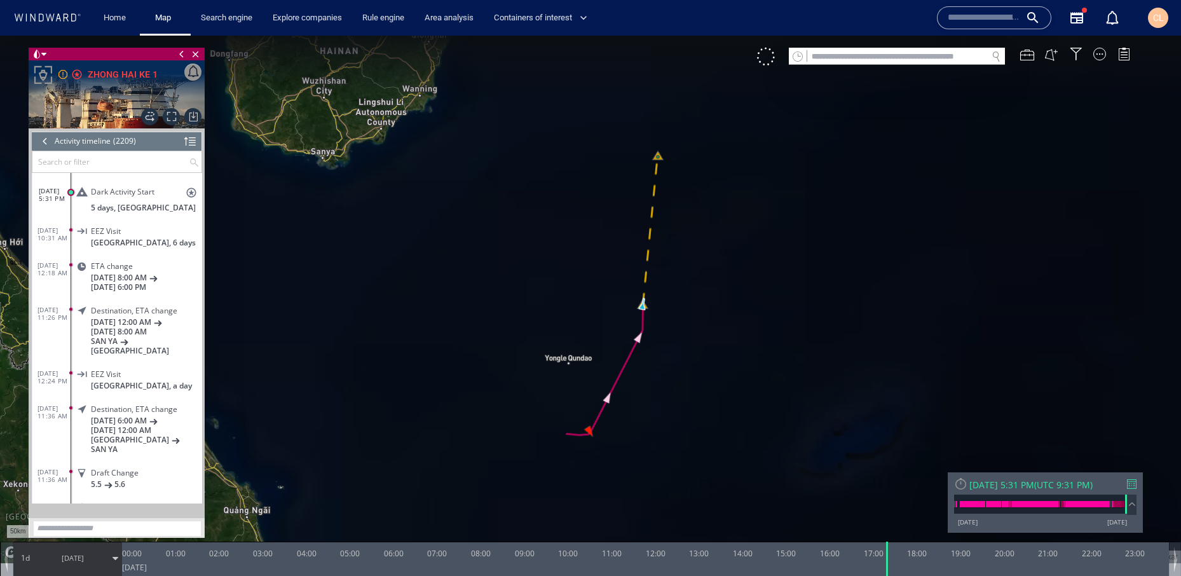
click at [83, 163] on input "text" at bounding box center [110, 161] width 156 height 21
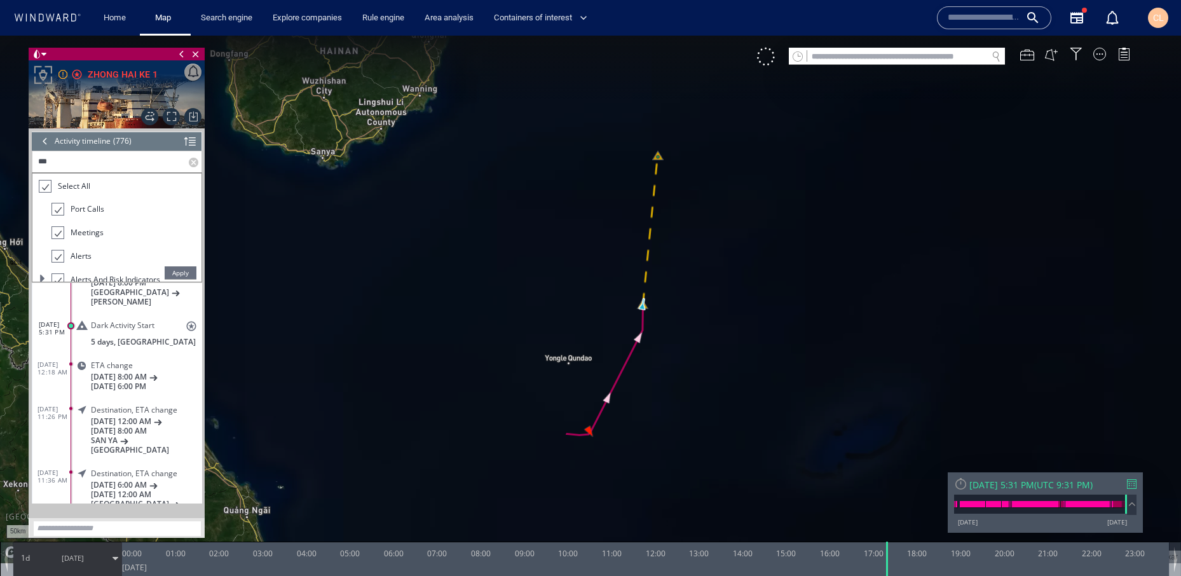
scroll to position [0, 0]
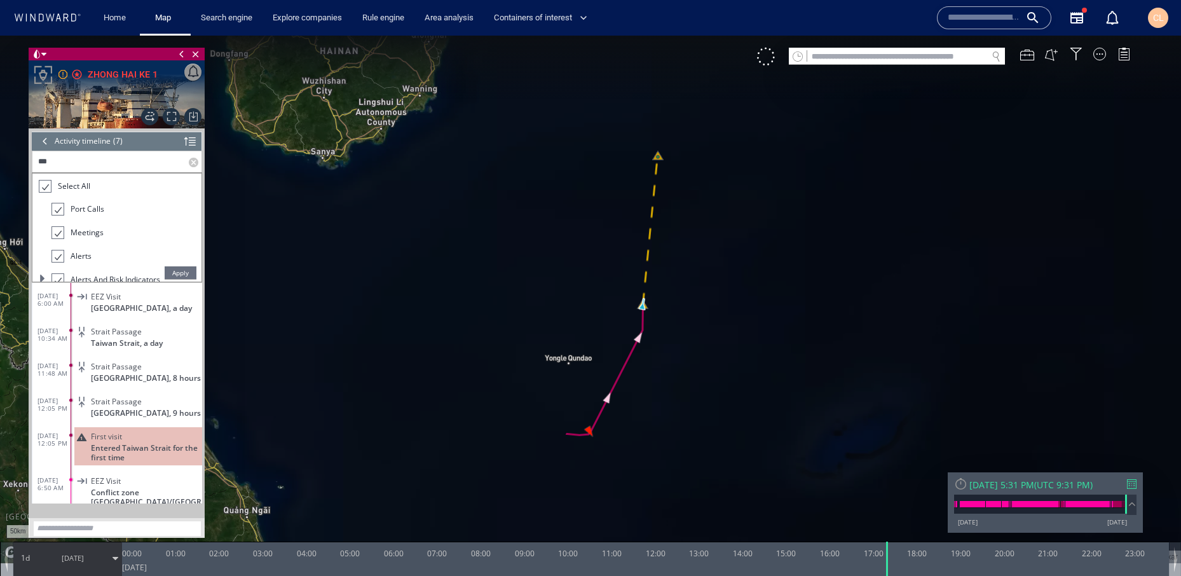
type input "***"
click at [172, 274] on span "Apply" at bounding box center [181, 272] width 32 height 13
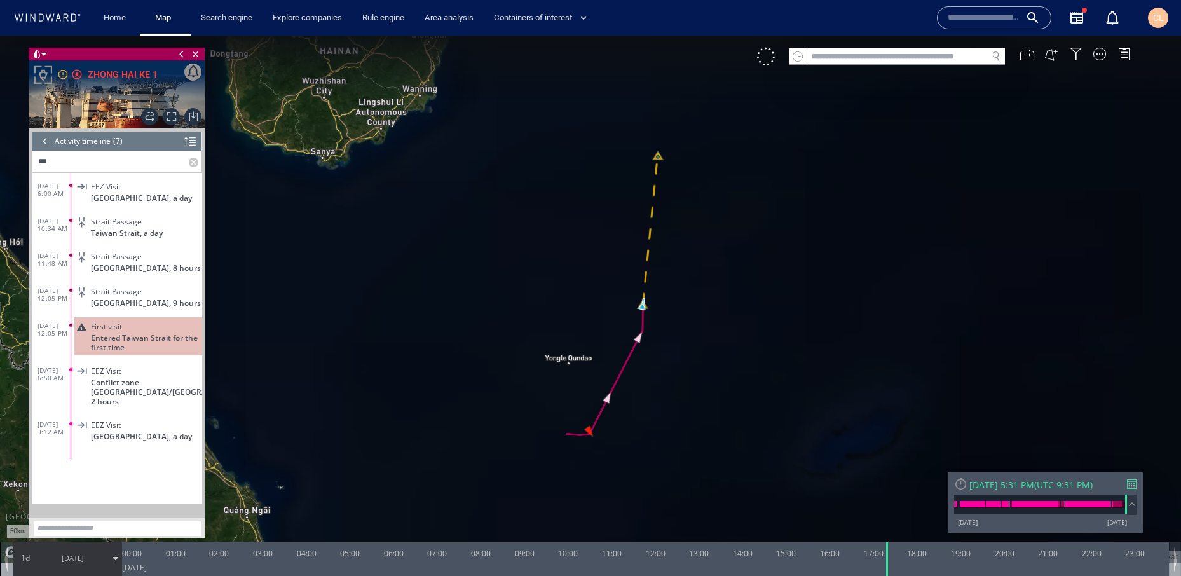
click at [151, 299] on span "Taiwan Strait, 9 hours" at bounding box center [146, 303] width 110 height 10
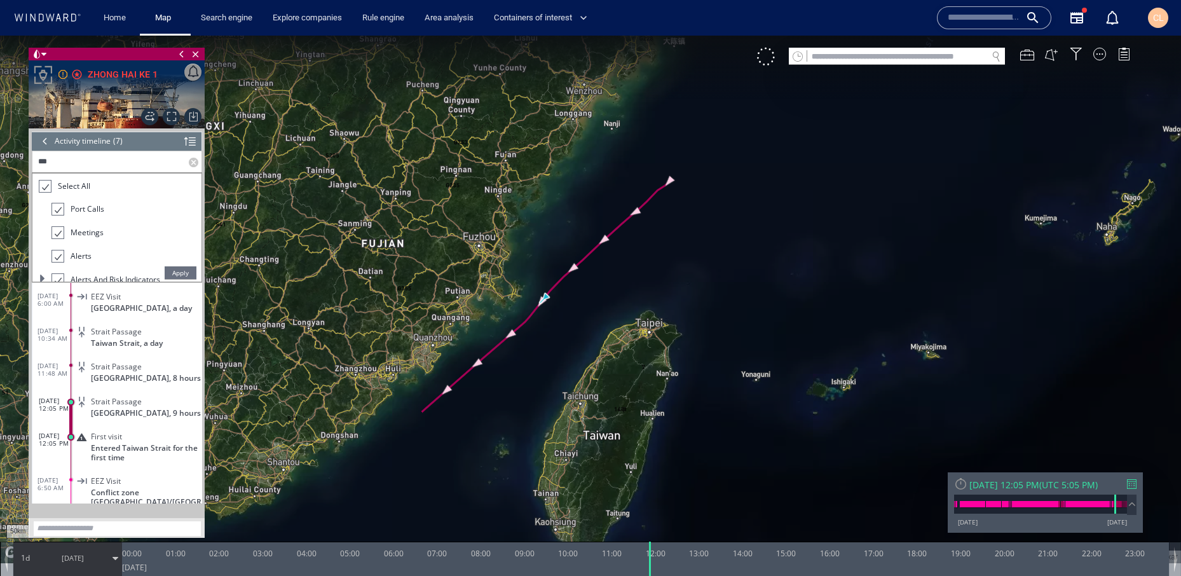
drag, startPoint x: 69, startPoint y: 164, endPoint x: 17, endPoint y: 156, distance: 52.8
click at [17, 36] on div "50km © Mapbox © OpenStreetMap Improve this map © Maxar 0 0 23:00 Tuesday 19 Nov…" at bounding box center [590, 36] width 1181 height 0
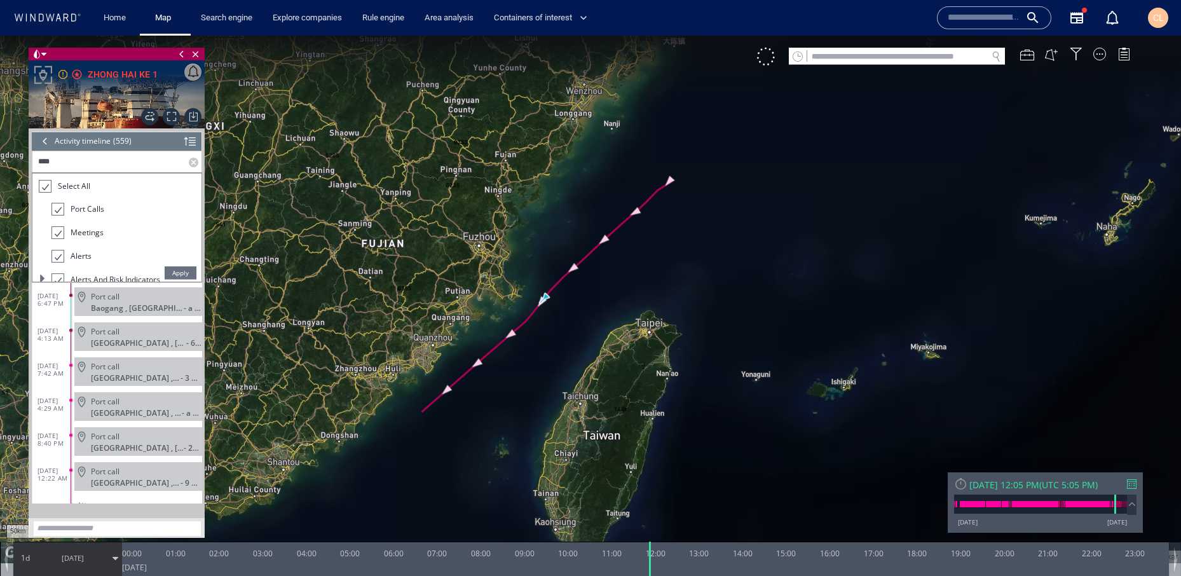
scroll to position [524, 0]
click at [181, 273] on span "Apply" at bounding box center [181, 272] width 32 height 13
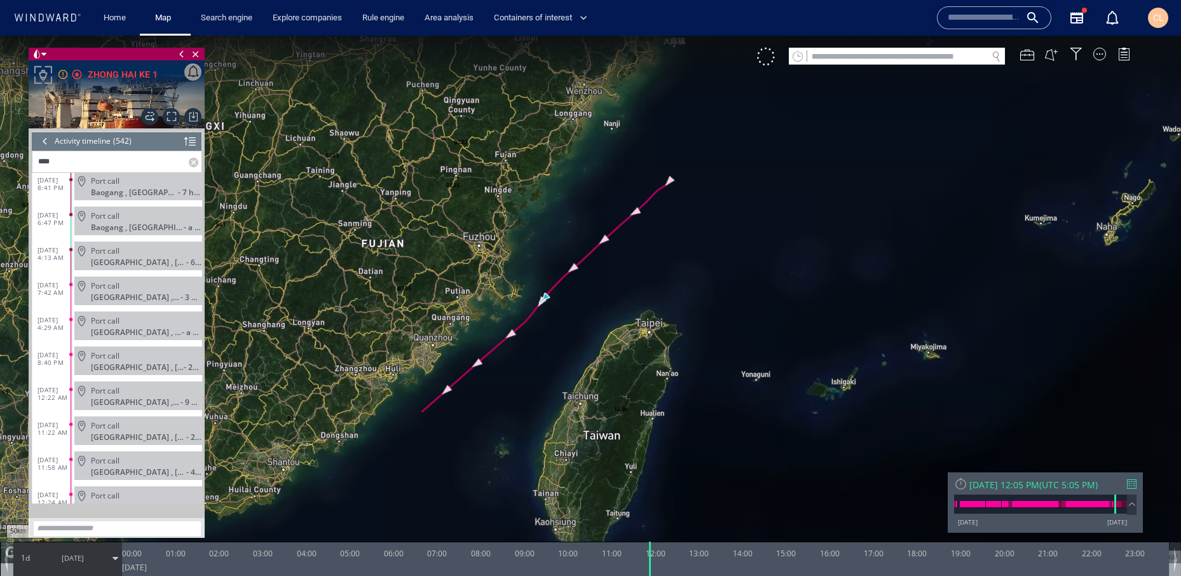
scroll to position [494, 0]
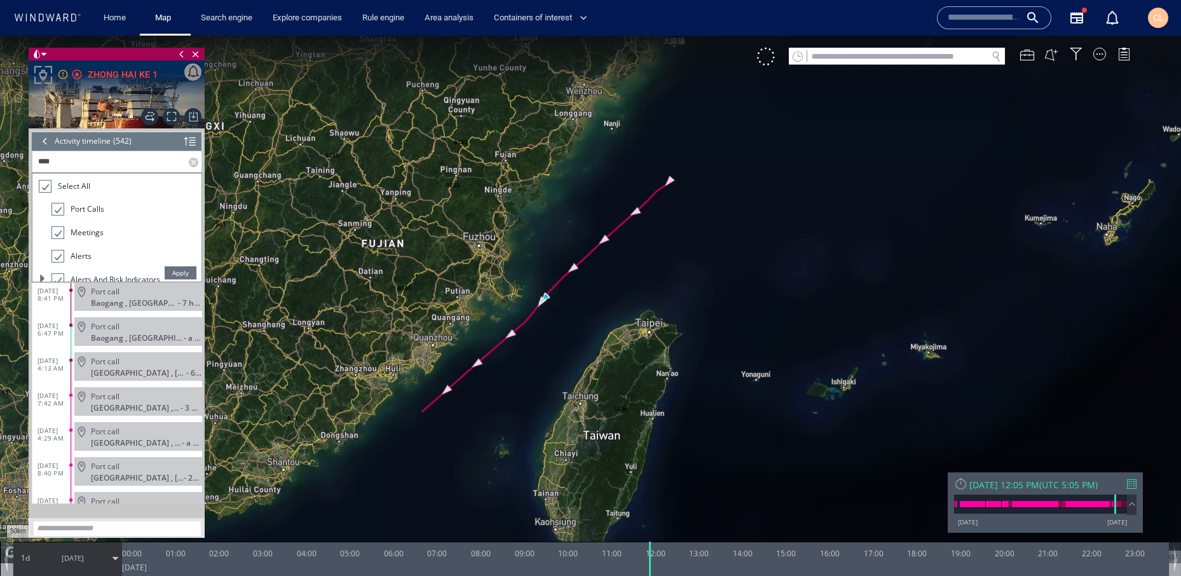
drag, startPoint x: 27, startPoint y: 159, endPoint x: 17, endPoint y: 158, distance: 9.6
click at [16, 36] on div "50km © Mapbox © OpenStreetMap Improve this map © Maxar 0 0 23:00 Tuesday 19 Nov…" at bounding box center [590, 36] width 1181 height 0
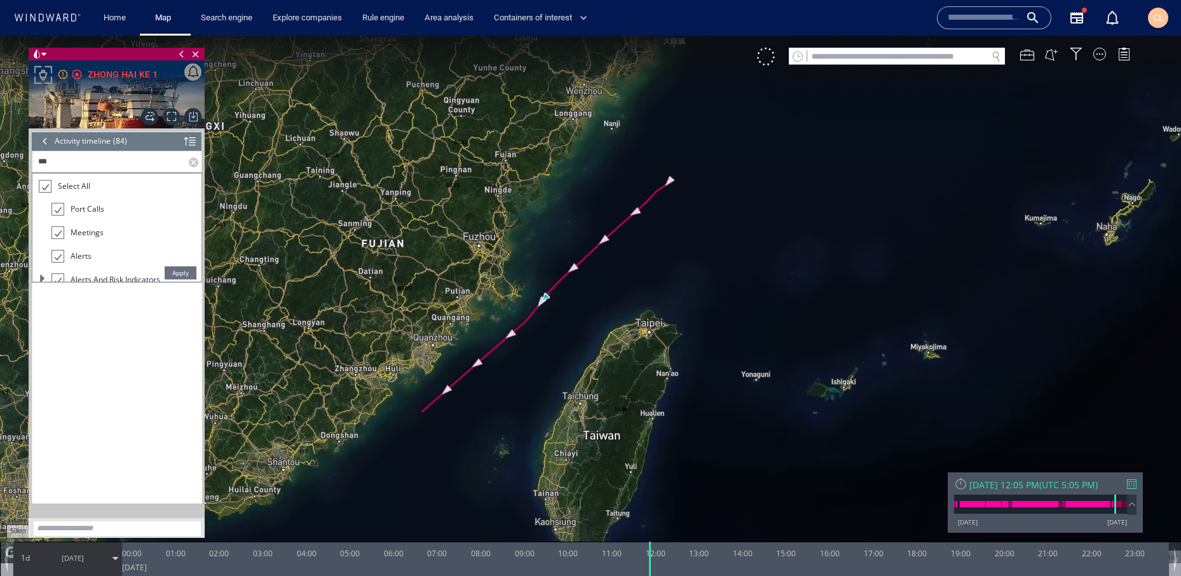
scroll to position [454, 0]
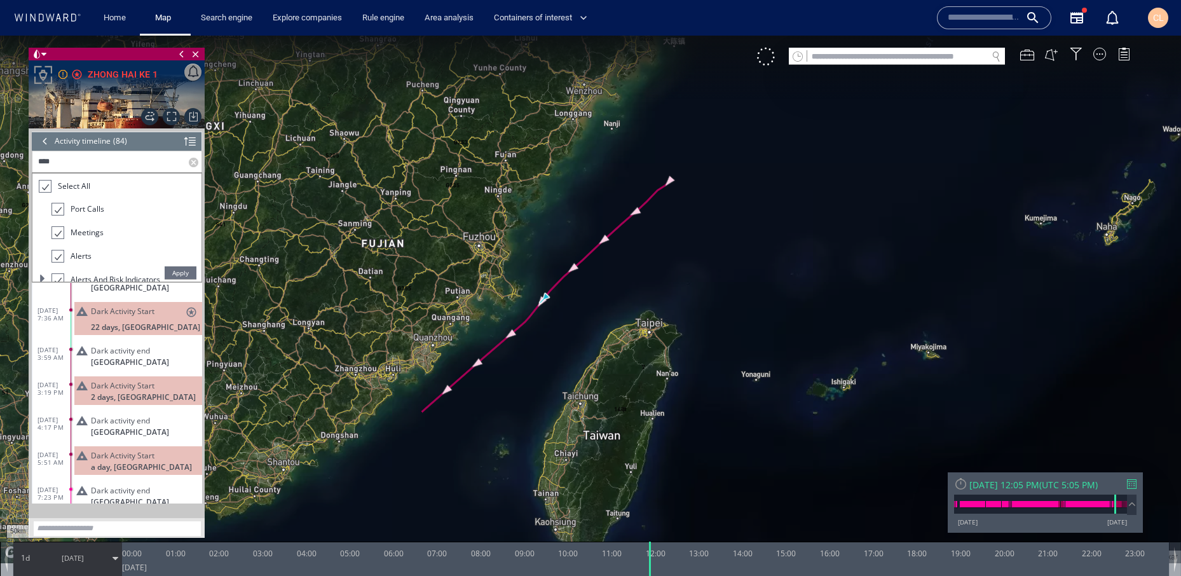
type input "****"
click at [178, 272] on span "Apply" at bounding box center [181, 272] width 32 height 13
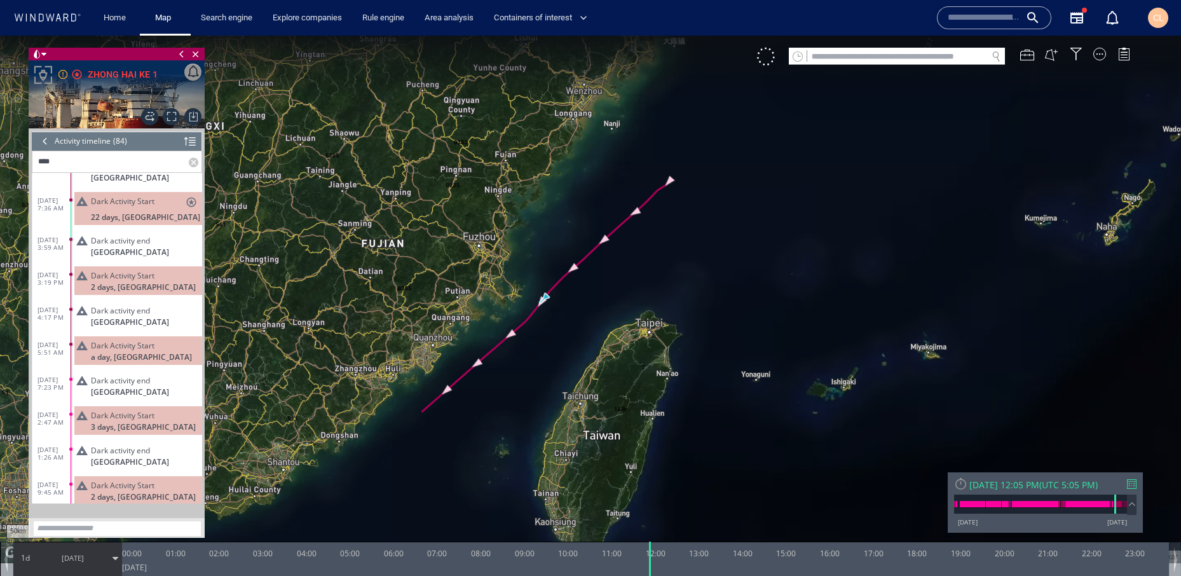
click at [138, 283] on span "2 days, Canada" at bounding box center [143, 287] width 105 height 10
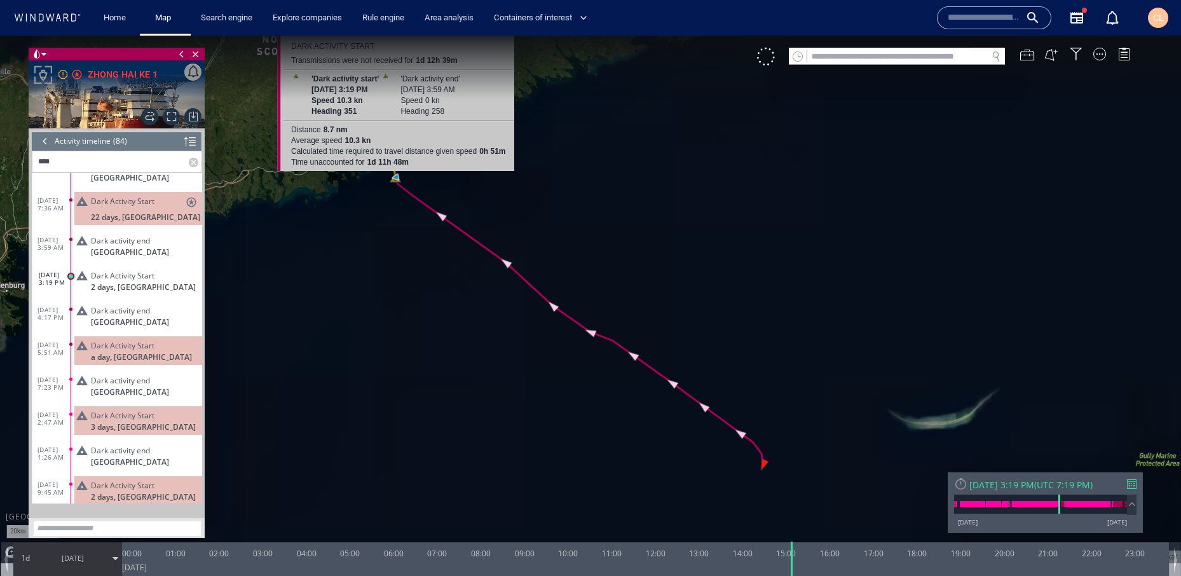
click at [395, 159] on div "1d 11h 48m" at bounding box center [388, 162] width 44 height 11
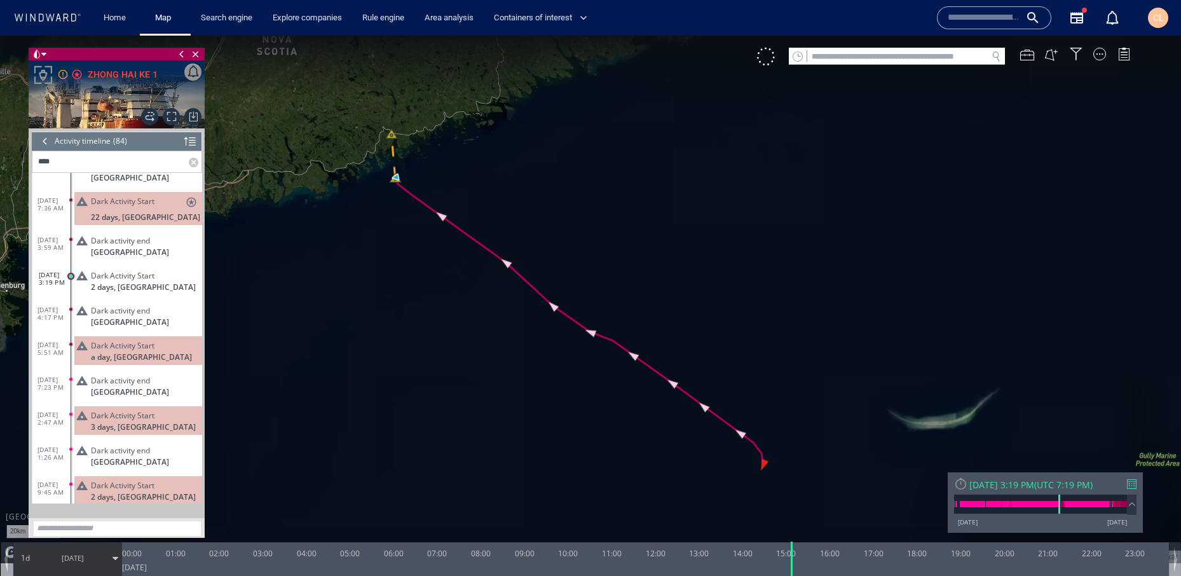
drag, startPoint x: 437, startPoint y: 199, endPoint x: 468, endPoint y: 264, distance: 72.7
click at [469, 265] on canvas "Map" at bounding box center [590, 299] width 1181 height 527
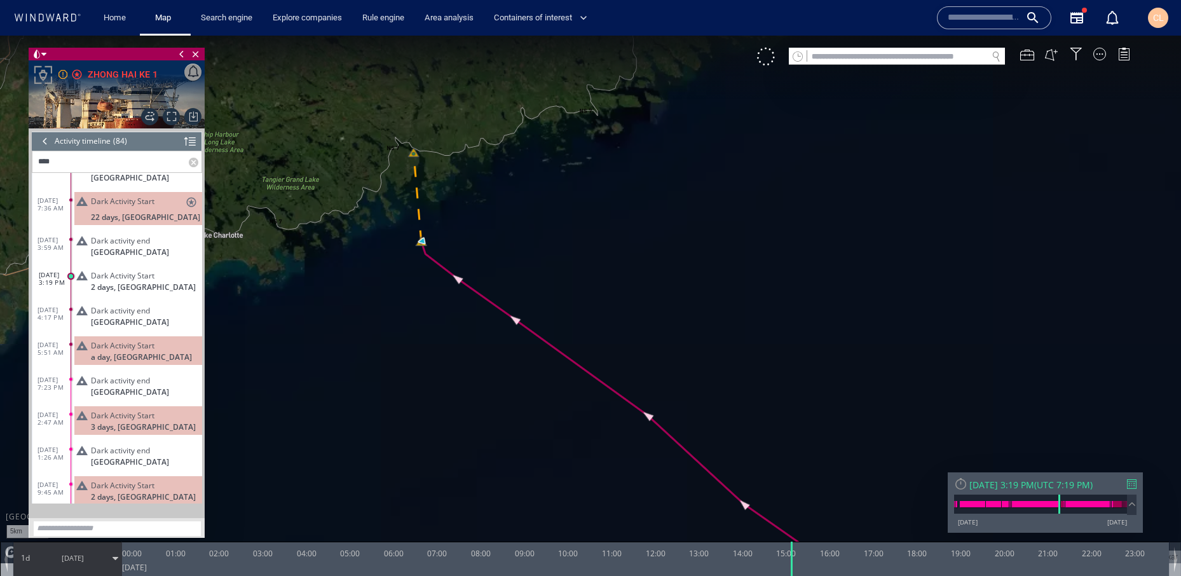
drag, startPoint x: 442, startPoint y: 252, endPoint x: 532, endPoint y: 363, distance: 143.2
click at [532, 363] on canvas "Map" at bounding box center [590, 299] width 1181 height 527
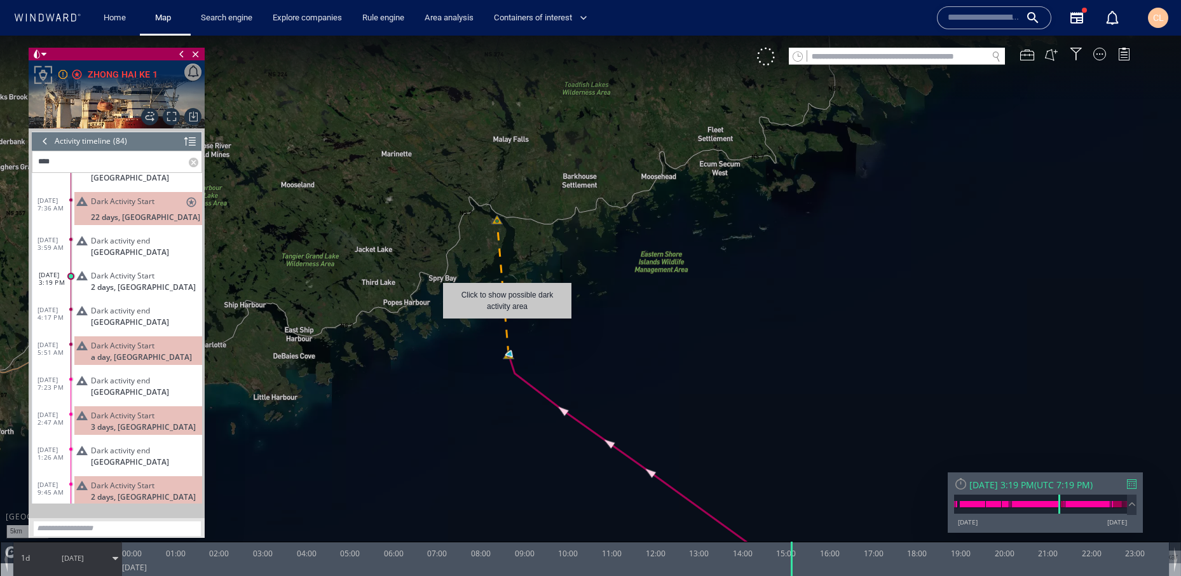
click at [507, 325] on canvas "Map" at bounding box center [590, 299] width 1181 height 527
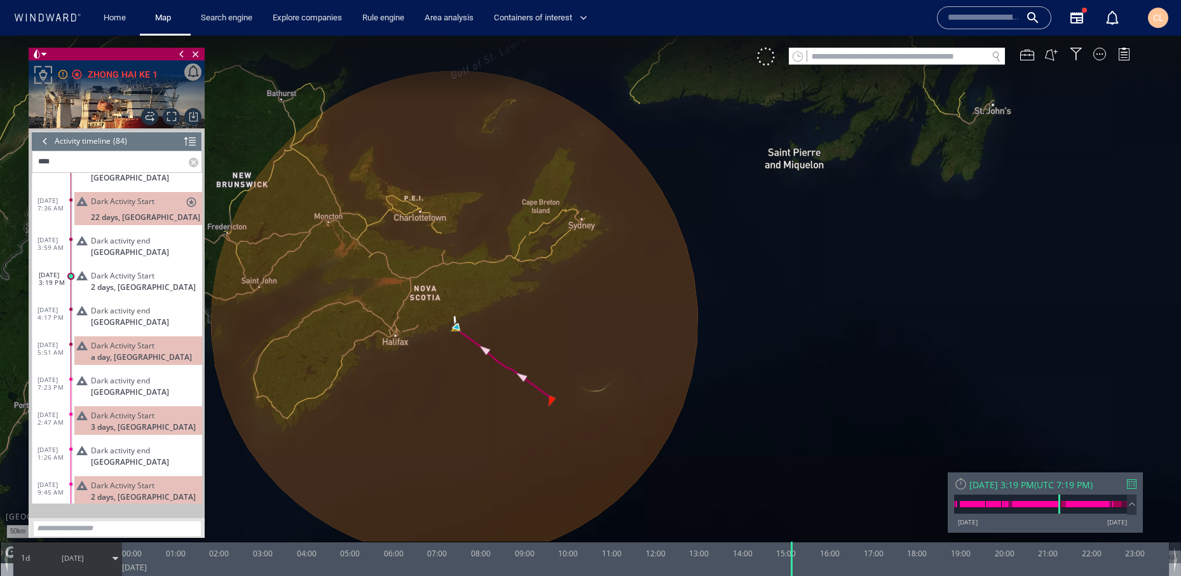
drag, startPoint x: 760, startPoint y: 330, endPoint x: 841, endPoint y: 327, distance: 81.4
click at [841, 327] on canvas "Map" at bounding box center [590, 299] width 1181 height 527
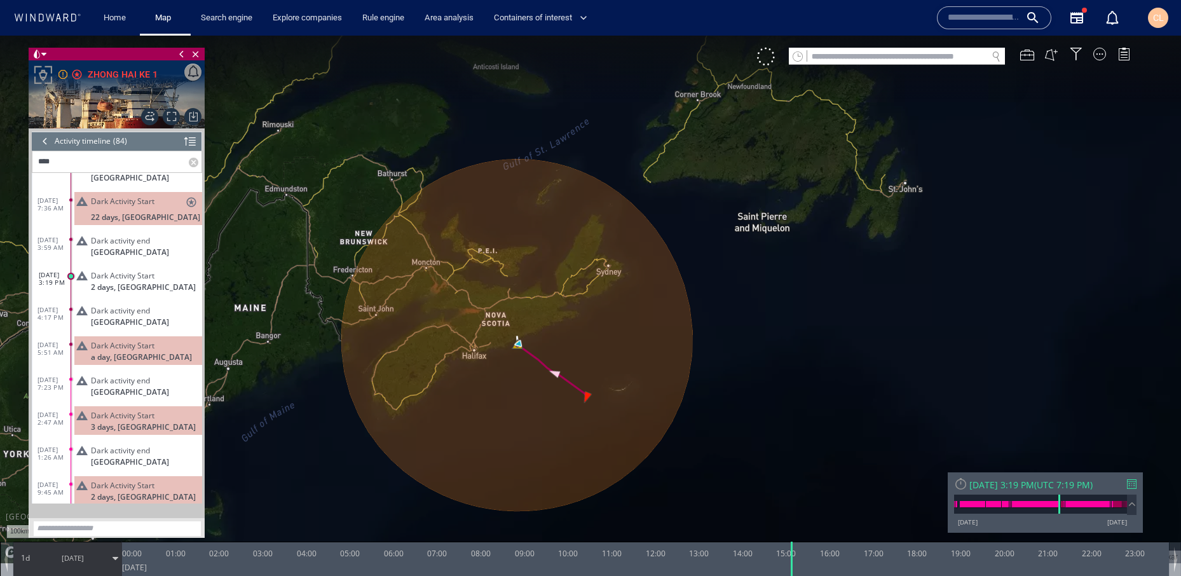
click at [46, 143] on div at bounding box center [45, 141] width 14 height 19
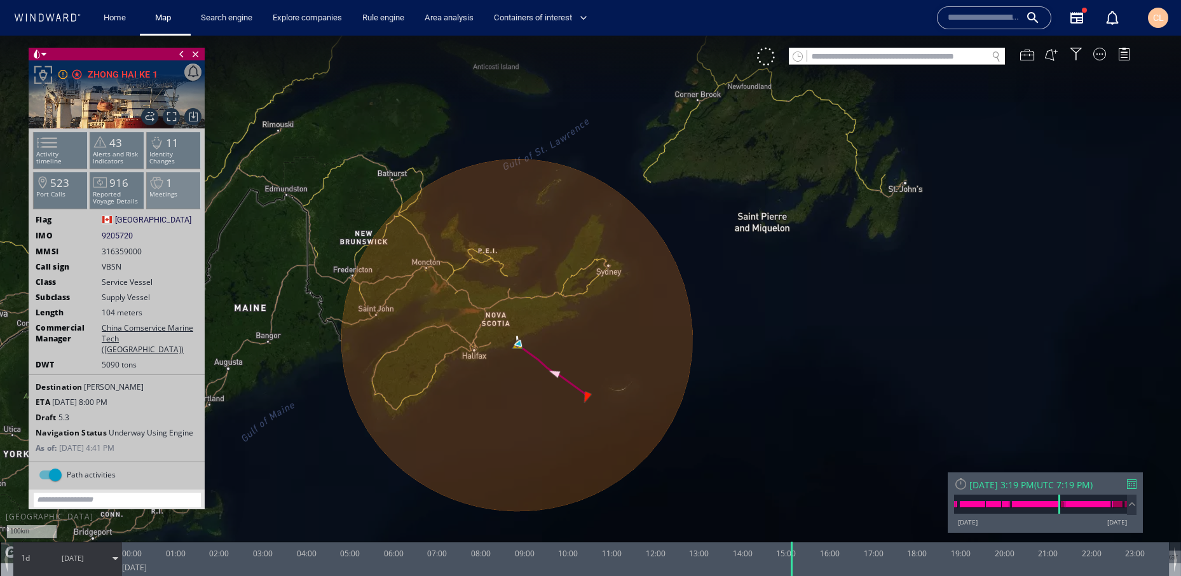
click at [178, 195] on p "Meetings" at bounding box center [174, 194] width 54 height 7
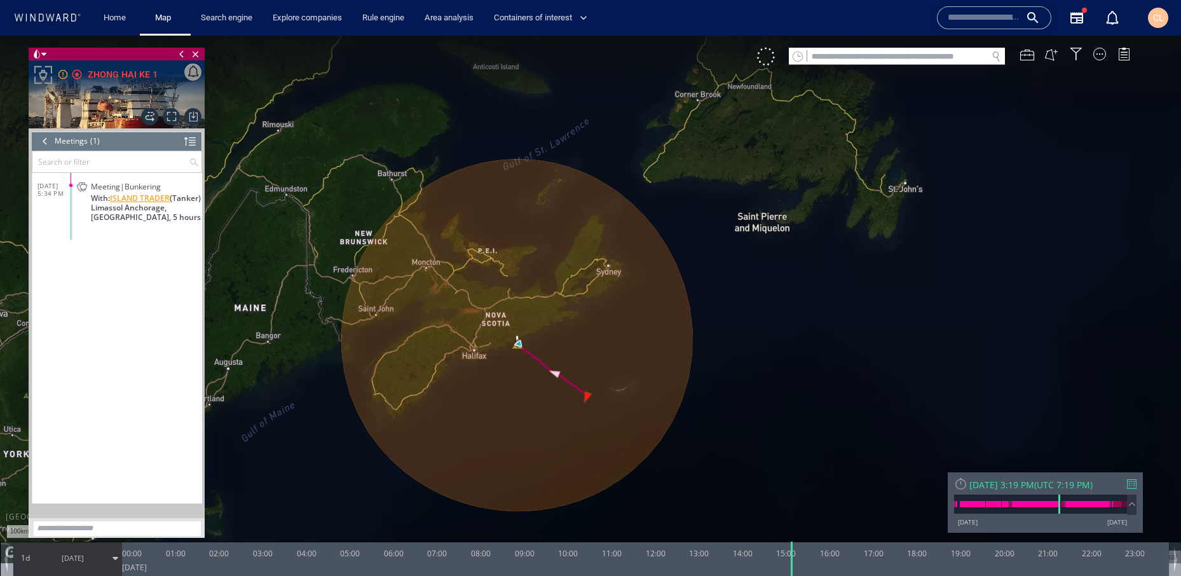
click at [125, 198] on span "ISLAND TRADER" at bounding box center [140, 198] width 60 height 10
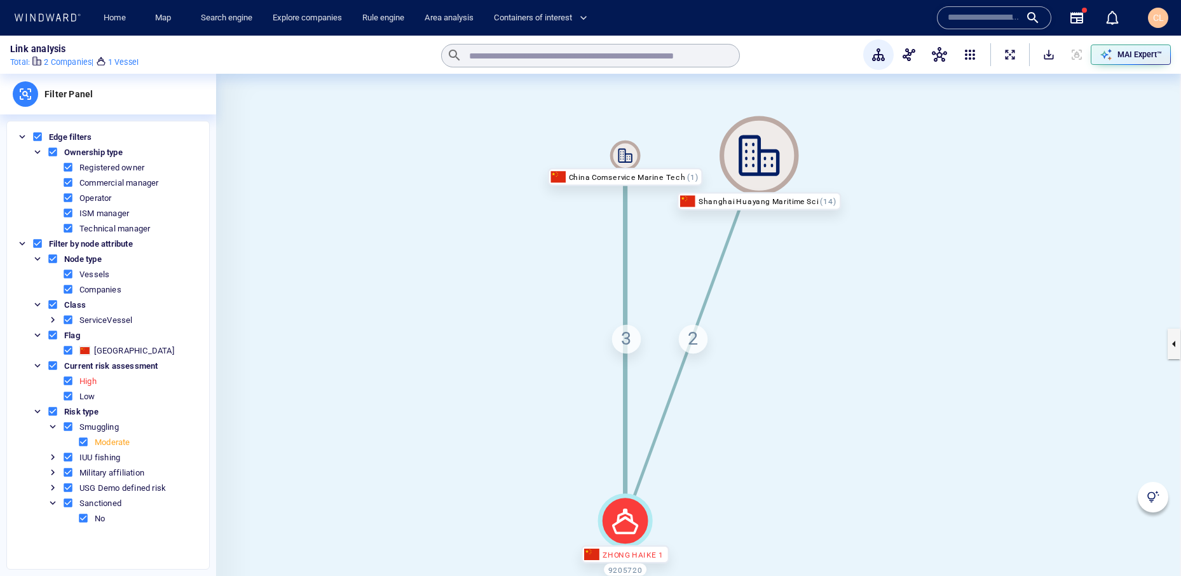
click at [628, 341] on div "3" at bounding box center [625, 339] width 29 height 29
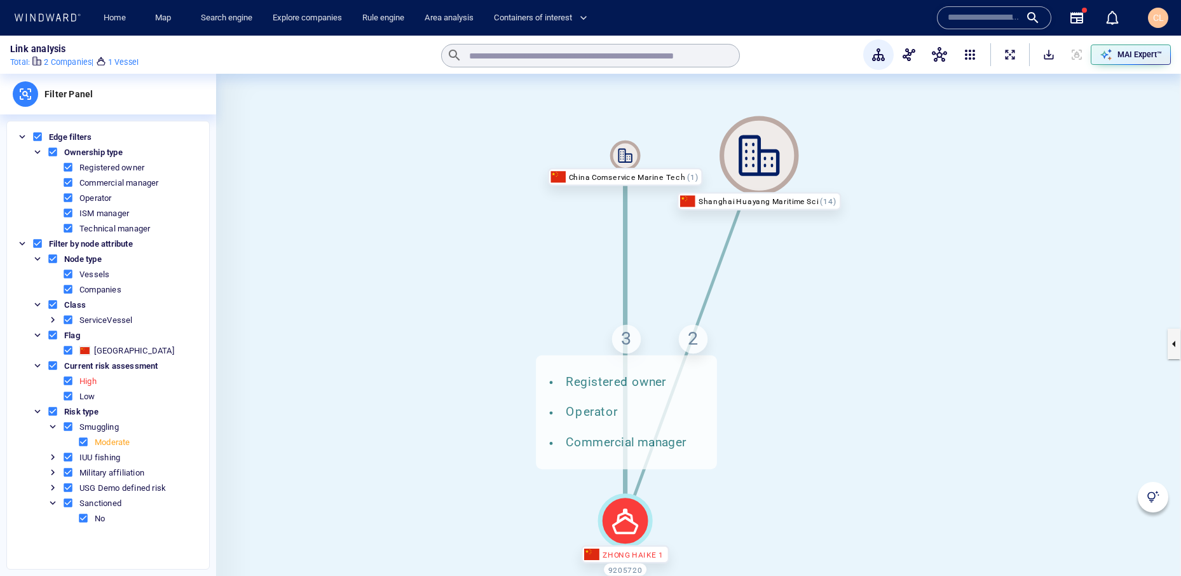
click at [696, 342] on div "2" at bounding box center [693, 339] width 29 height 29
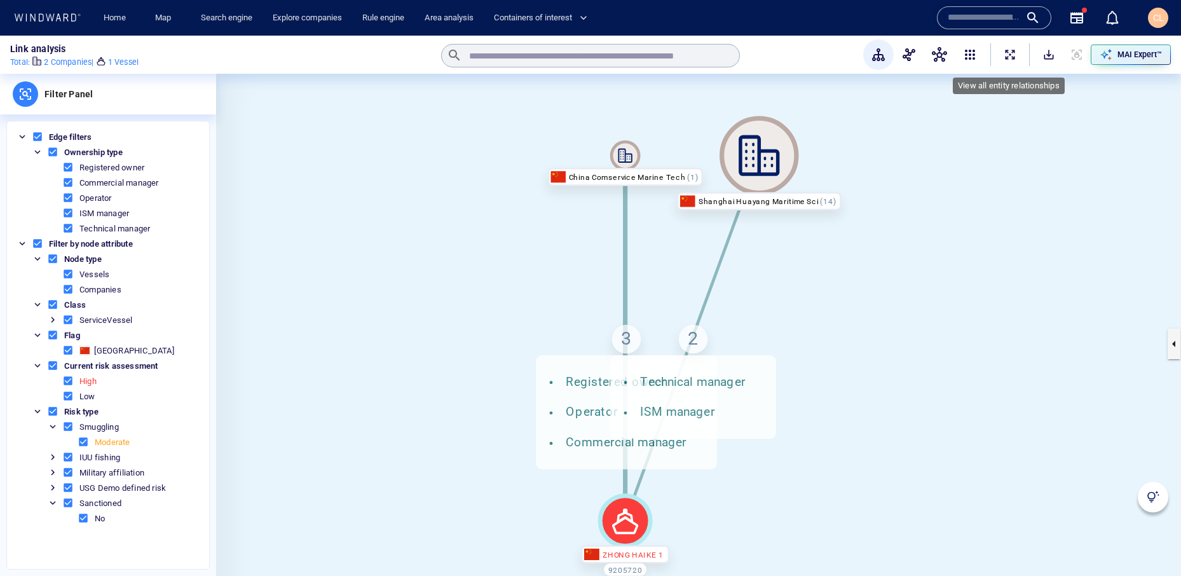
click at [1008, 55] on span "ExpandAllNodes" at bounding box center [1009, 54] width 13 height 13
